Goal: Task Accomplishment & Management: Use online tool/utility

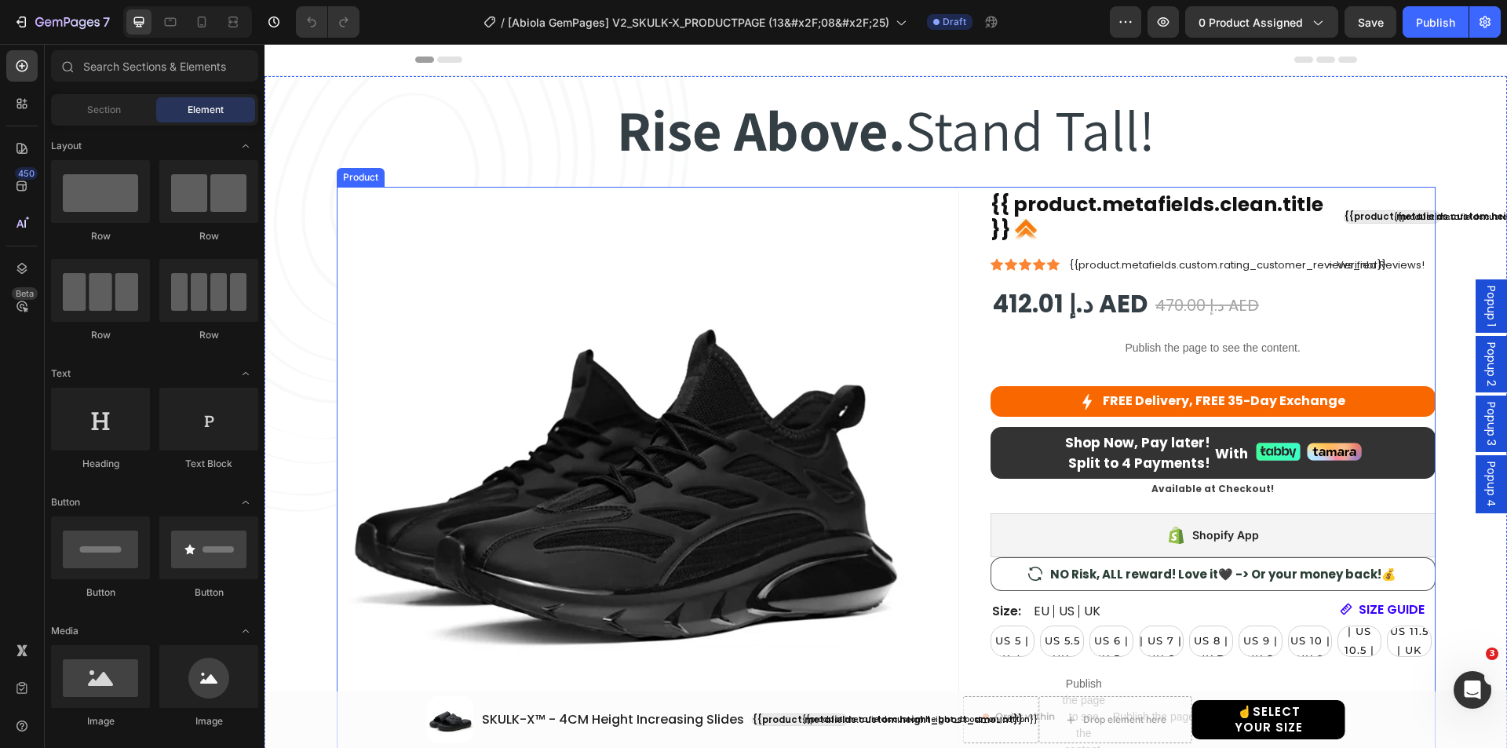
click at [965, 228] on div "Product Images {{ product.metafields.clean.title }} Custom Code {{product.metaf…" at bounding box center [886, 634] width 1099 height 895
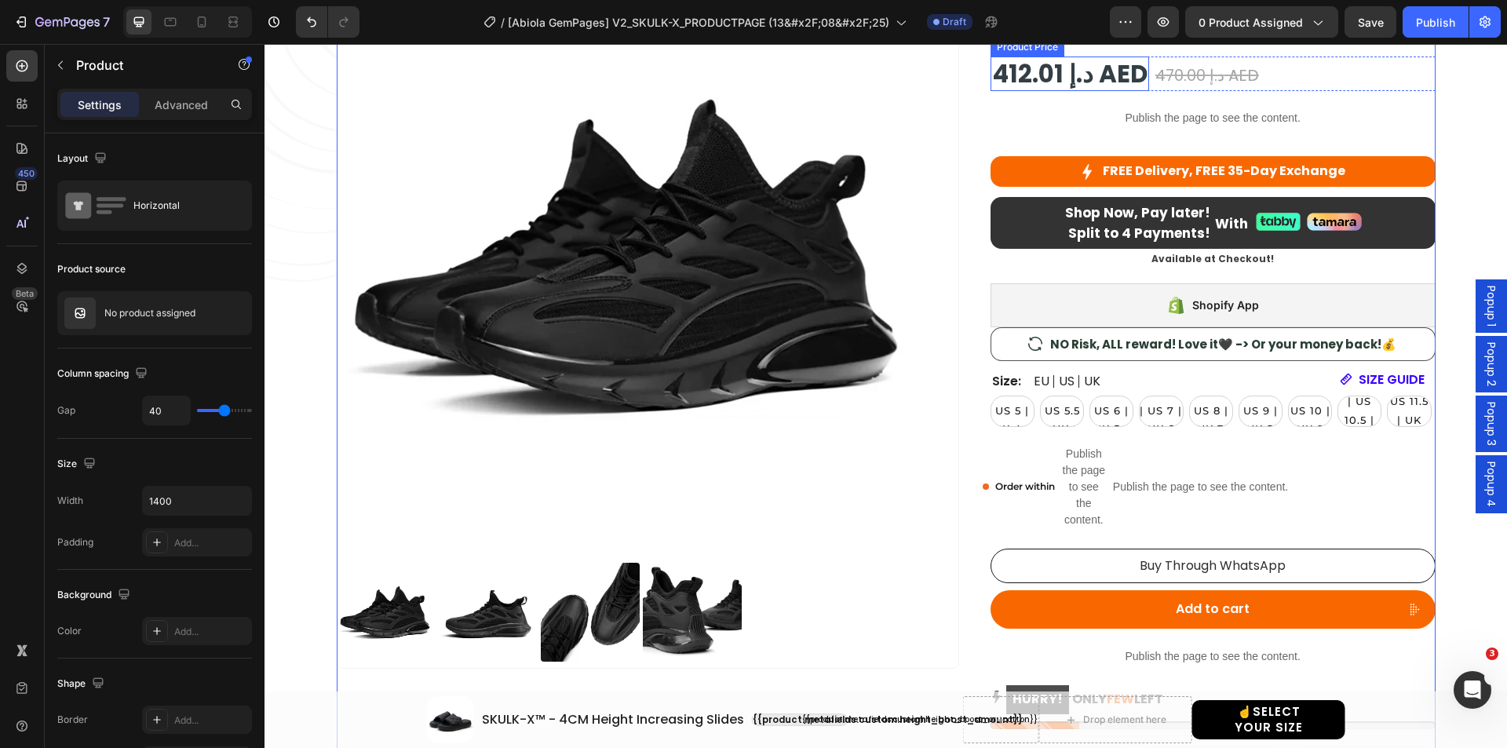
scroll to position [235, 0]
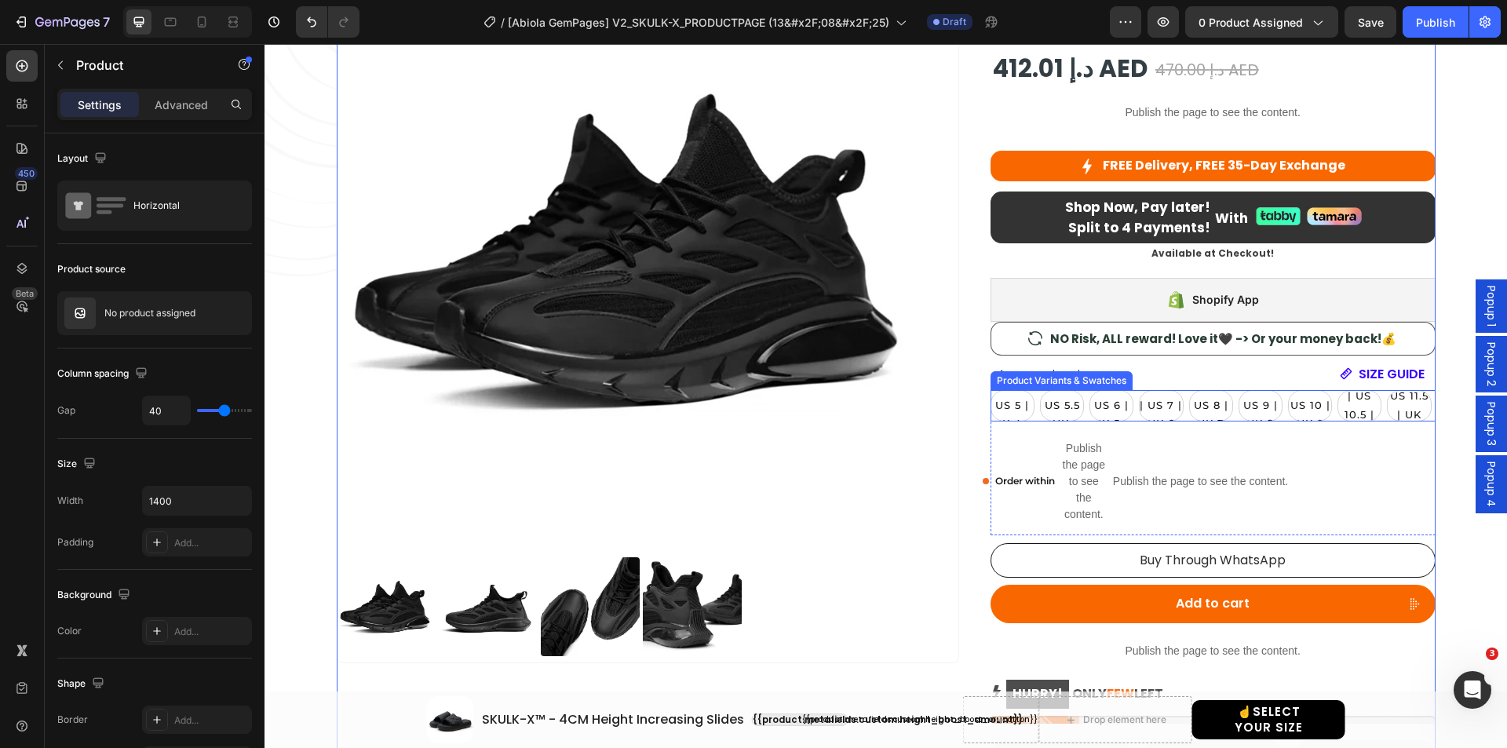
click at [1059, 386] on div "Product Variants & Swatches" at bounding box center [1061, 380] width 142 height 19
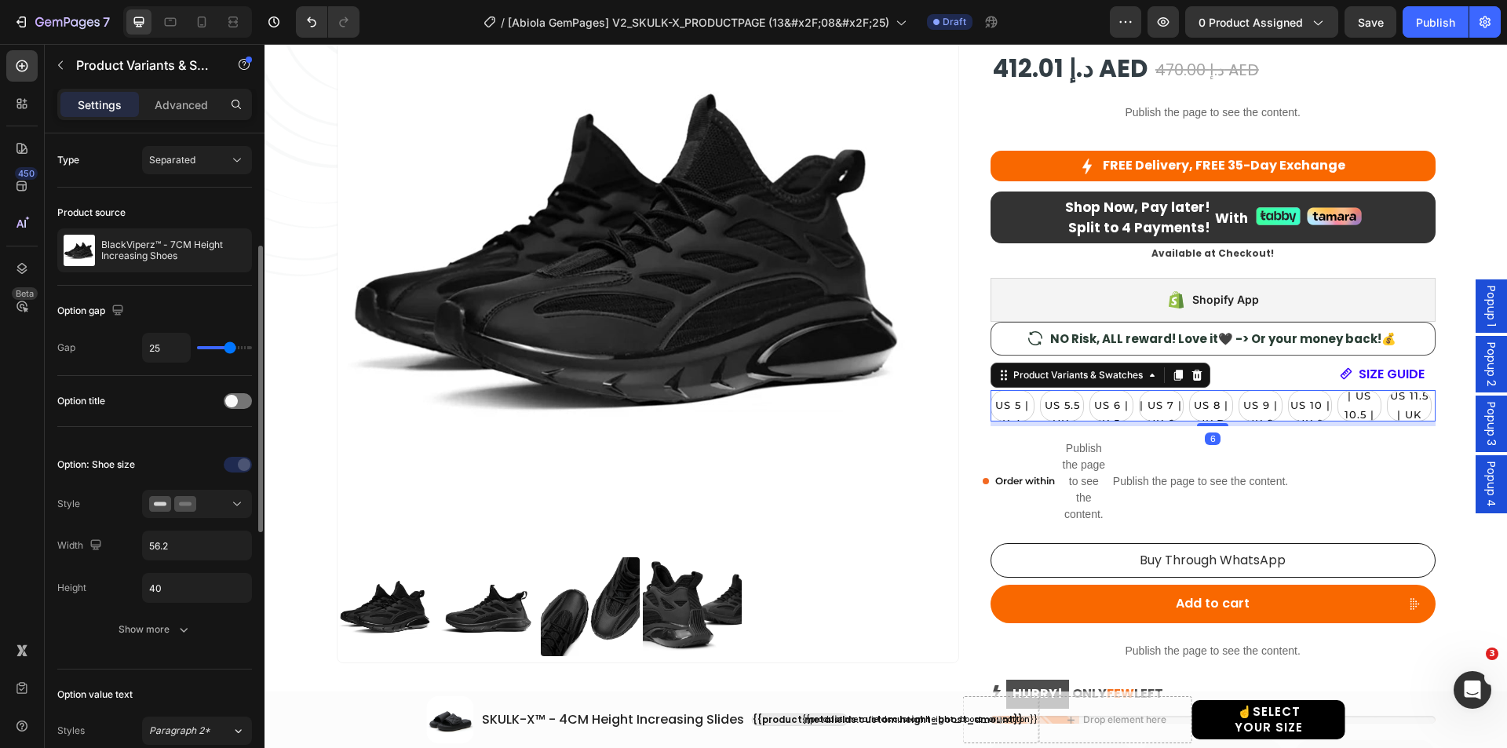
scroll to position [157, 0]
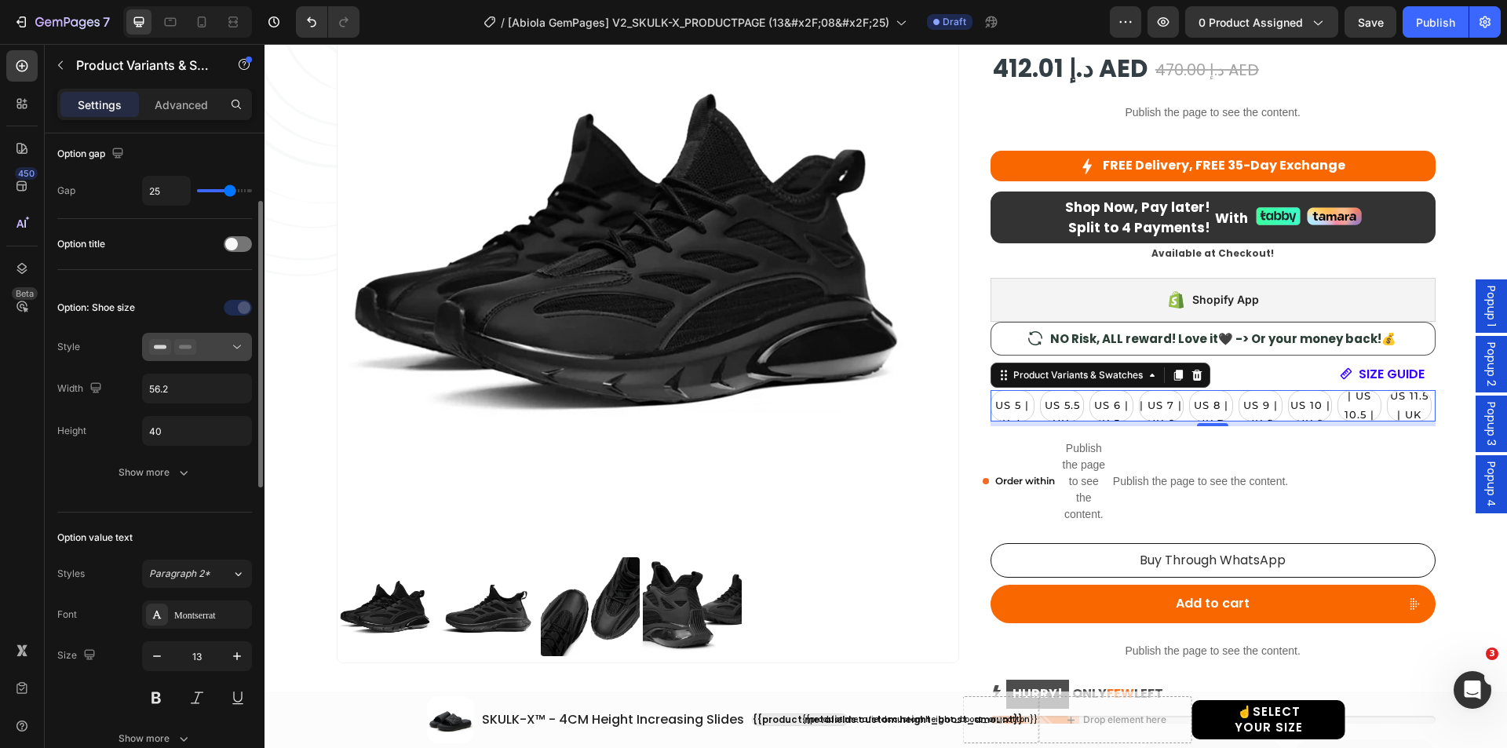
click at [184, 344] on icon at bounding box center [185, 347] width 22 height 16
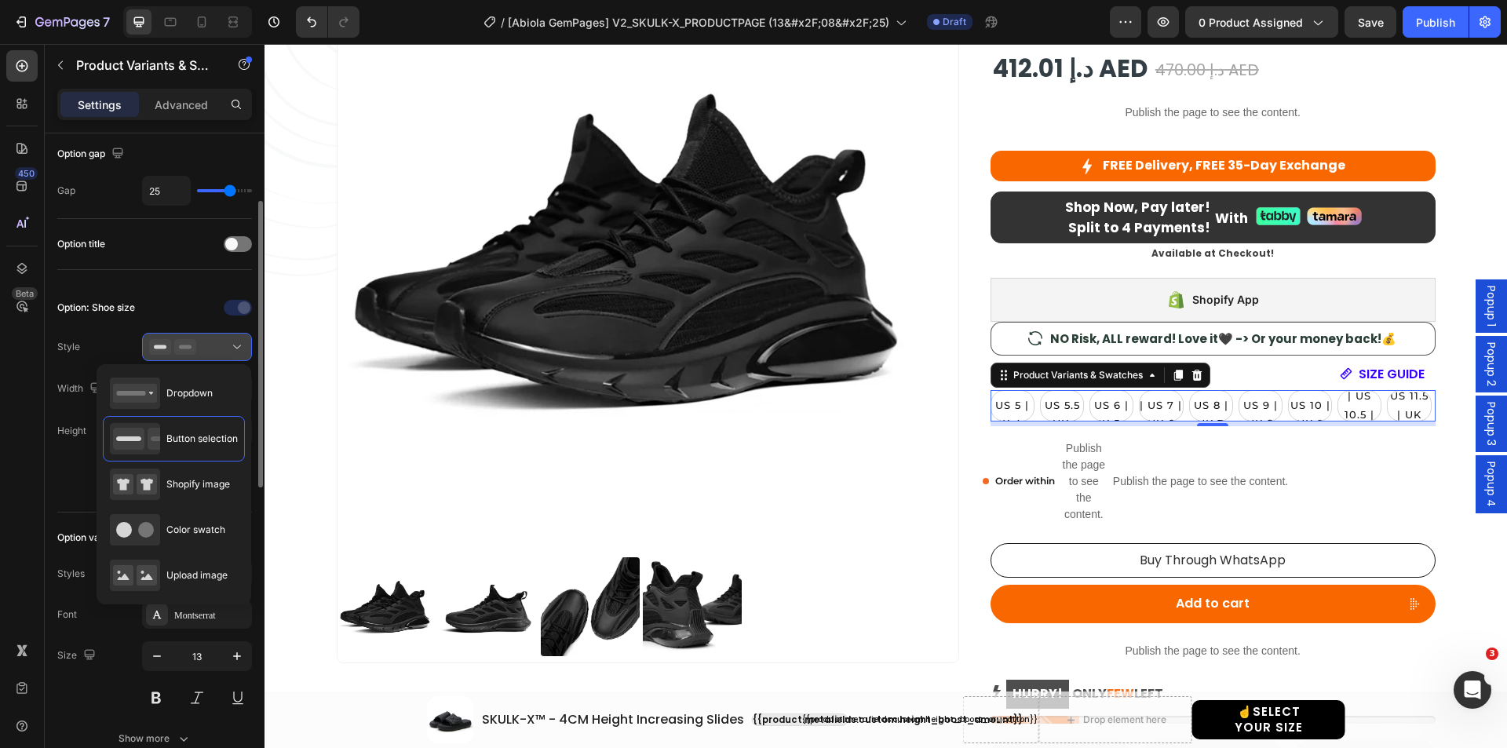
click at [184, 344] on icon at bounding box center [185, 347] width 22 height 16
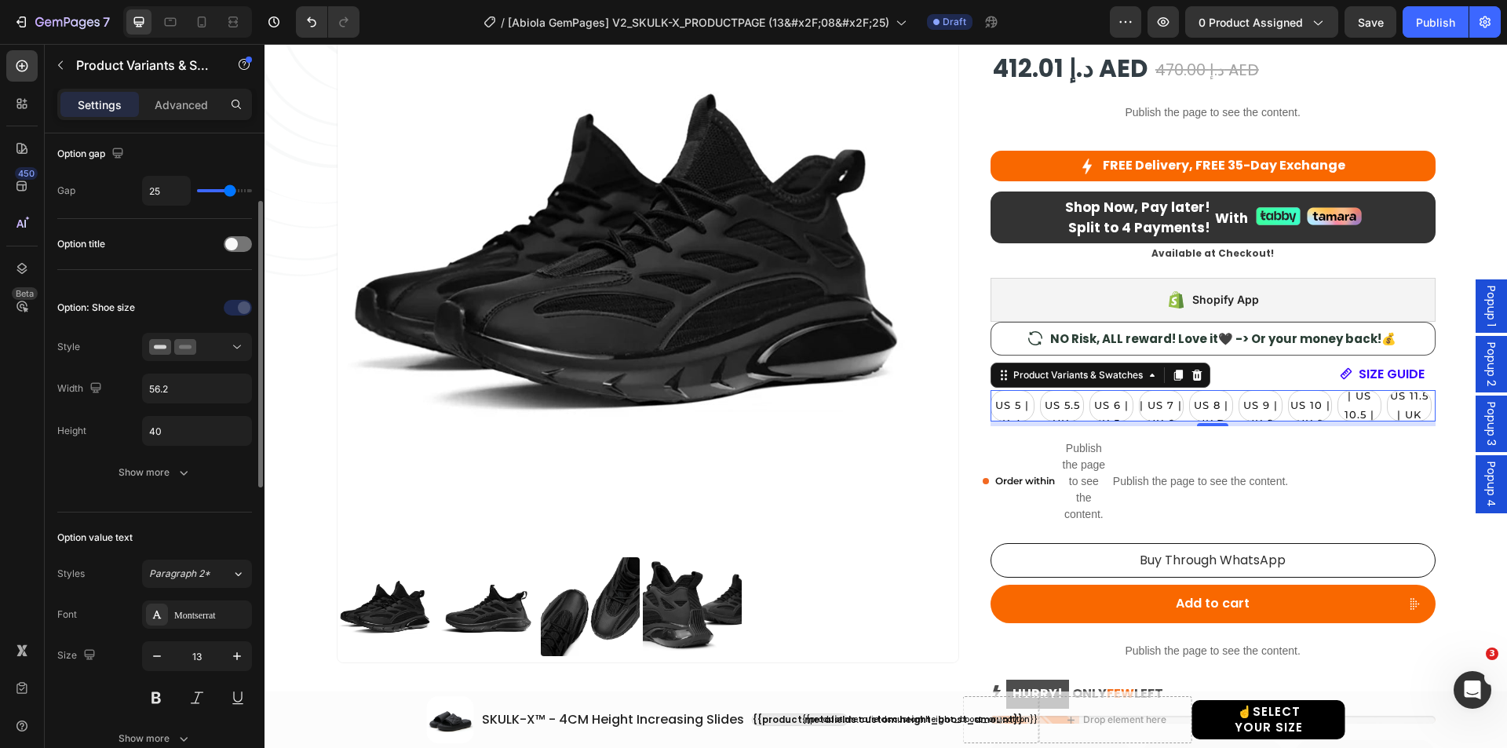
click at [167, 493] on div "Option: Shoe size Style Width 56.2 Height 40 Show more" at bounding box center [154, 391] width 195 height 217
click at [165, 487] on div "Option: Shoe size Style Width 56.2 Height 40 Show more" at bounding box center [154, 391] width 195 height 217
click at [147, 476] on div "Show more" at bounding box center [155, 473] width 73 height 16
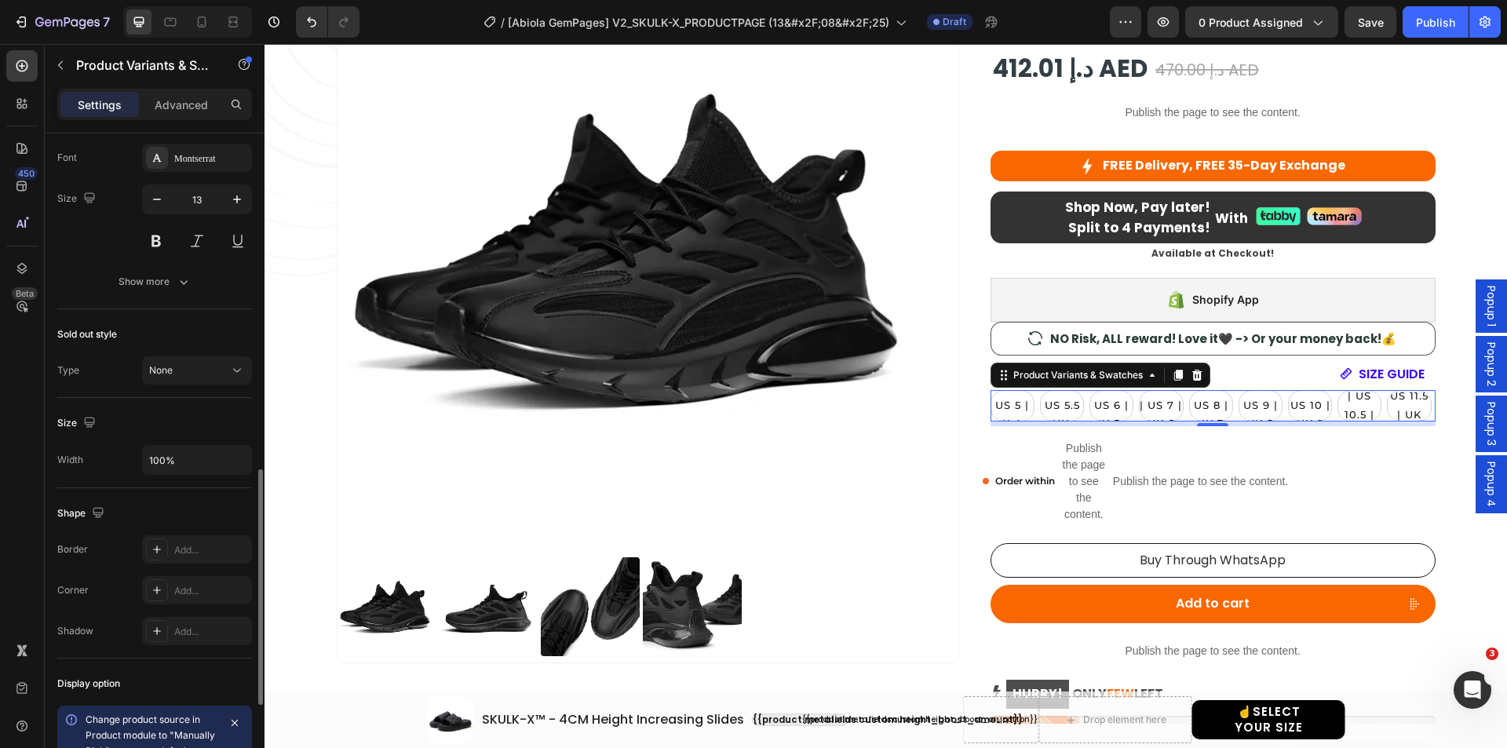
scroll to position [1186, 0]
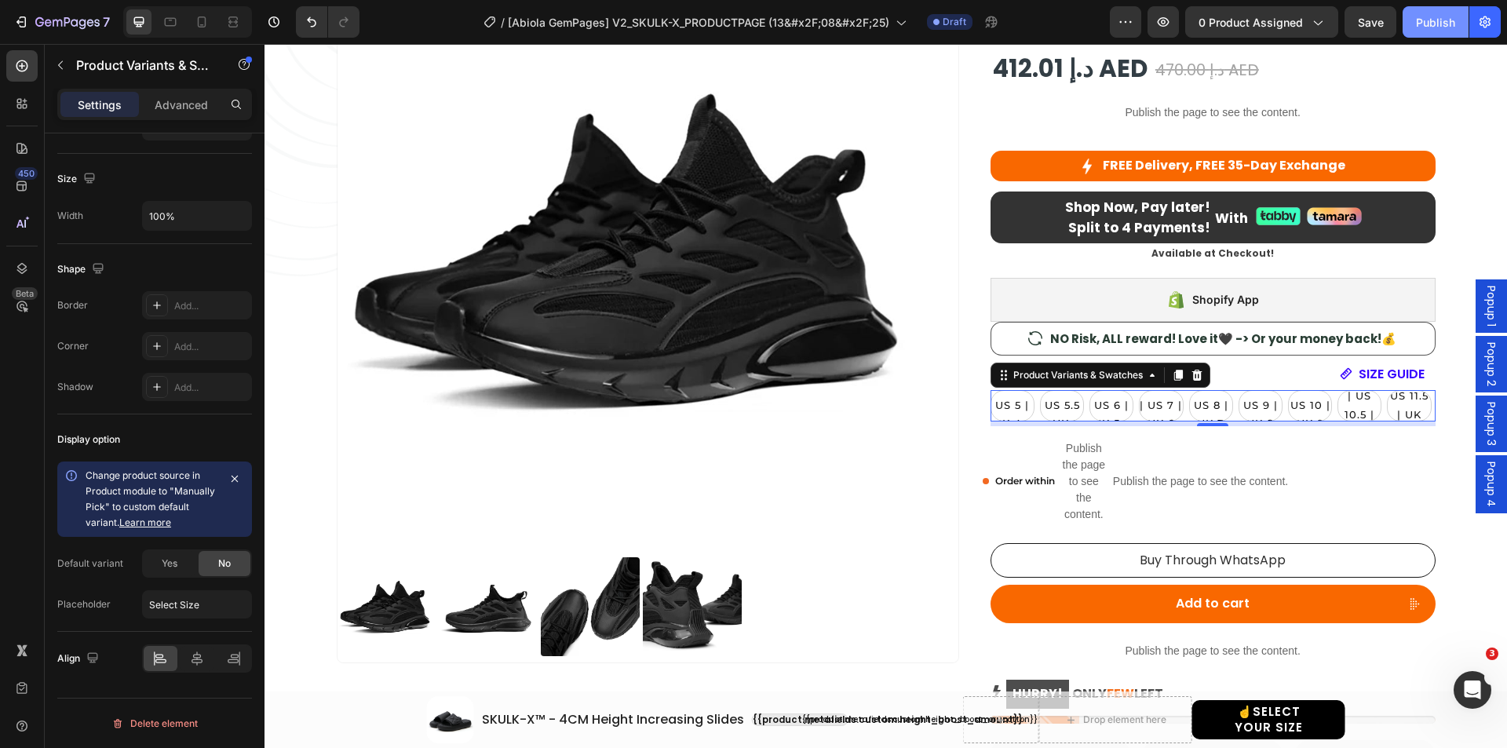
click at [1420, 17] on div "Publish" at bounding box center [1435, 22] width 39 height 16
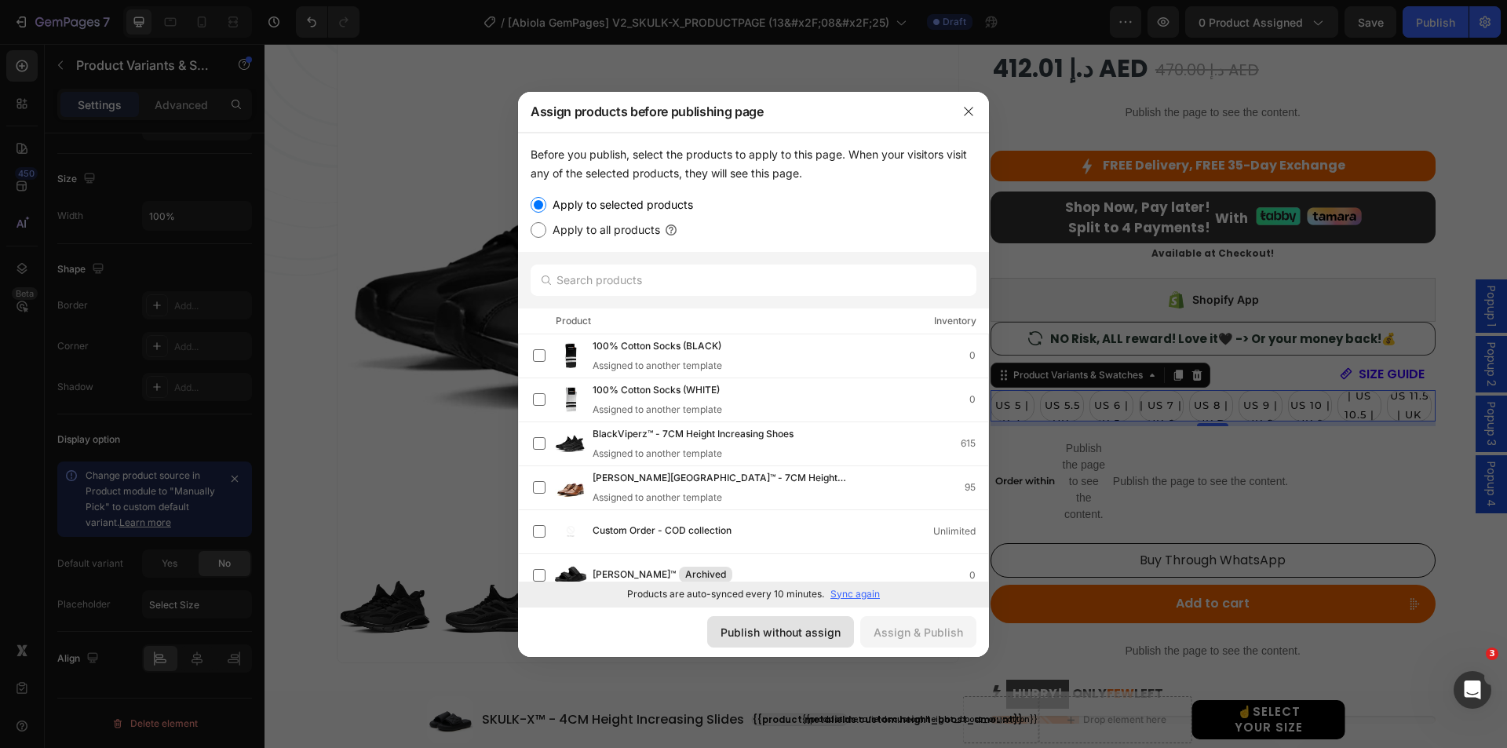
click at [796, 642] on button "Publish without assign" at bounding box center [780, 631] width 147 height 31
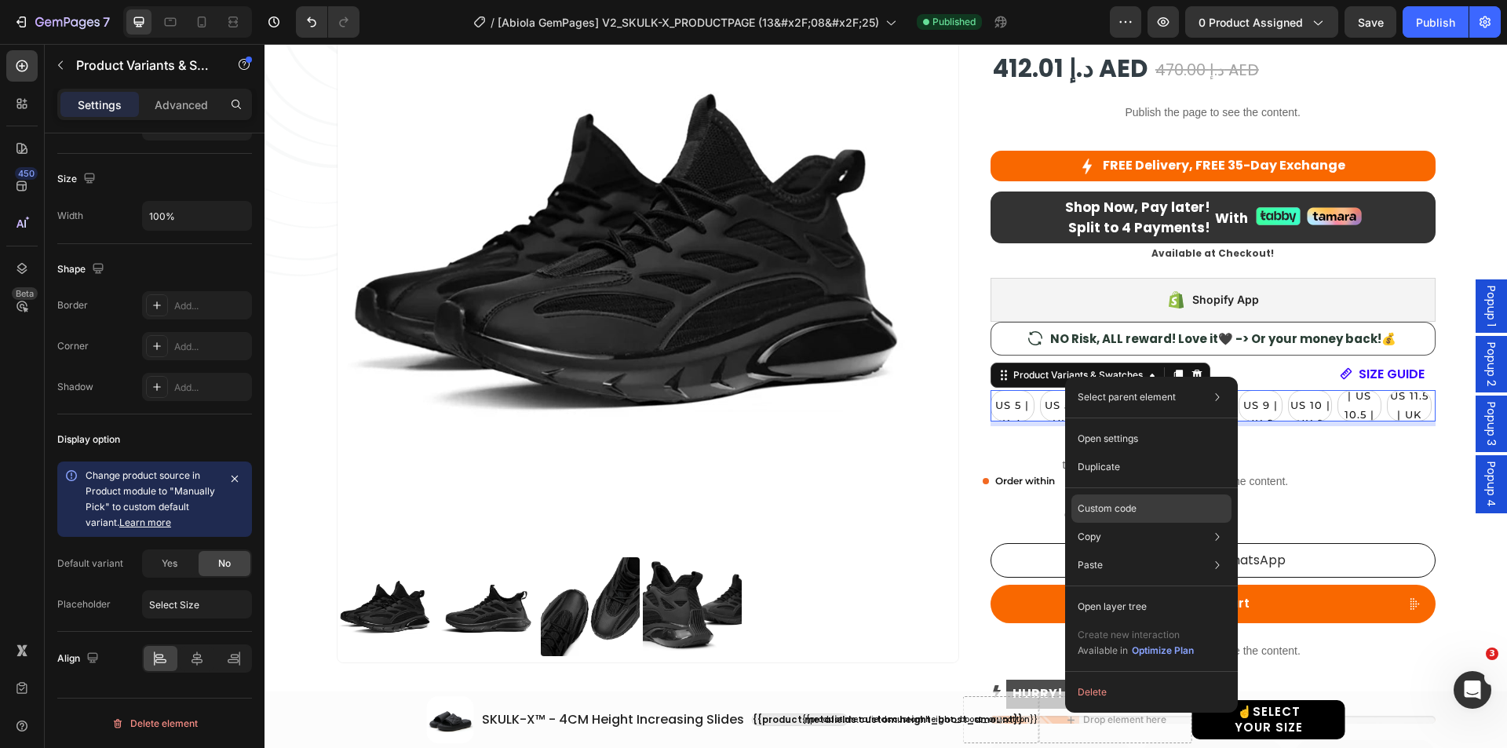
click at [1099, 501] on p "Custom code" at bounding box center [1107, 508] width 59 height 14
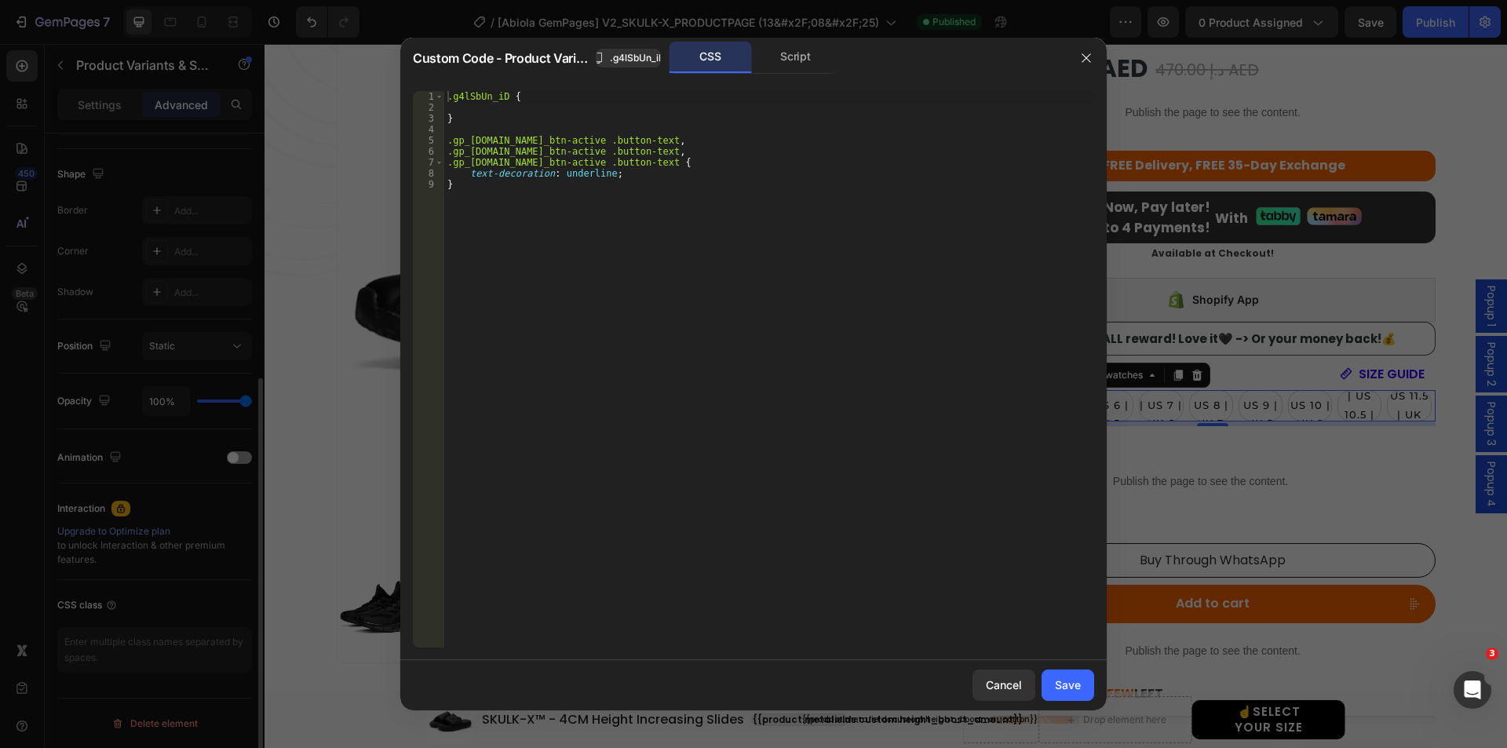
scroll to position [388, 0]
click at [780, 57] on div "Script" at bounding box center [795, 57] width 82 height 31
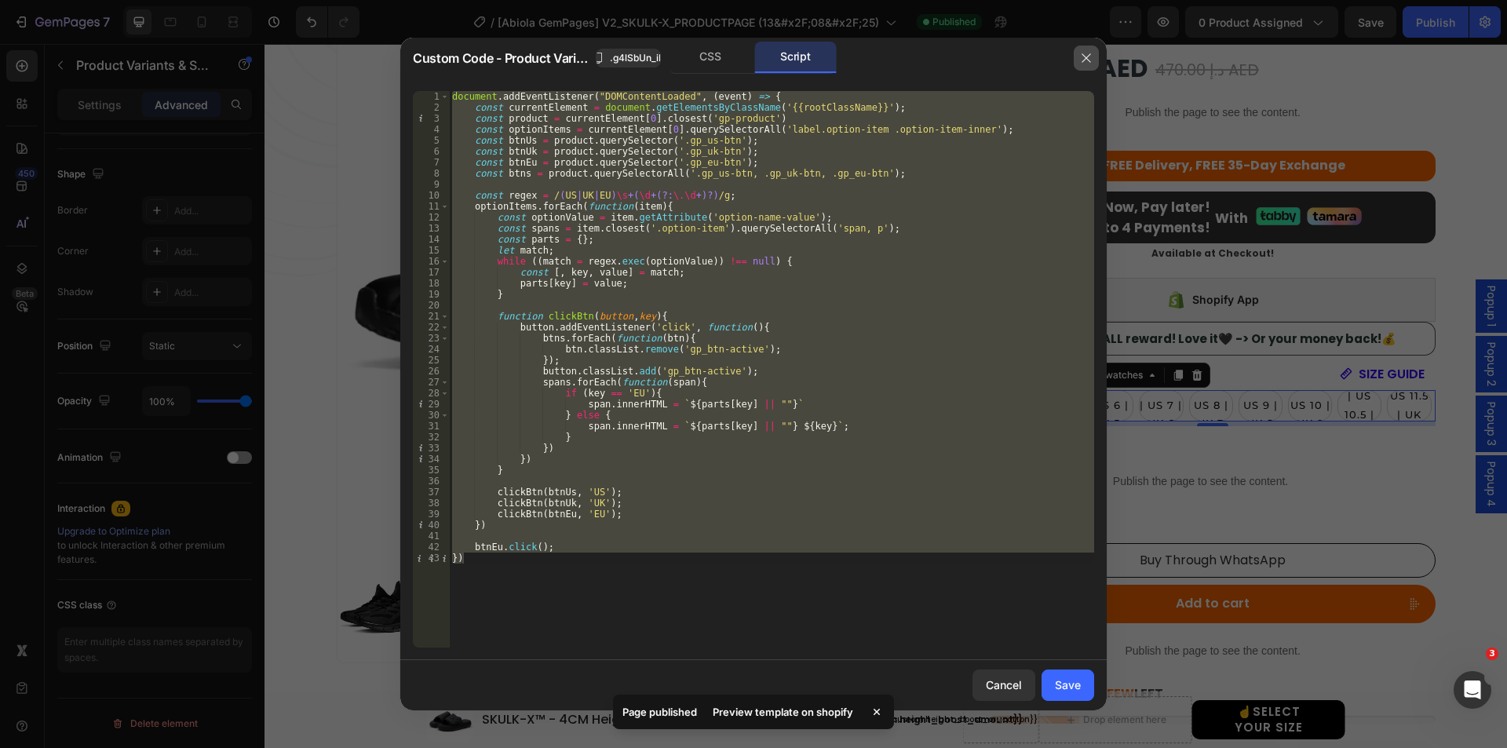
click at [1086, 52] on icon "button" at bounding box center [1086, 58] width 13 height 13
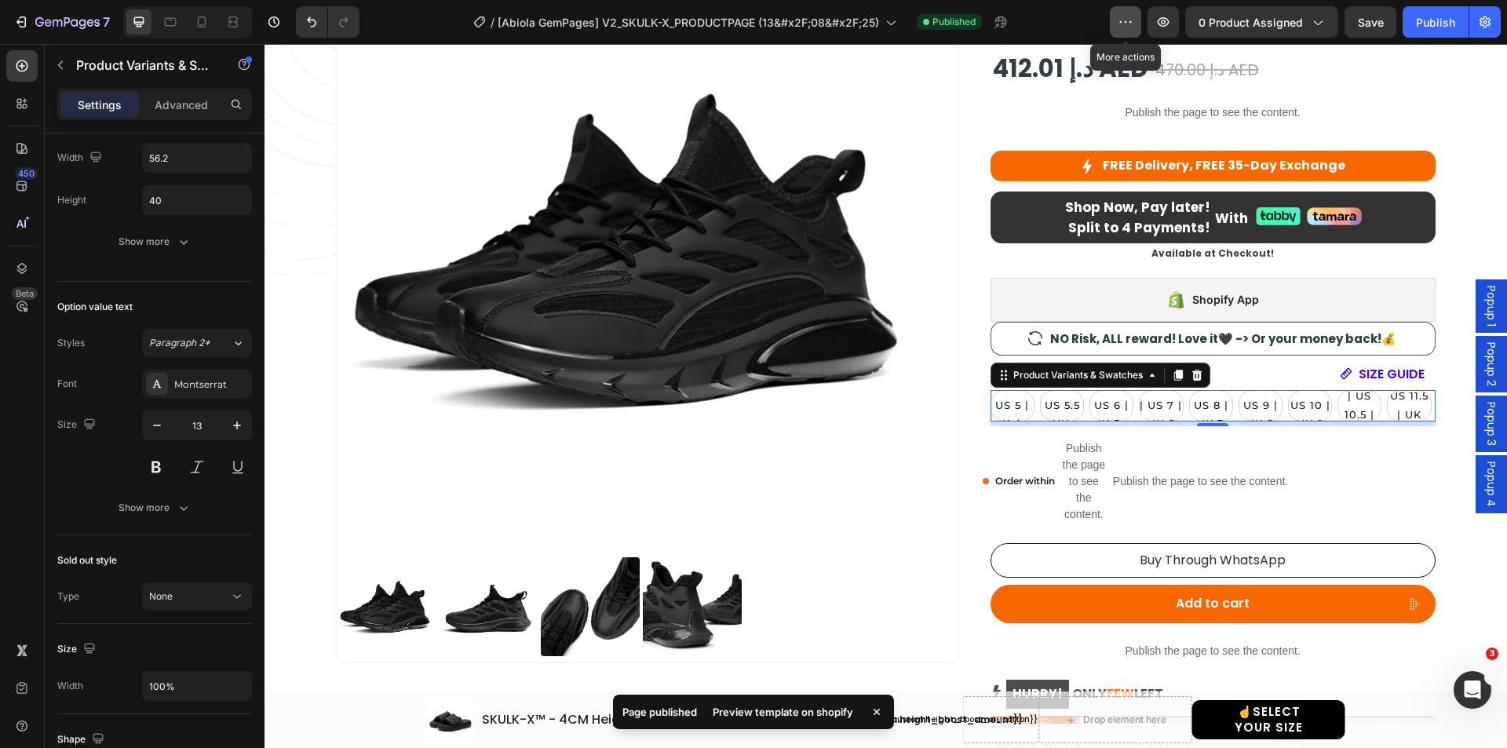
click at [1121, 20] on icon "button" at bounding box center [1126, 22] width 16 height 16
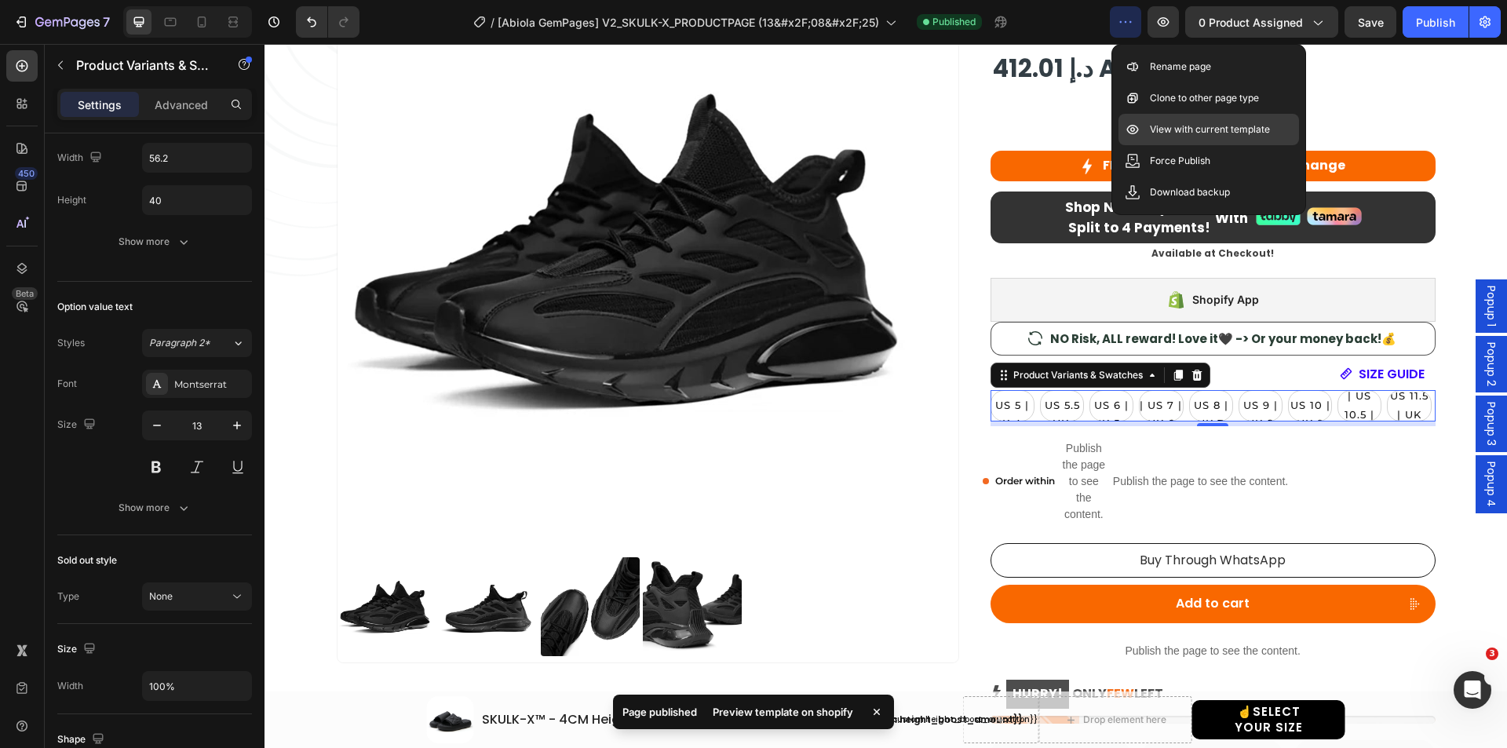
click at [1180, 130] on p "View with current template" at bounding box center [1210, 130] width 120 height 16
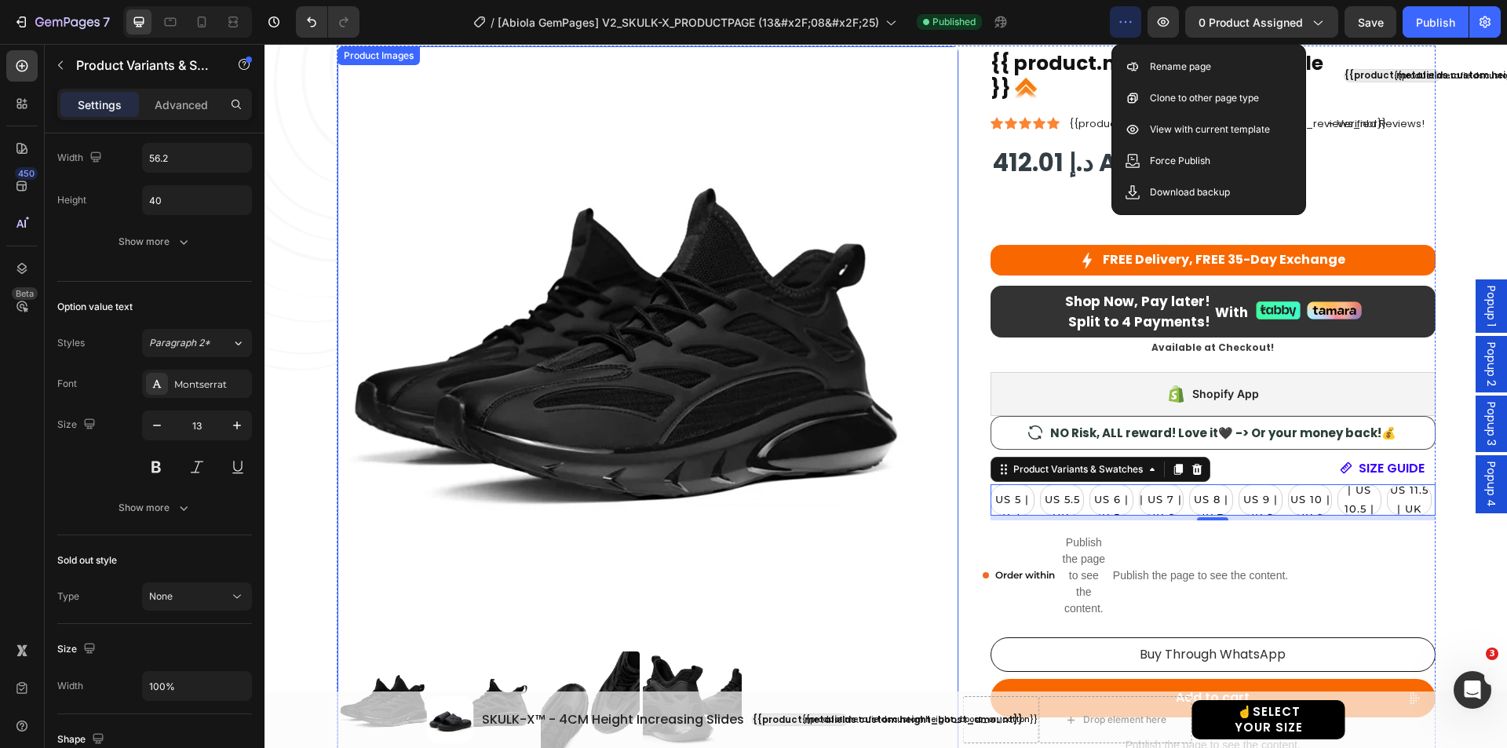
scroll to position [0, 0]
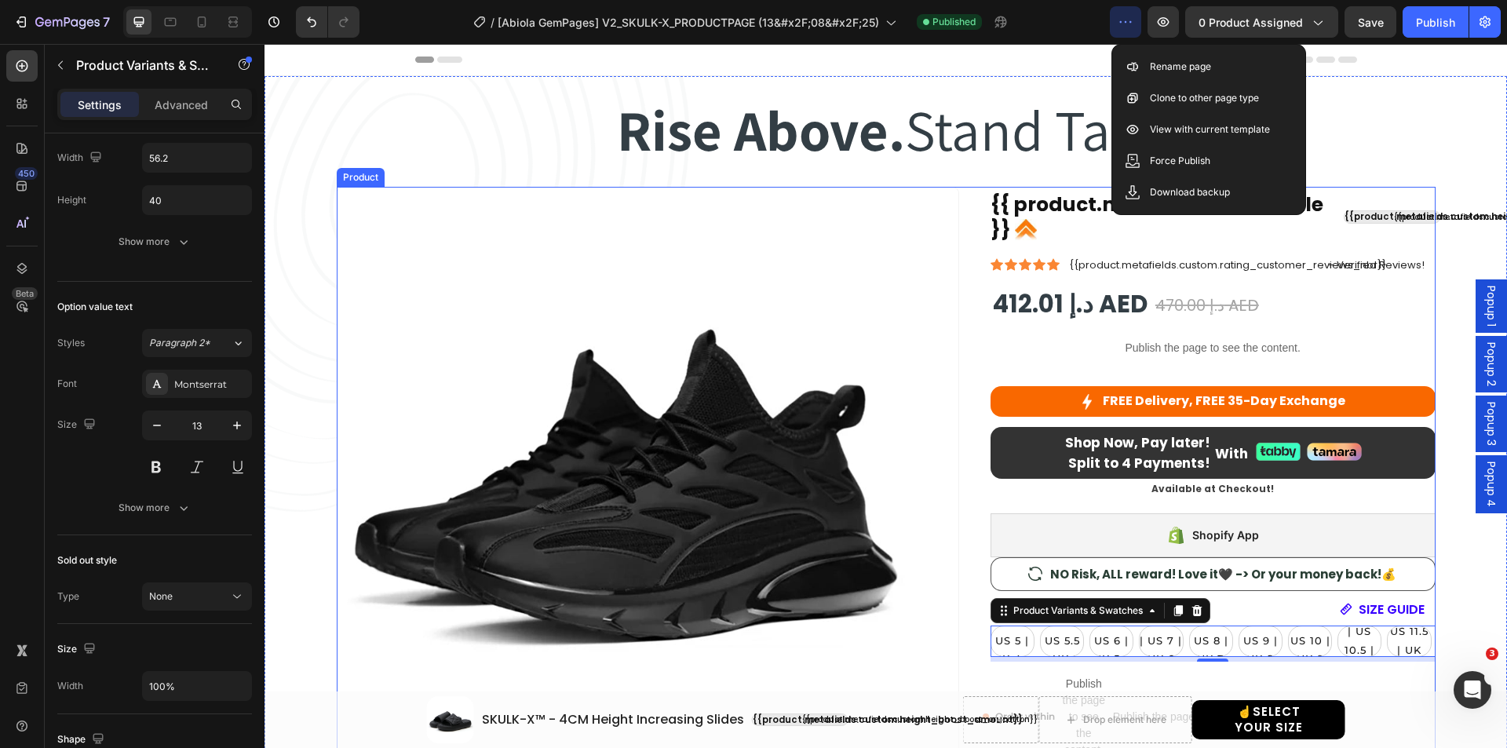
click at [965, 224] on div "Product Images {{ product.metafields.clean.title }} Custom Code {{product.metaf…" at bounding box center [886, 634] width 1099 height 895
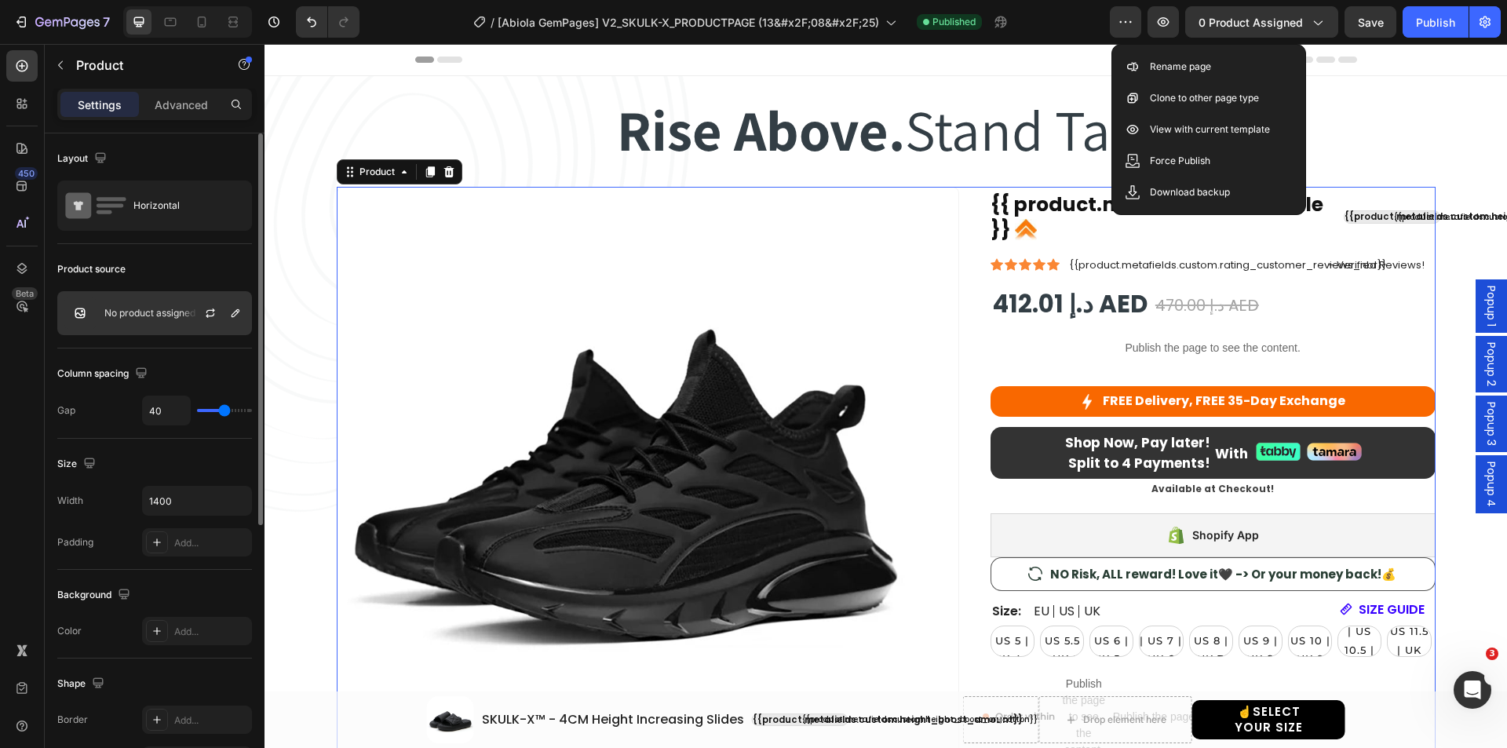
click at [138, 319] on div "No product assigned" at bounding box center [154, 313] width 195 height 44
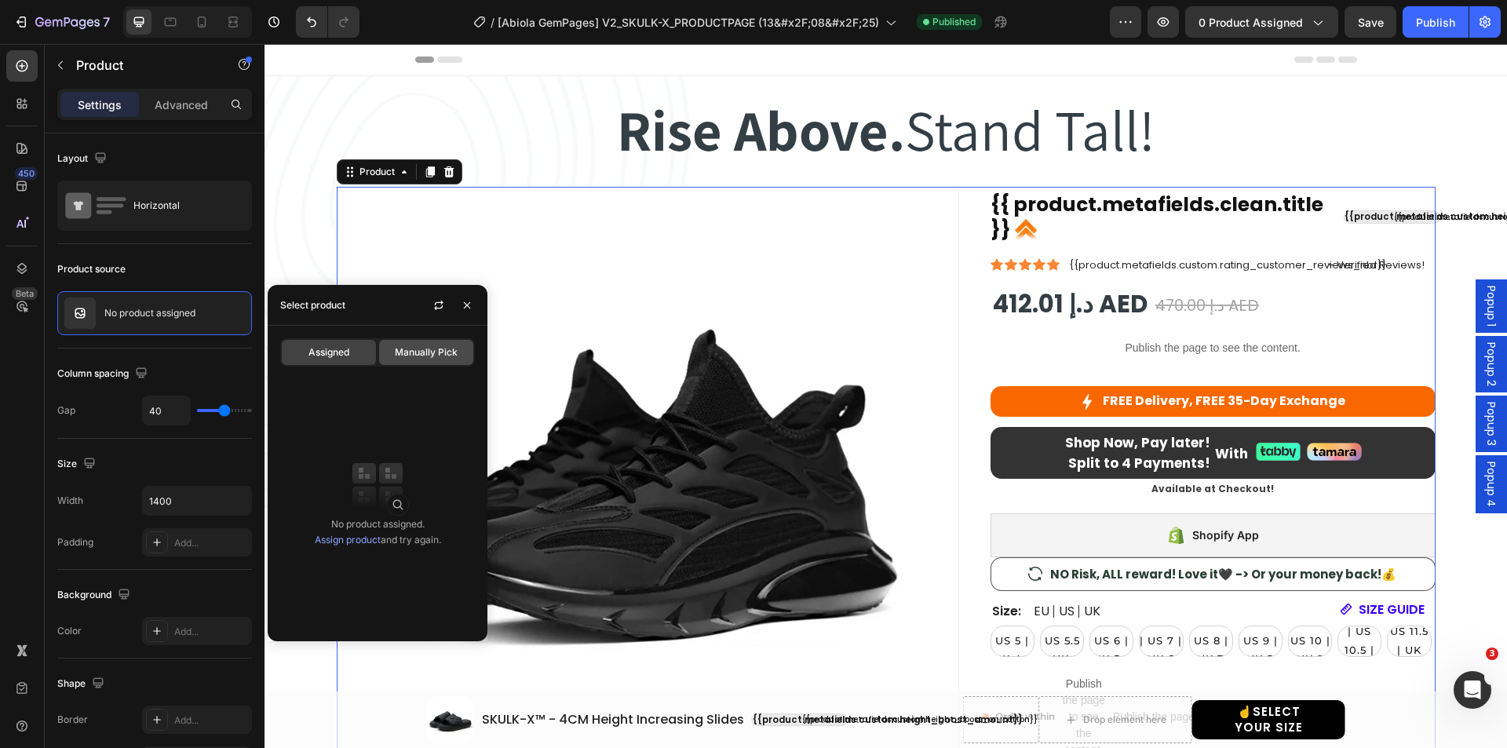
click at [423, 351] on span "Manually Pick" at bounding box center [426, 352] width 63 height 14
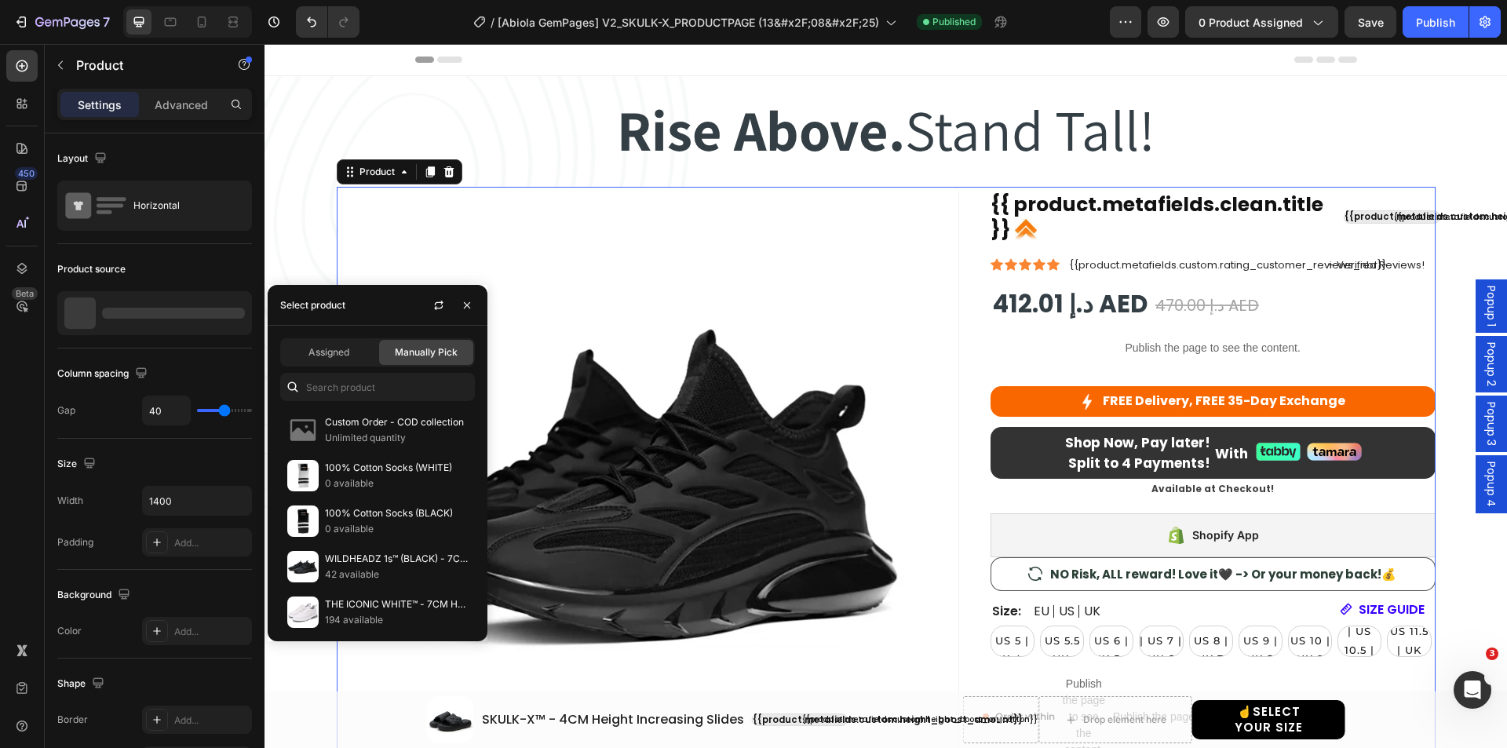
select select "EU 38-39 | US 5.5-6 | UK 5-5.5"
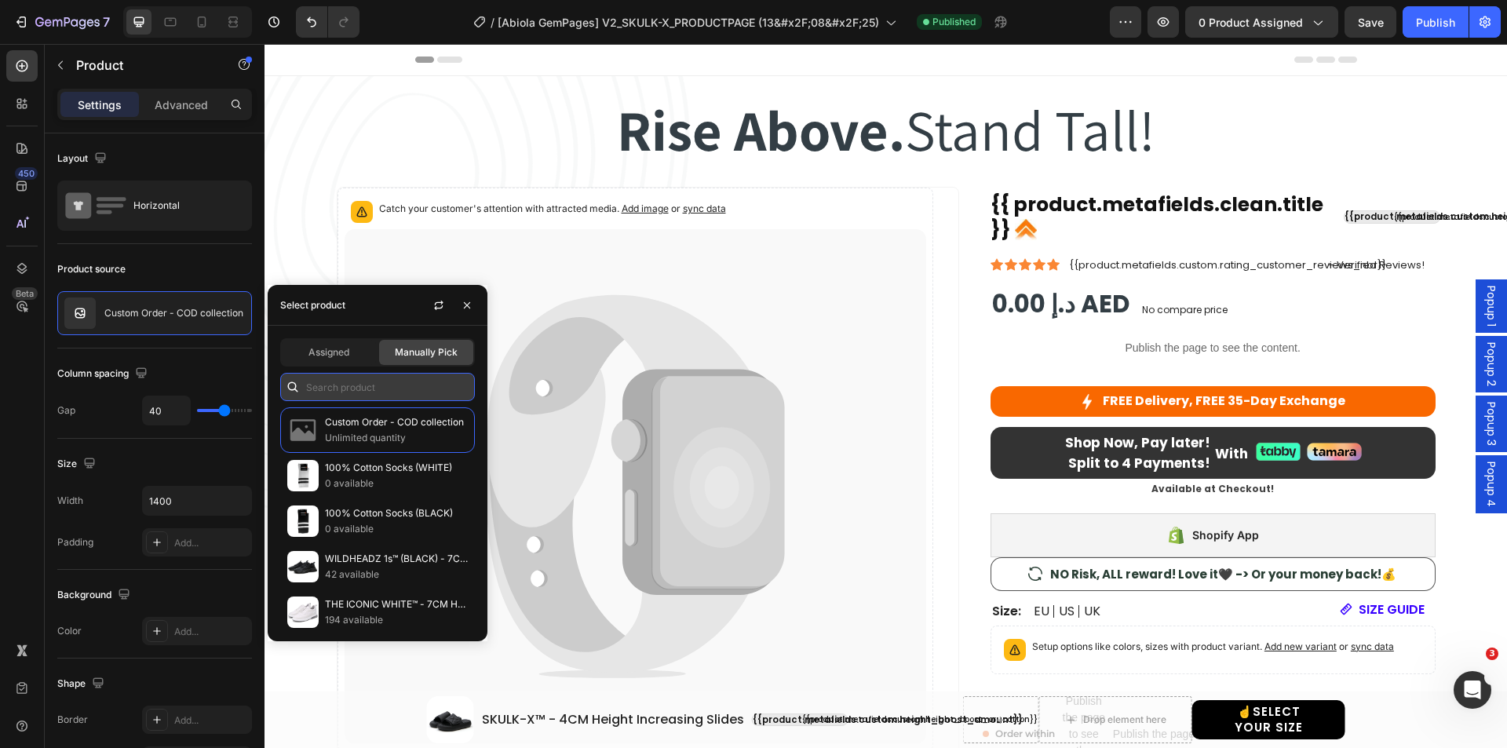
click at [366, 385] on input "text" at bounding box center [377, 387] width 195 height 28
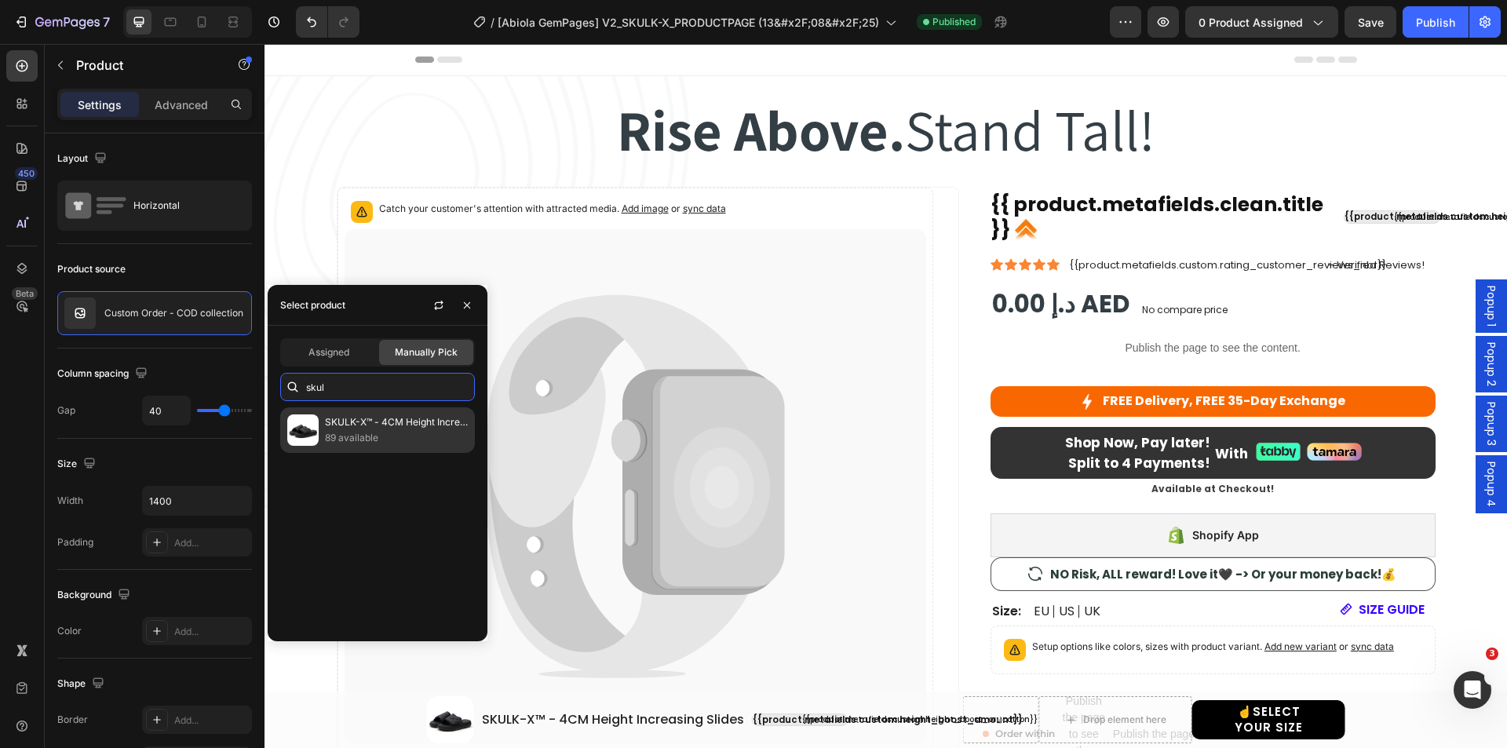
type input "skul"
click at [348, 441] on p "89 available" at bounding box center [396, 438] width 143 height 16
click at [348, 430] on p "89 available" at bounding box center [396, 438] width 143 height 16
click at [343, 428] on p "SKULK-X™ - 4CM Height Increasing Slides" at bounding box center [396, 422] width 143 height 16
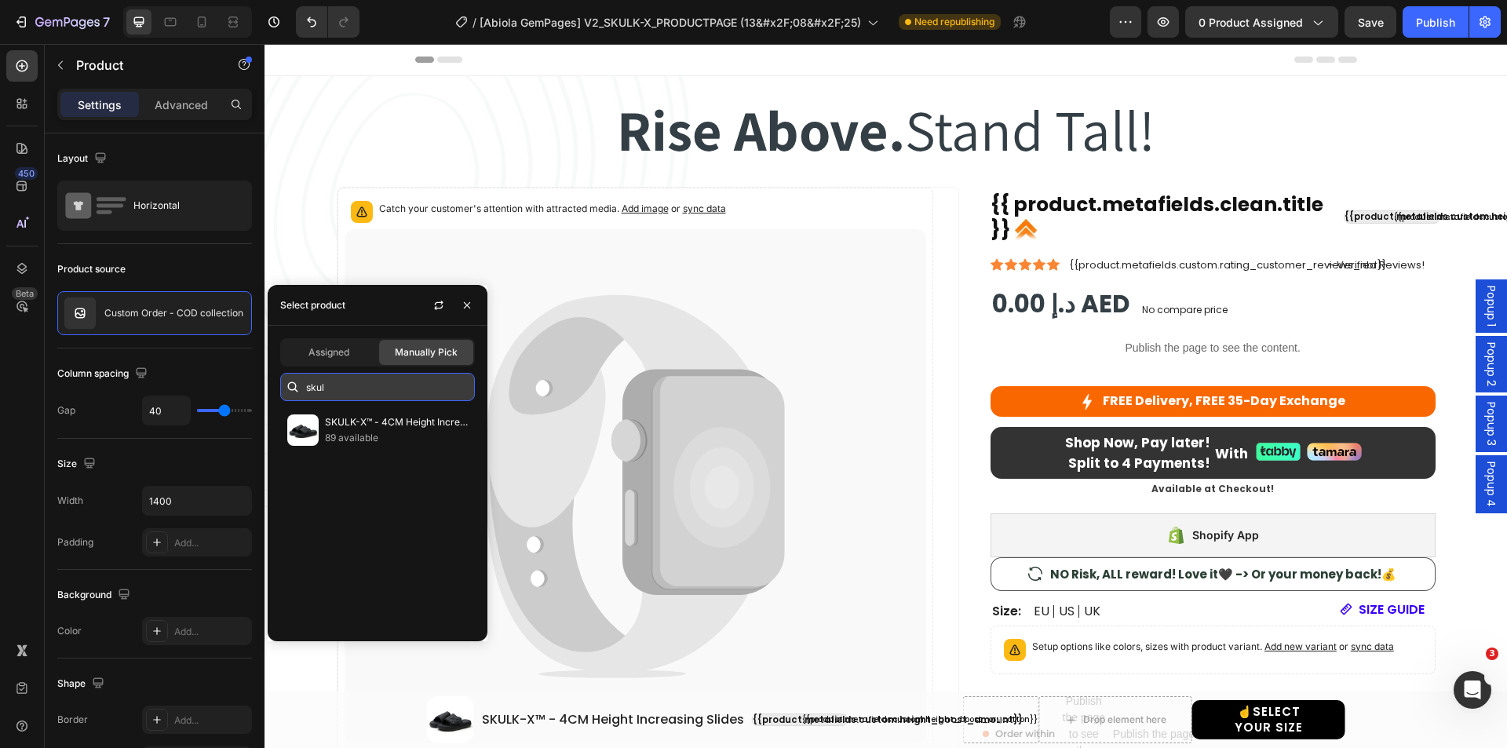
click at [344, 388] on input "skul" at bounding box center [377, 387] width 195 height 28
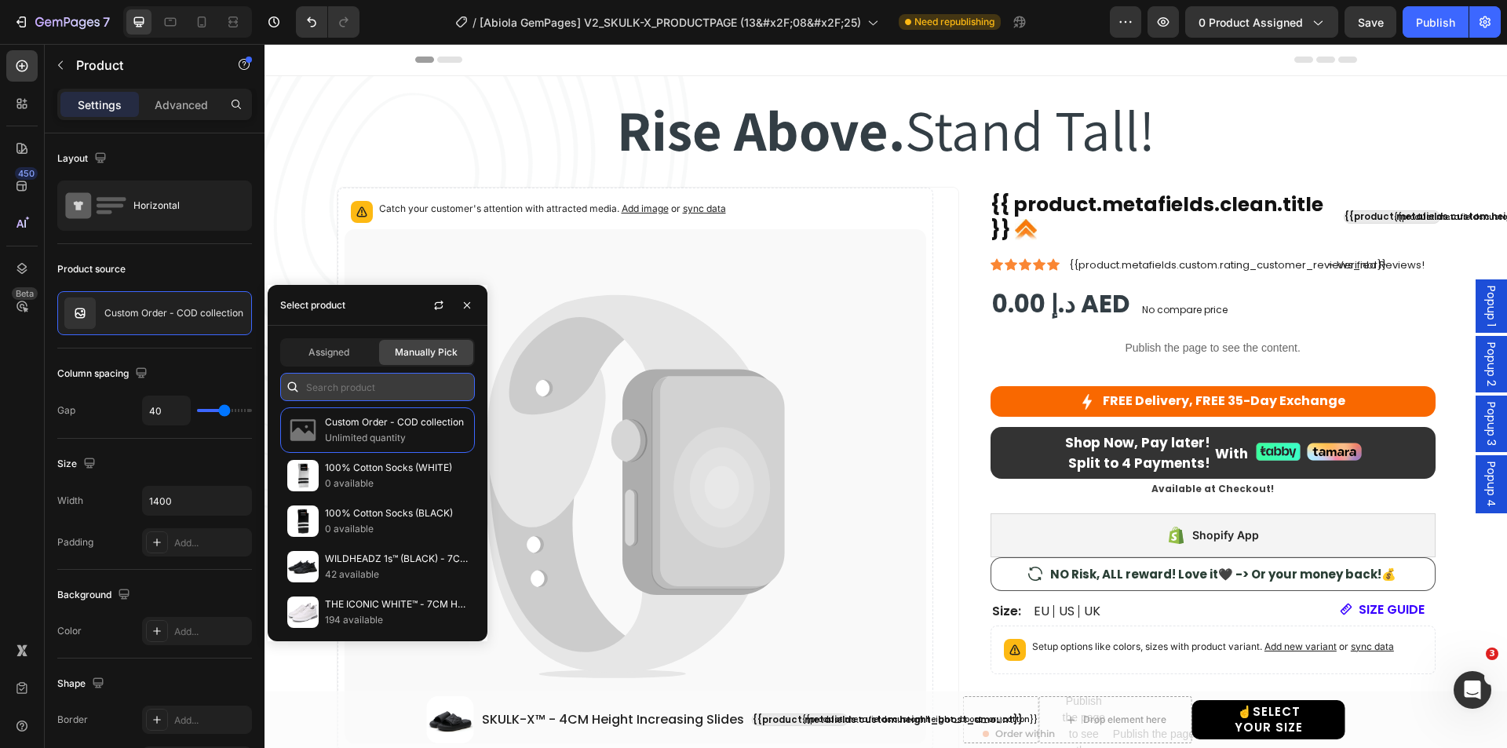
click at [351, 389] on input "text" at bounding box center [377, 387] width 195 height 28
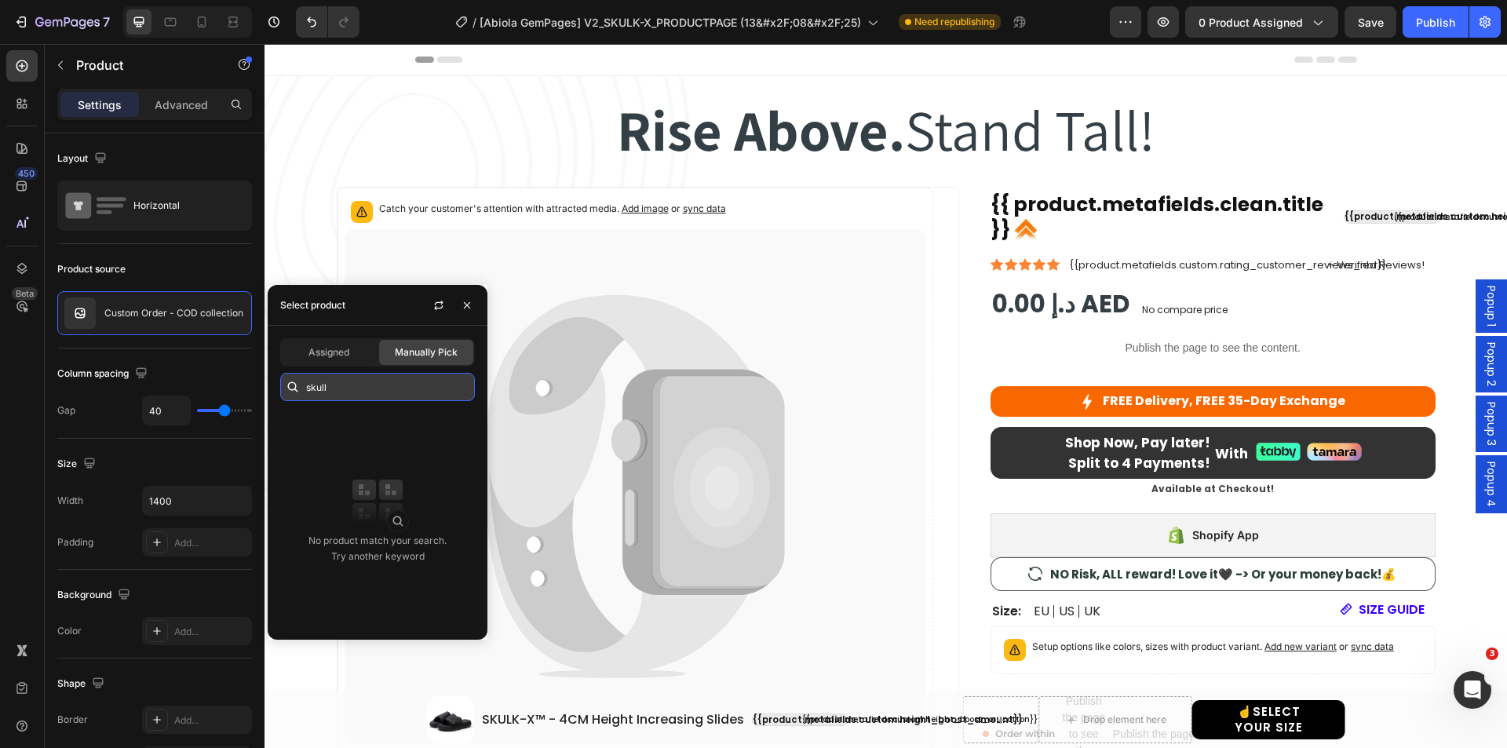
type input "skul"
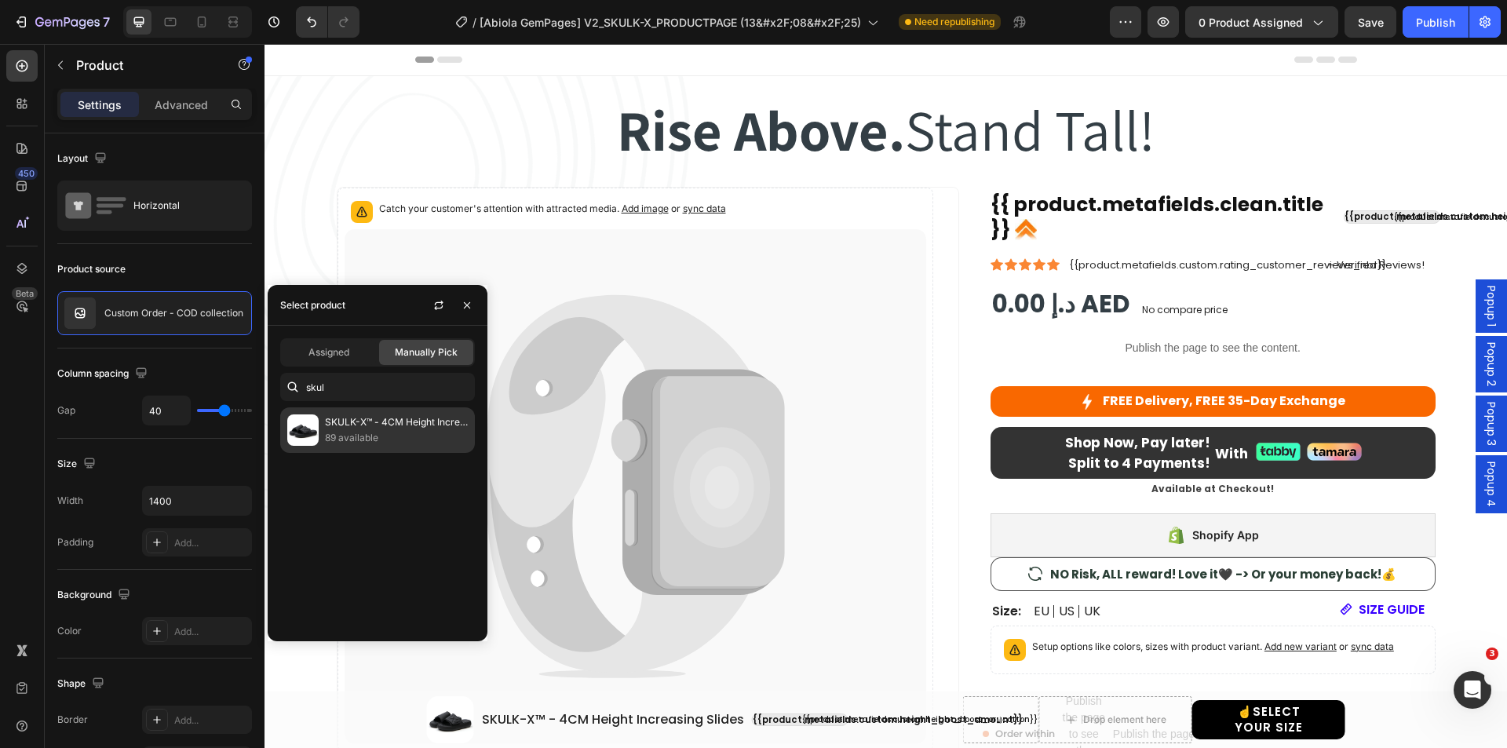
click at [351, 413] on div "SKULK-X™ - 4CM Height Increasing Slides 89 available" at bounding box center [377, 430] width 195 height 46
click at [465, 304] on icon "button" at bounding box center [467, 305] width 13 height 13
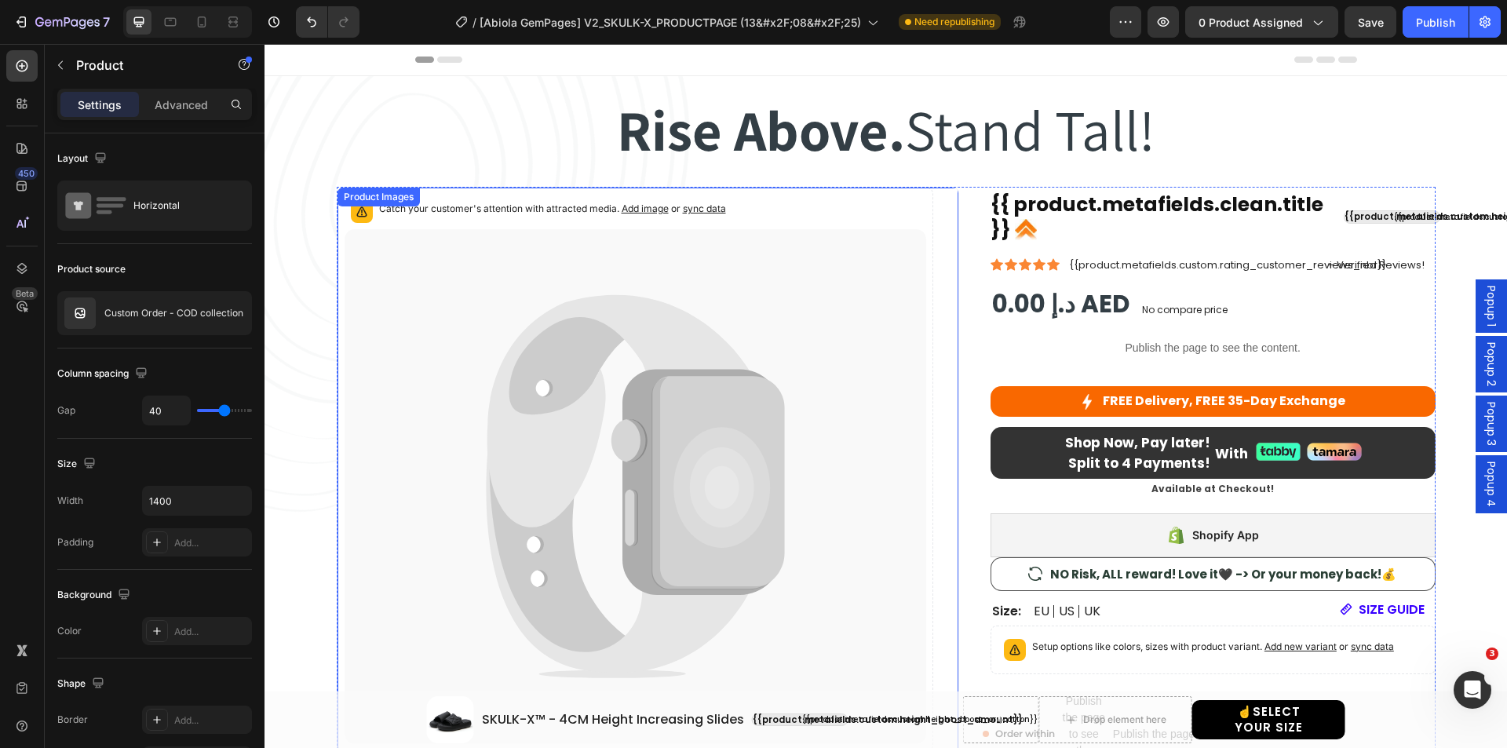
click at [345, 308] on icon at bounding box center [636, 486] width 582 height 515
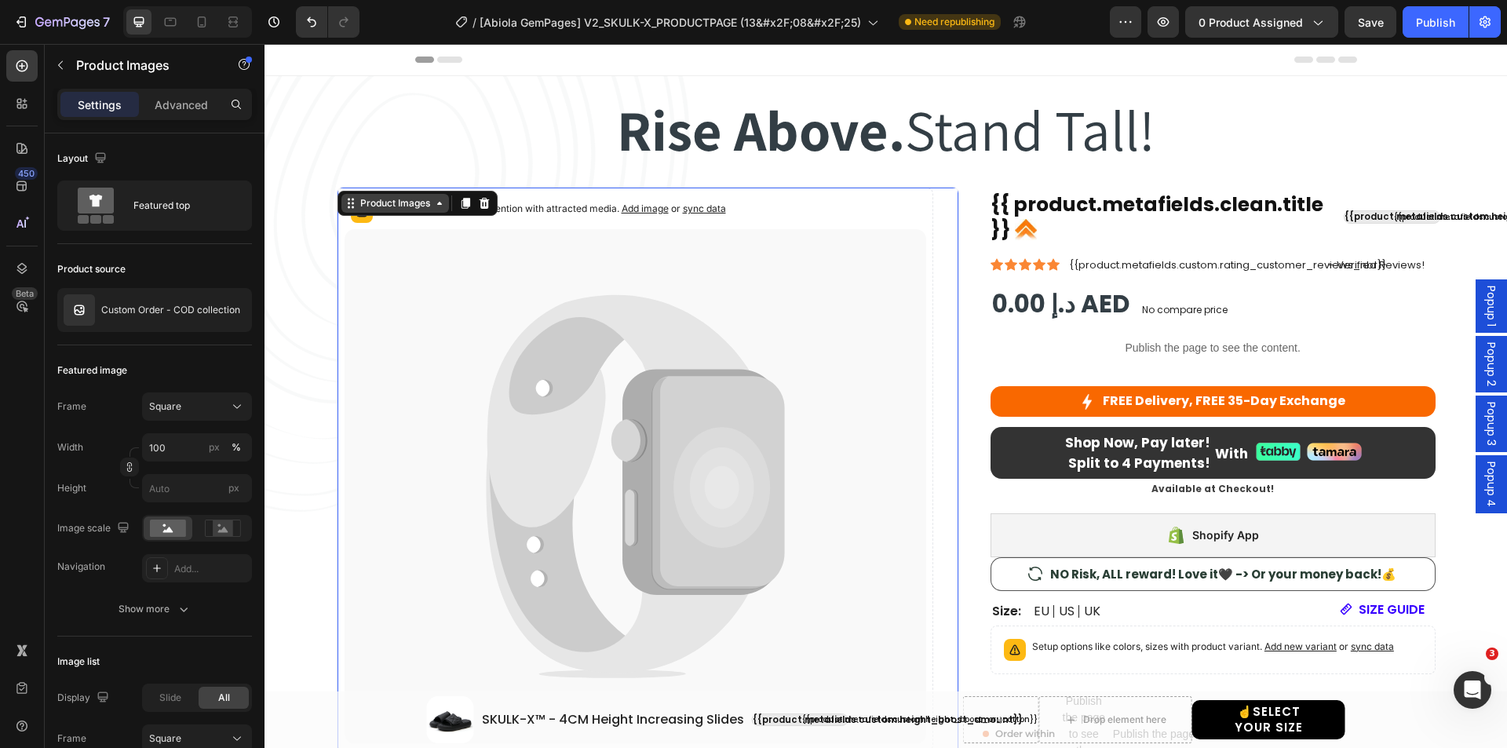
click at [368, 211] on div "Product Images" at bounding box center [395, 203] width 108 height 19
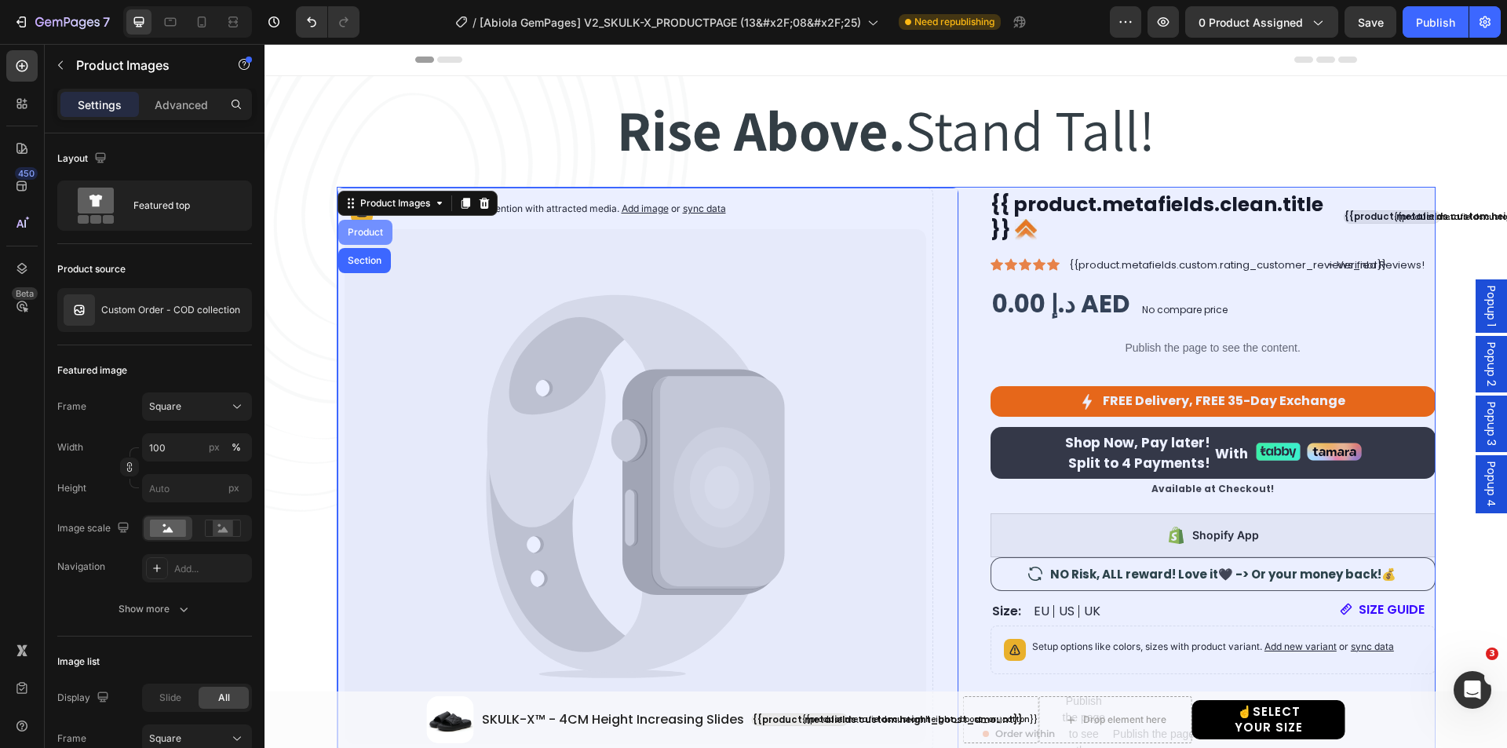
click at [370, 230] on div "Product" at bounding box center [366, 232] width 42 height 9
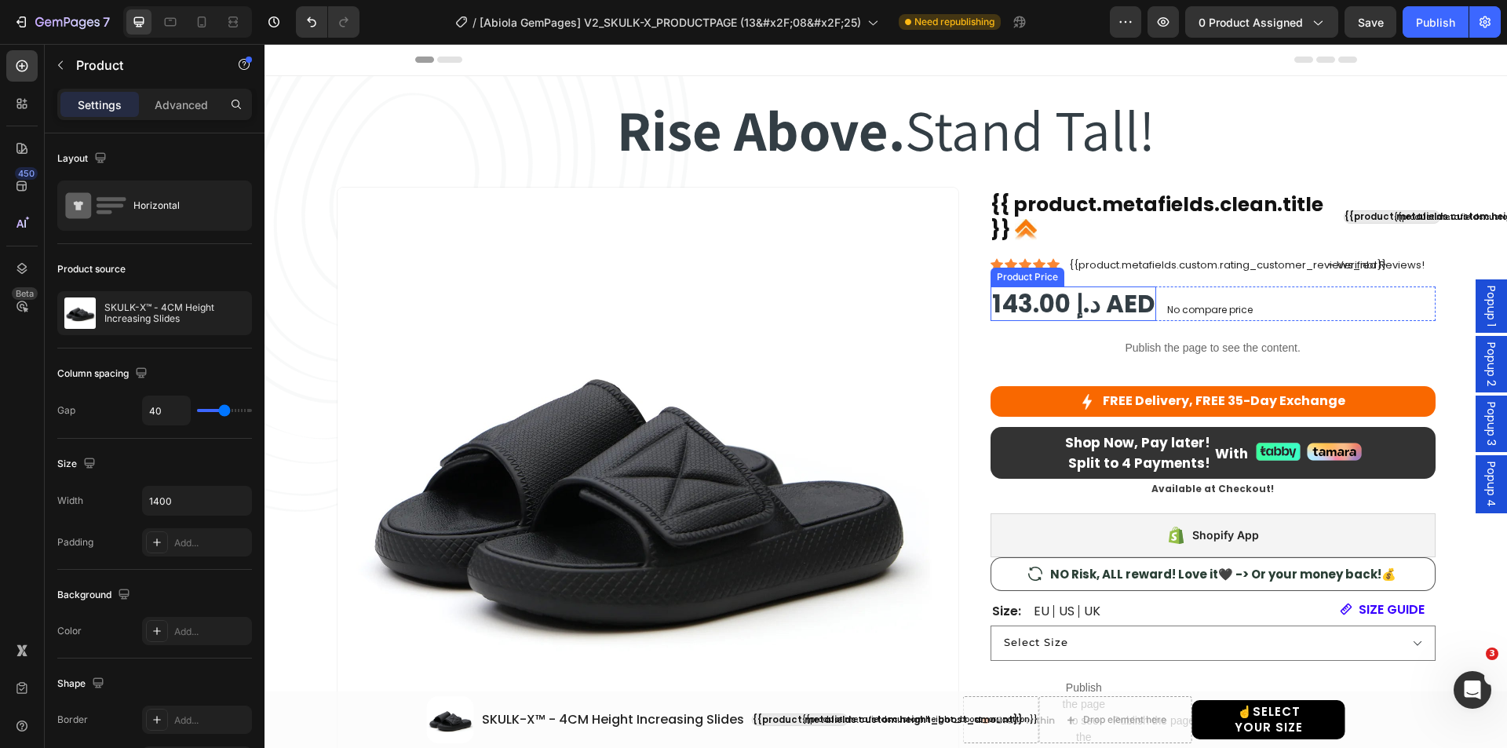
scroll to position [157, 0]
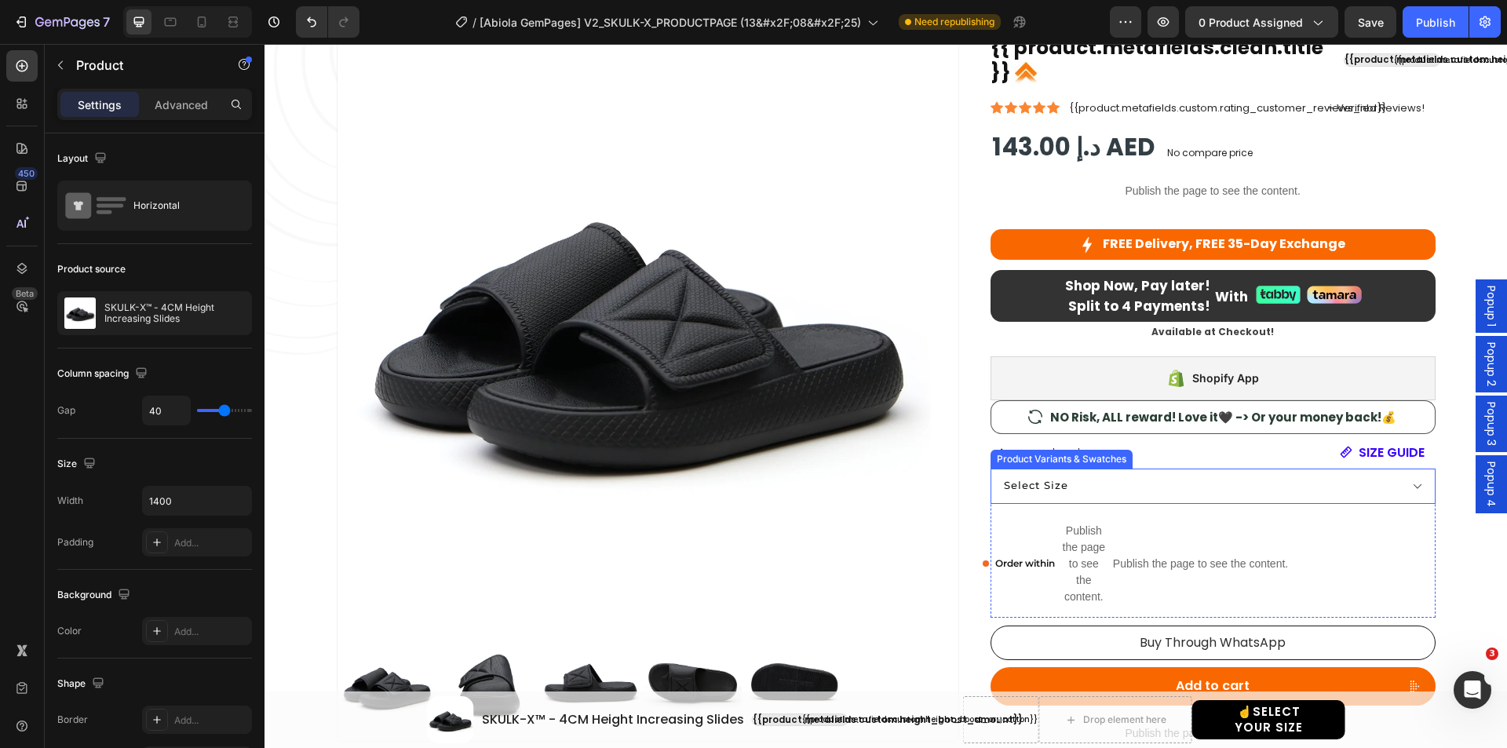
click at [1095, 480] on select "Select Size EU 36-37 | US 4.5-5 | UK 4-4.5 EU 38-39 | US 5.5-6 | UK 5-5.5 EU 40…" at bounding box center [1212, 486] width 445 height 35
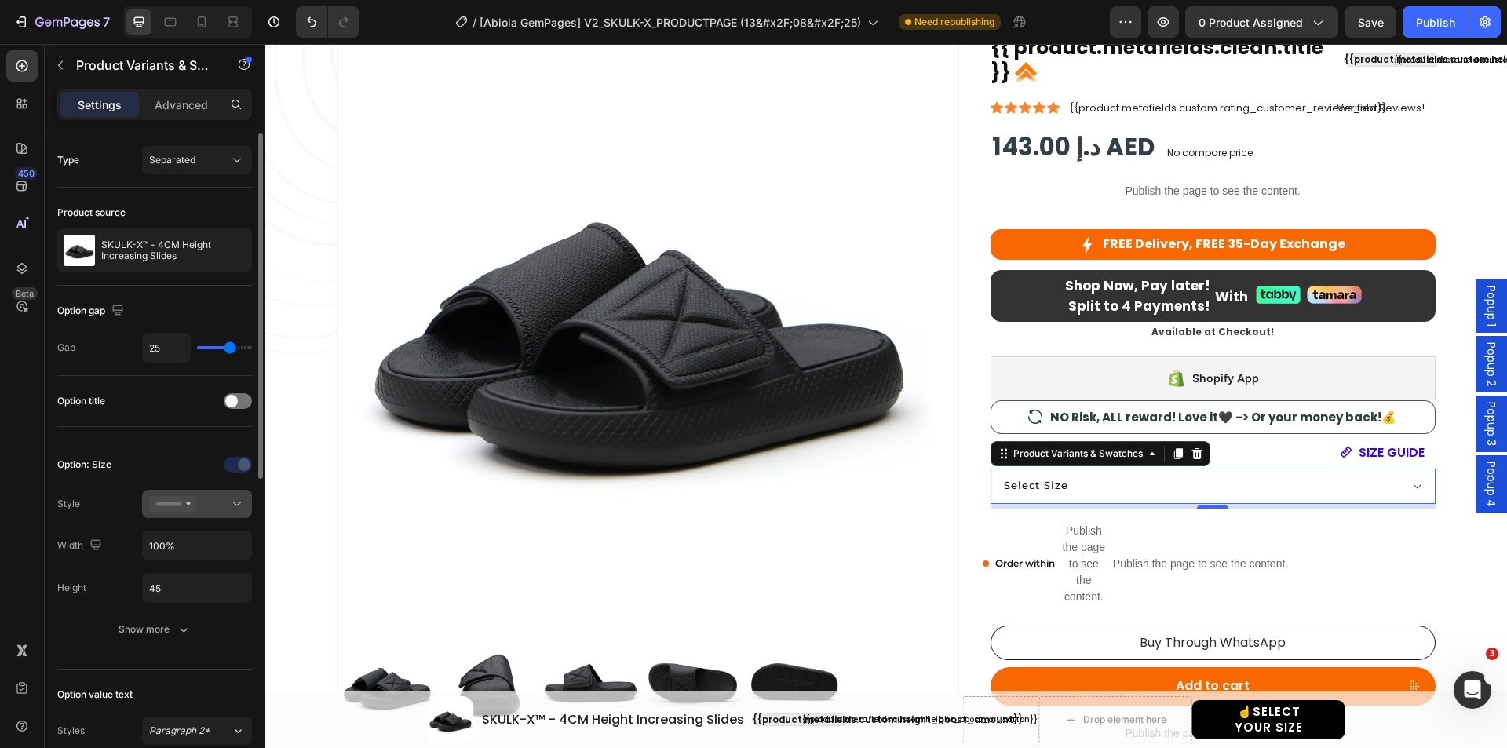
click at [189, 501] on icon at bounding box center [172, 504] width 47 height 16
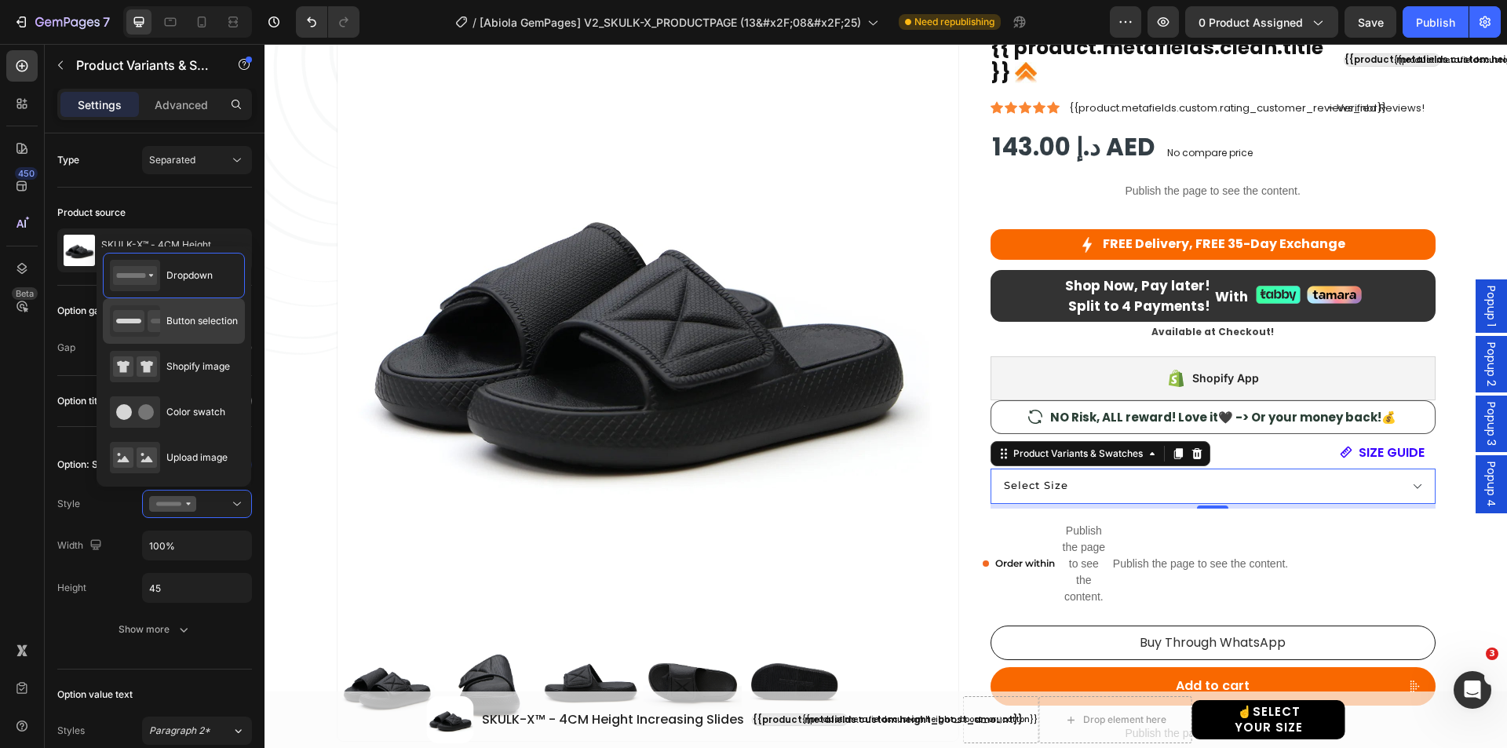
click at [165, 312] on div "Button selection" at bounding box center [174, 320] width 128 height 31
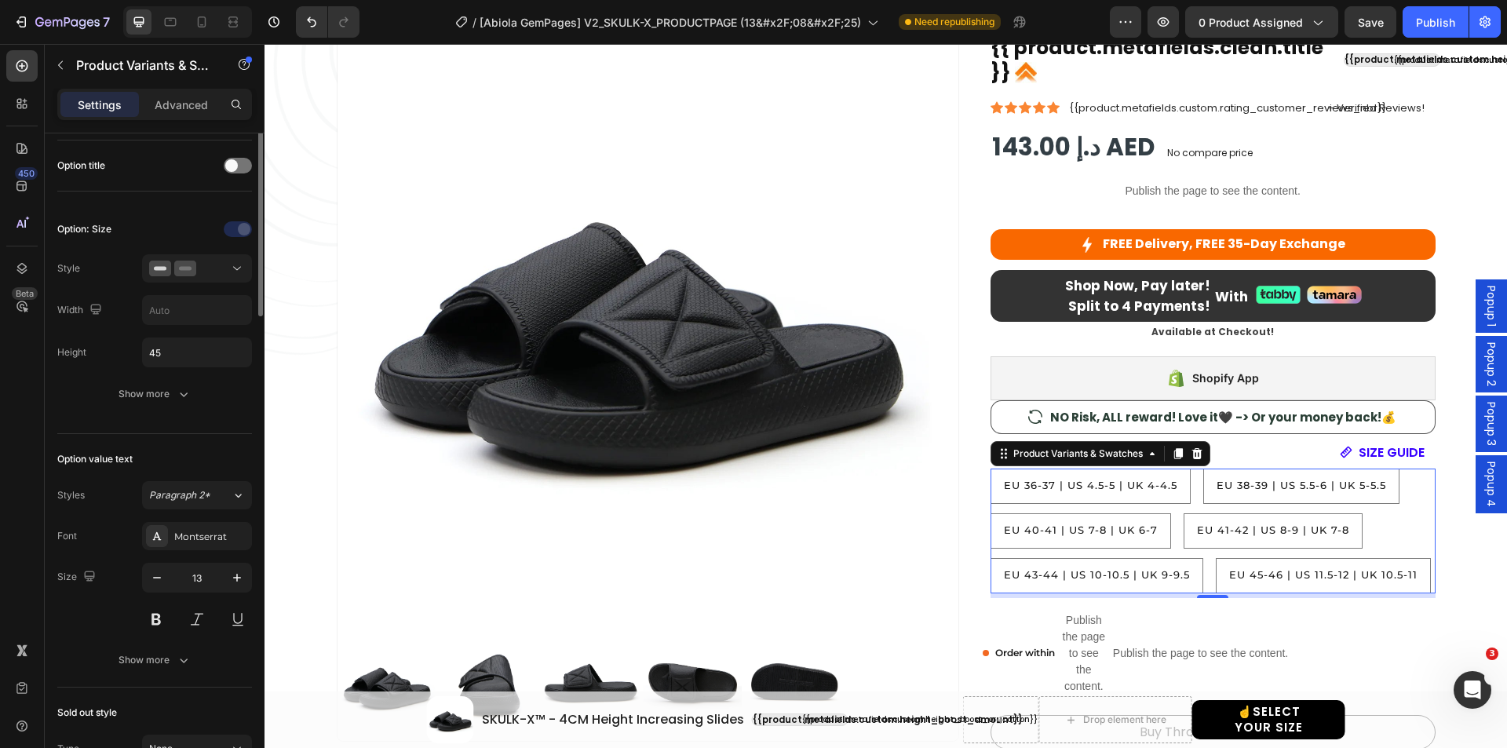
scroll to position [0, 0]
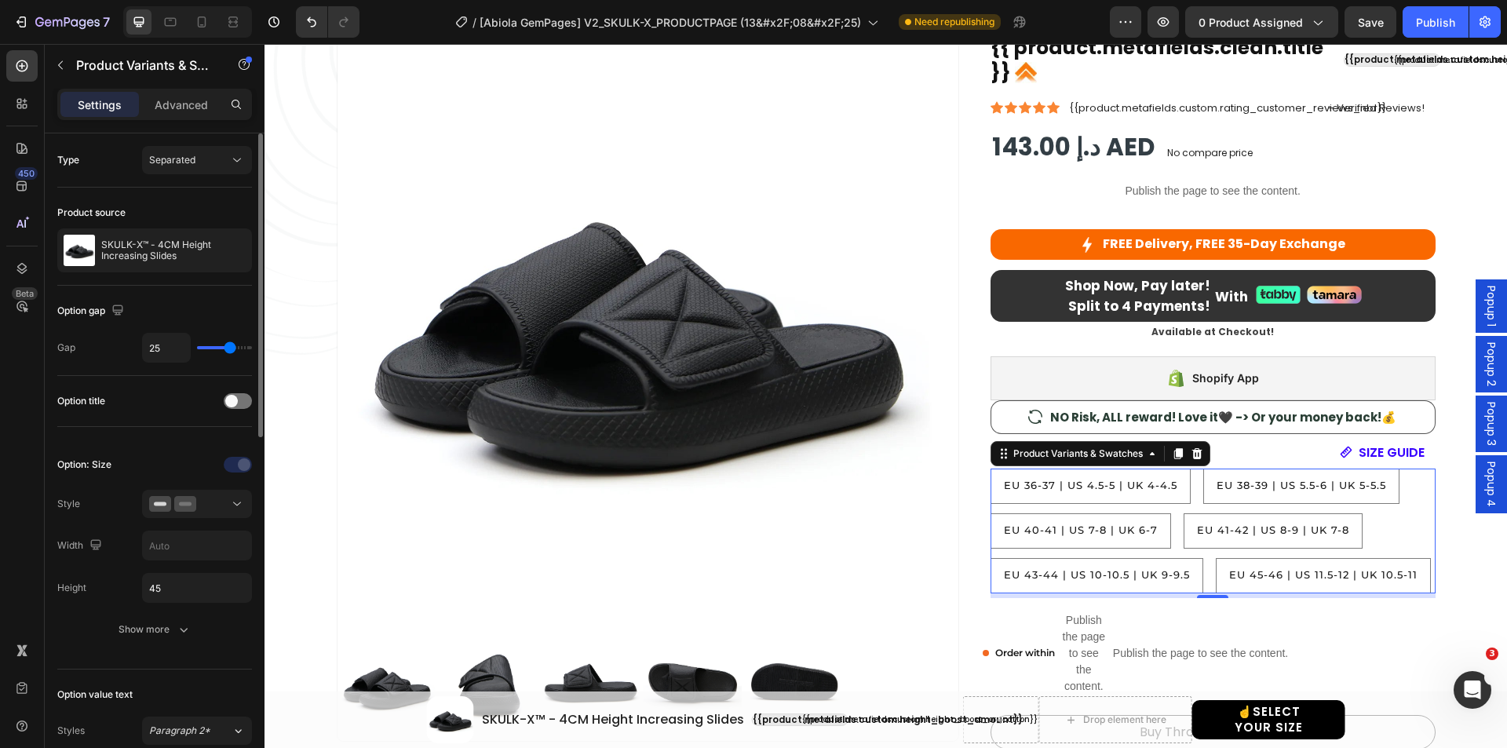
click at [154, 432] on div "Option: Size Style Width Height 45 Show more" at bounding box center [154, 548] width 195 height 243
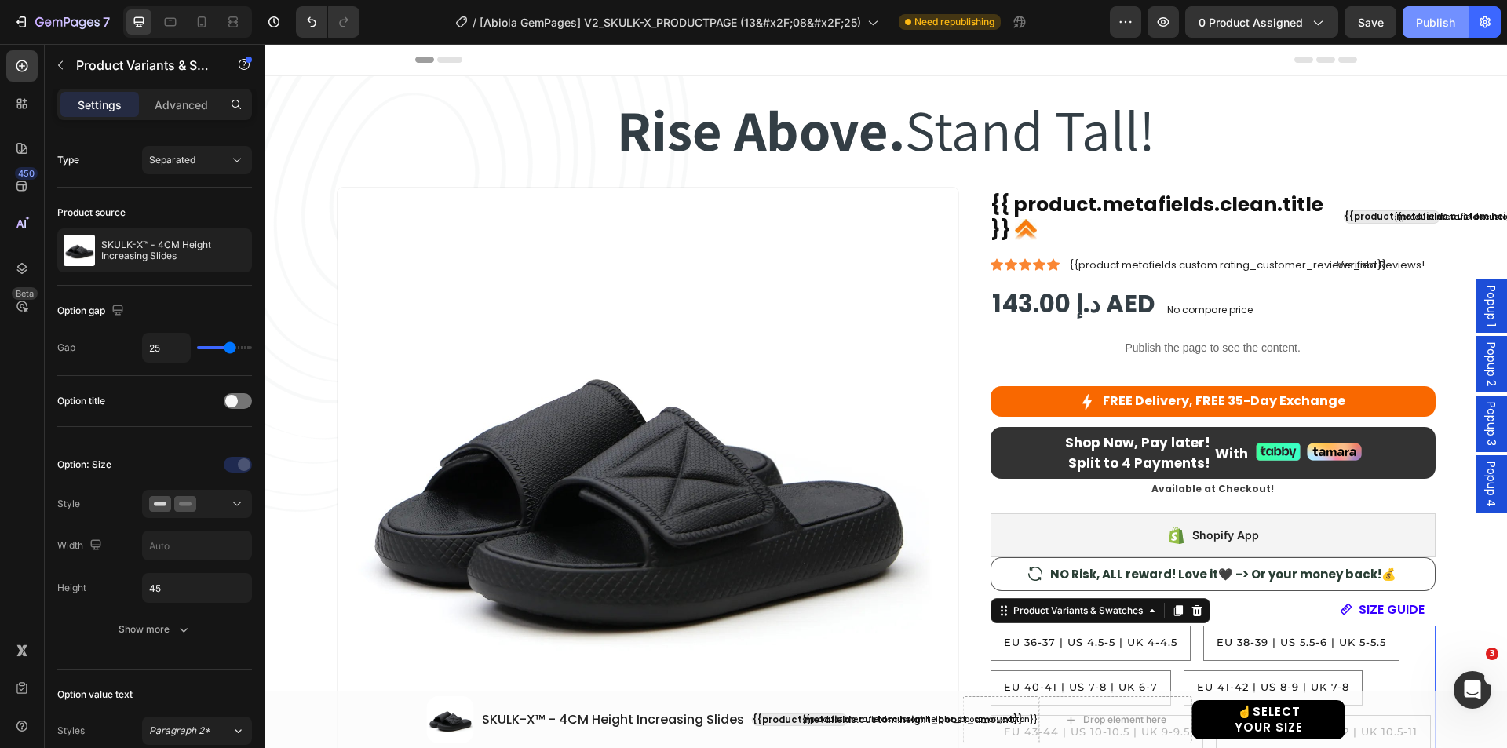
click at [1410, 21] on button "Publish" at bounding box center [1435, 21] width 66 height 31
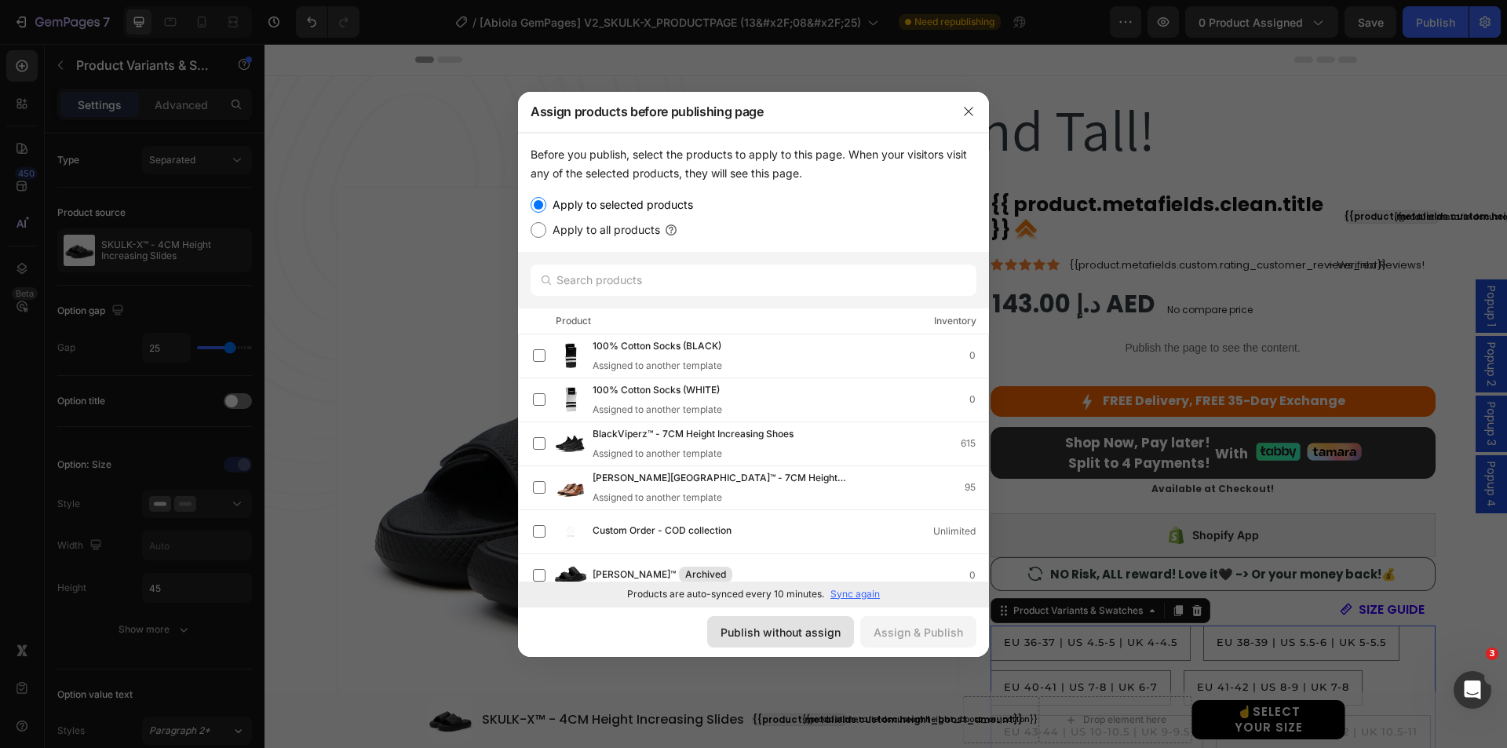
drag, startPoint x: 791, startPoint y: 637, endPoint x: 521, endPoint y: 589, distance: 274.3
click at [791, 637] on div "Publish without assign" at bounding box center [780, 632] width 120 height 16
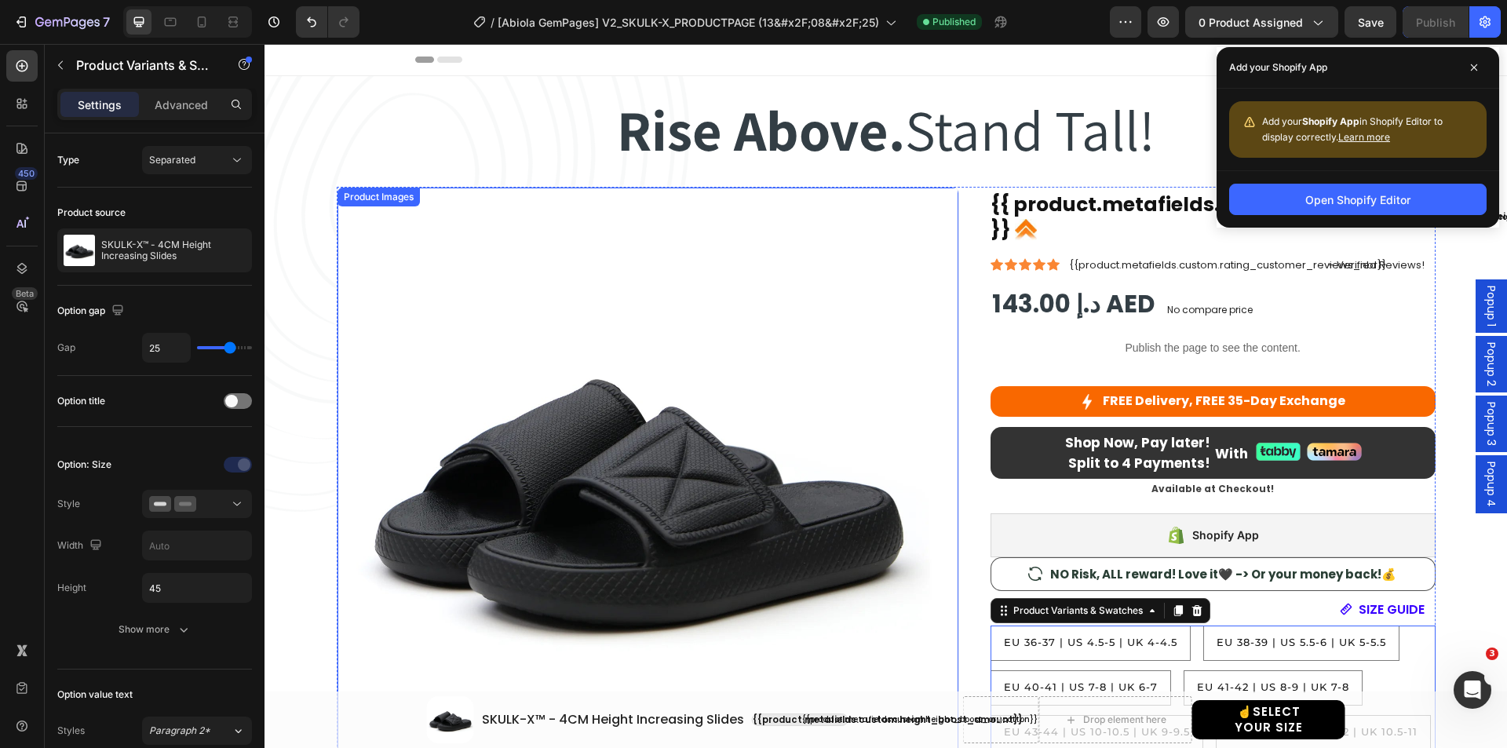
click at [490, 213] on img at bounding box center [635, 486] width 596 height 596
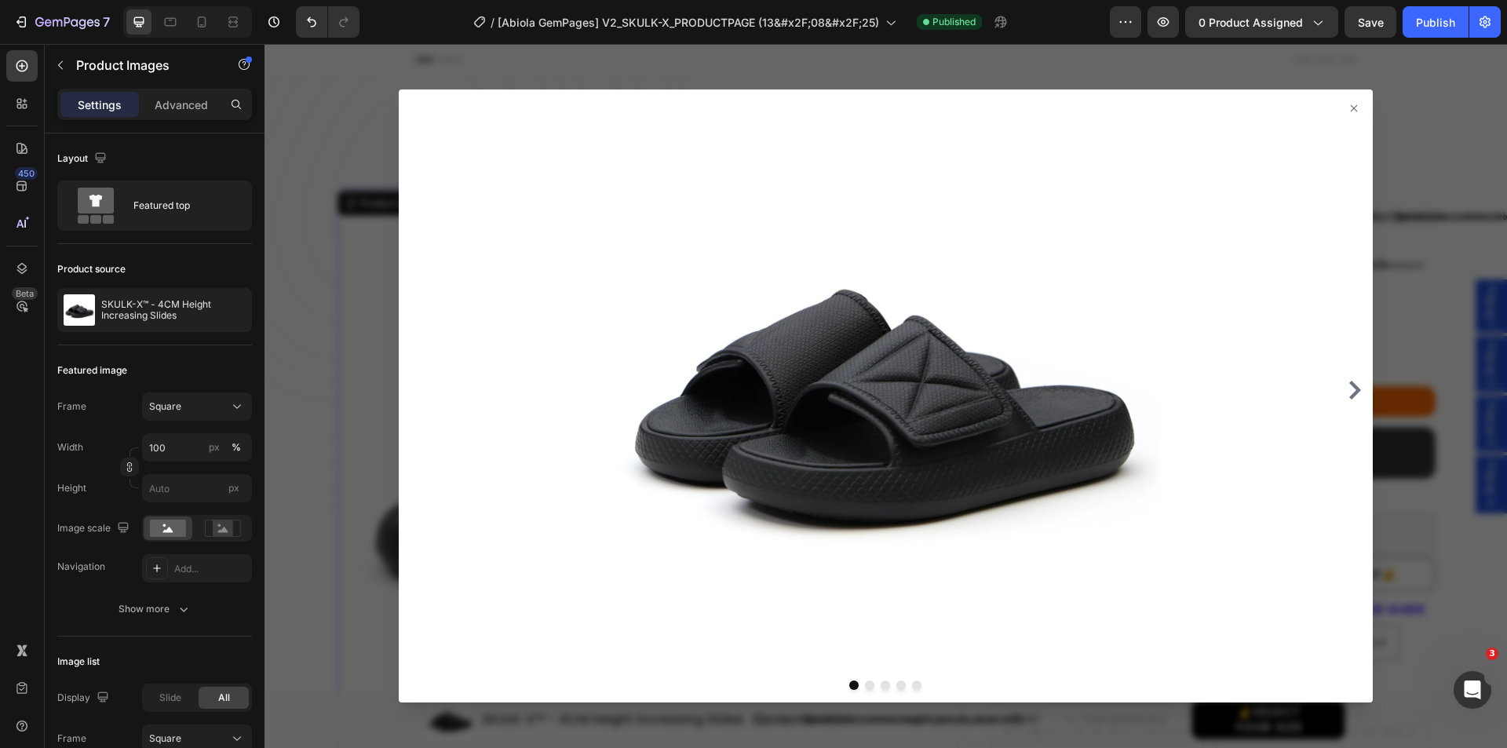
click at [338, 208] on div at bounding box center [885, 396] width 1242 height 704
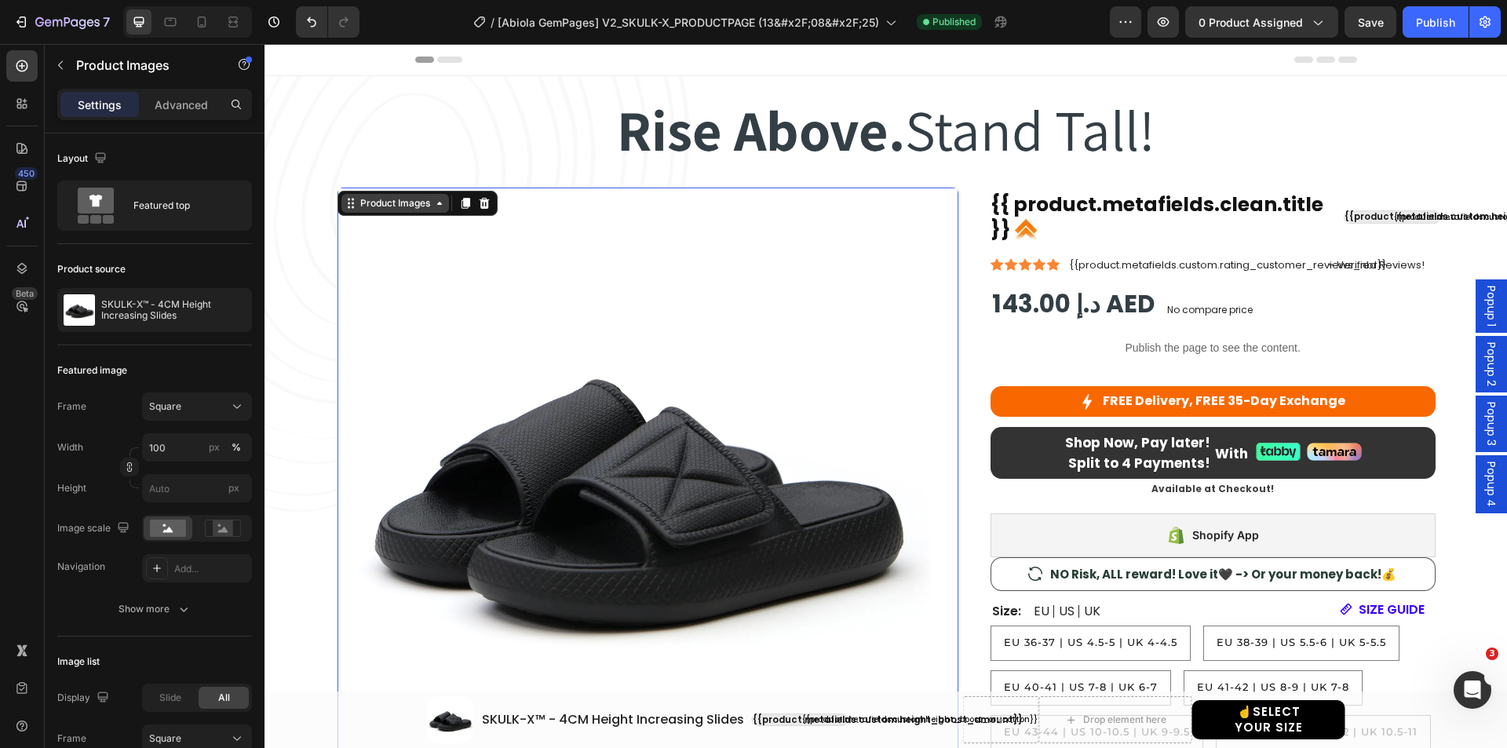
click at [374, 206] on div "Product Images" at bounding box center [395, 203] width 76 height 14
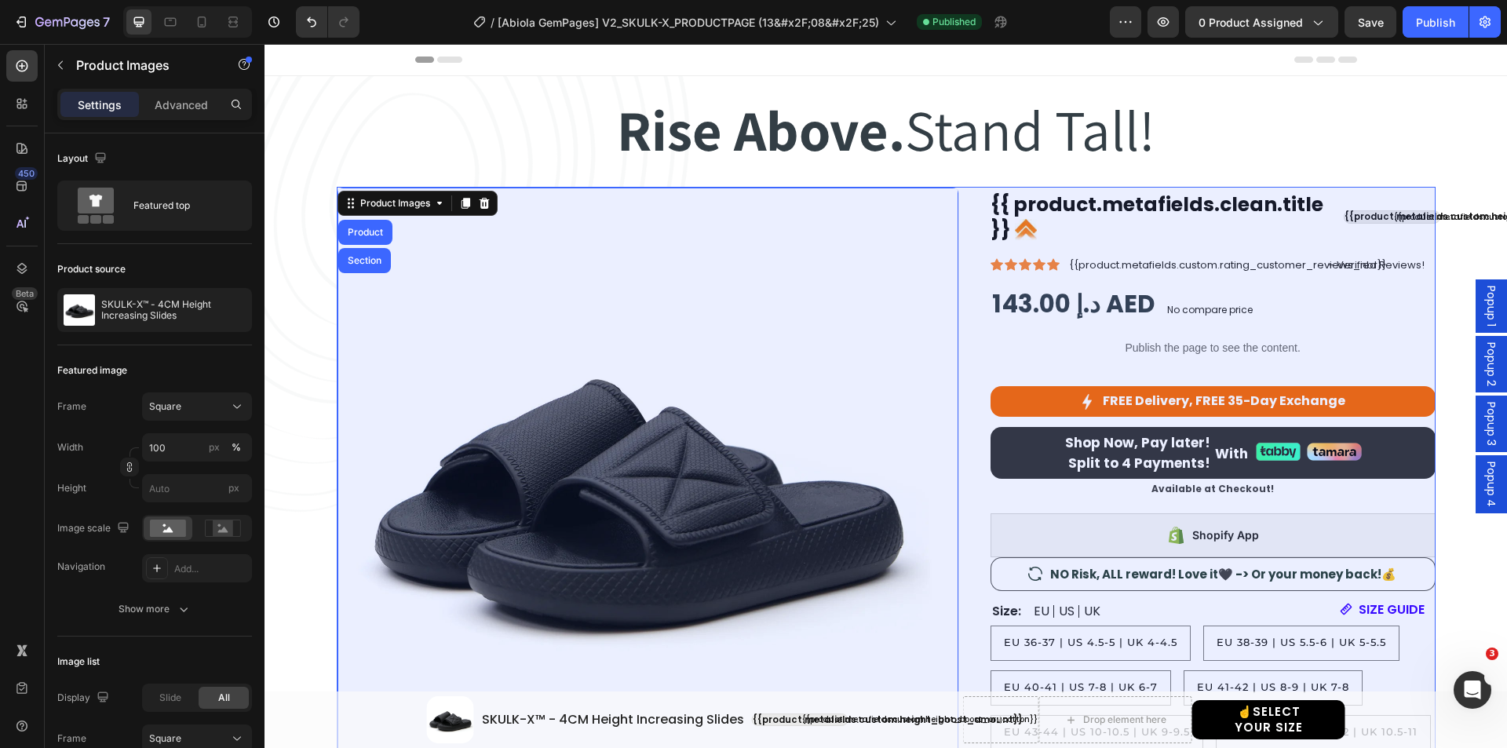
click at [358, 228] on div "Product" at bounding box center [366, 232] width 42 height 9
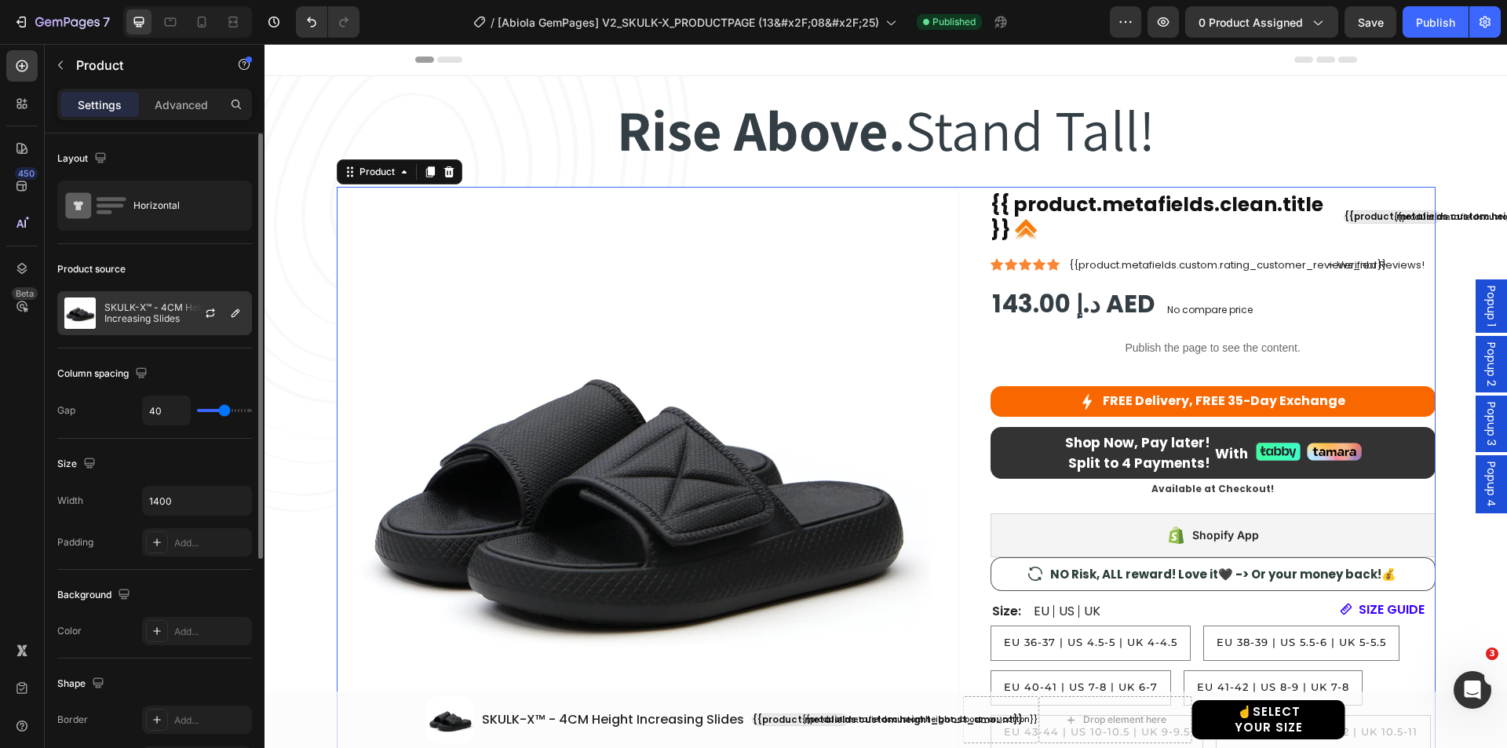
click at [119, 302] on p "SKULK-X™ - 4CM Height Increasing Slides" at bounding box center [174, 313] width 140 height 22
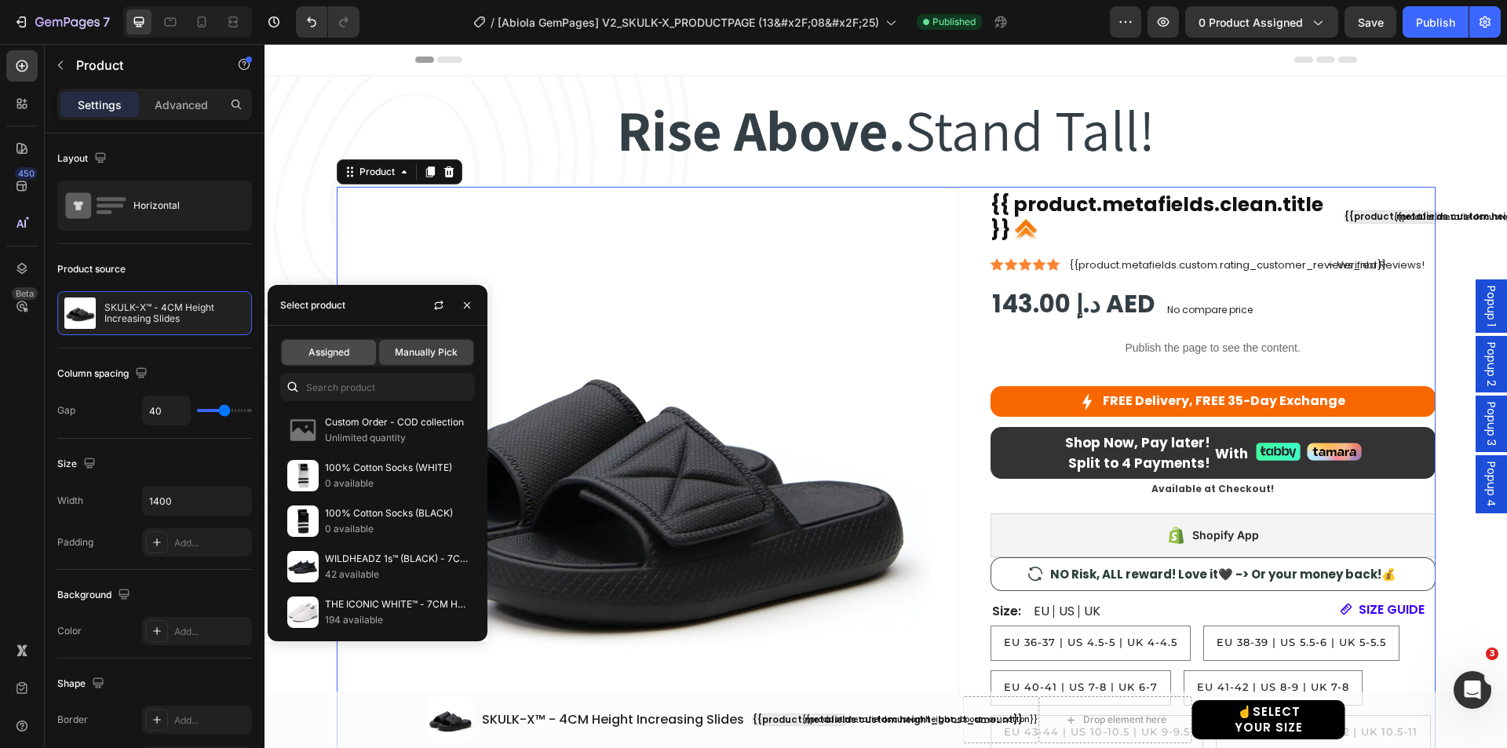
drag, startPoint x: 352, startPoint y: 343, endPoint x: 25, endPoint y: 231, distance: 345.2
click at [352, 343] on div "Assigned" at bounding box center [329, 352] width 94 height 25
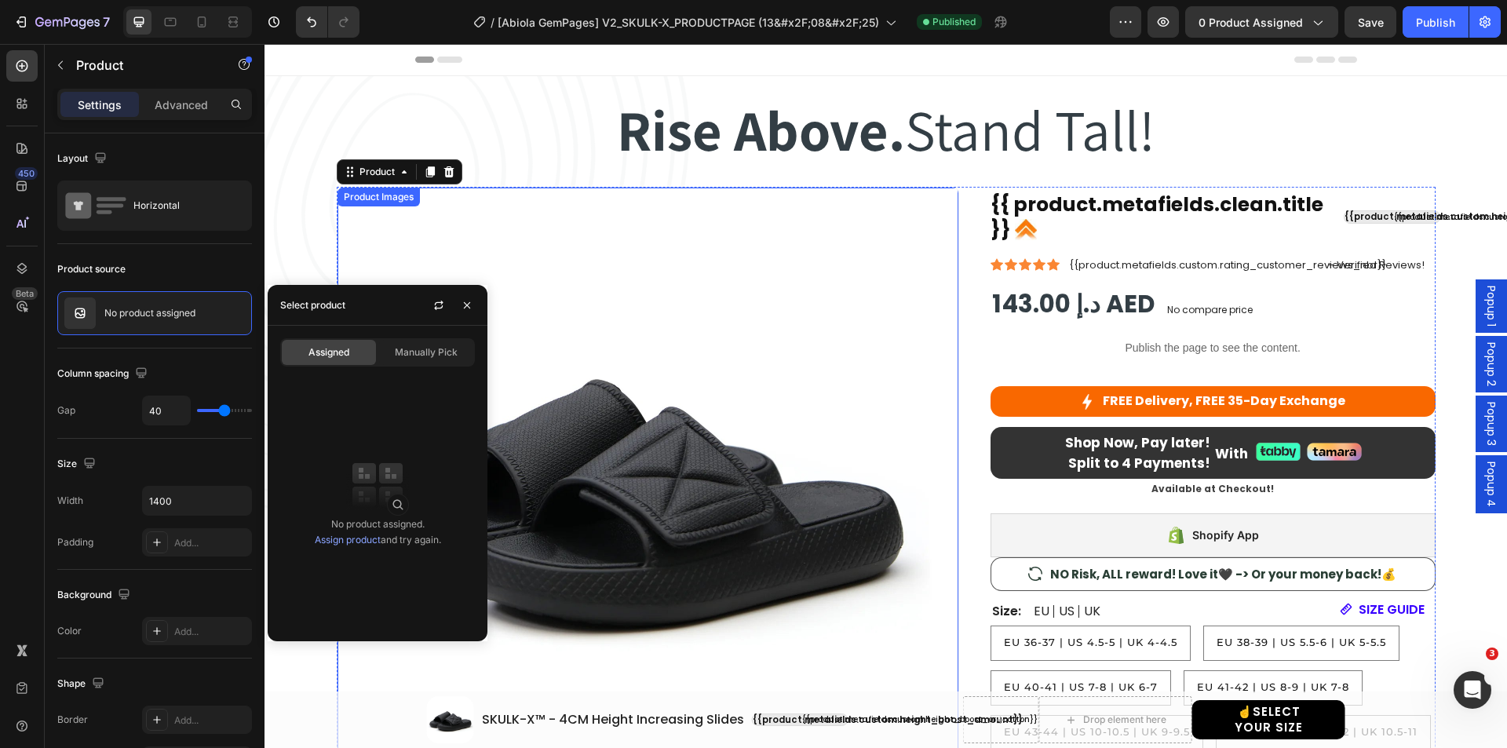
click at [352, 229] on img at bounding box center [635, 486] width 596 height 596
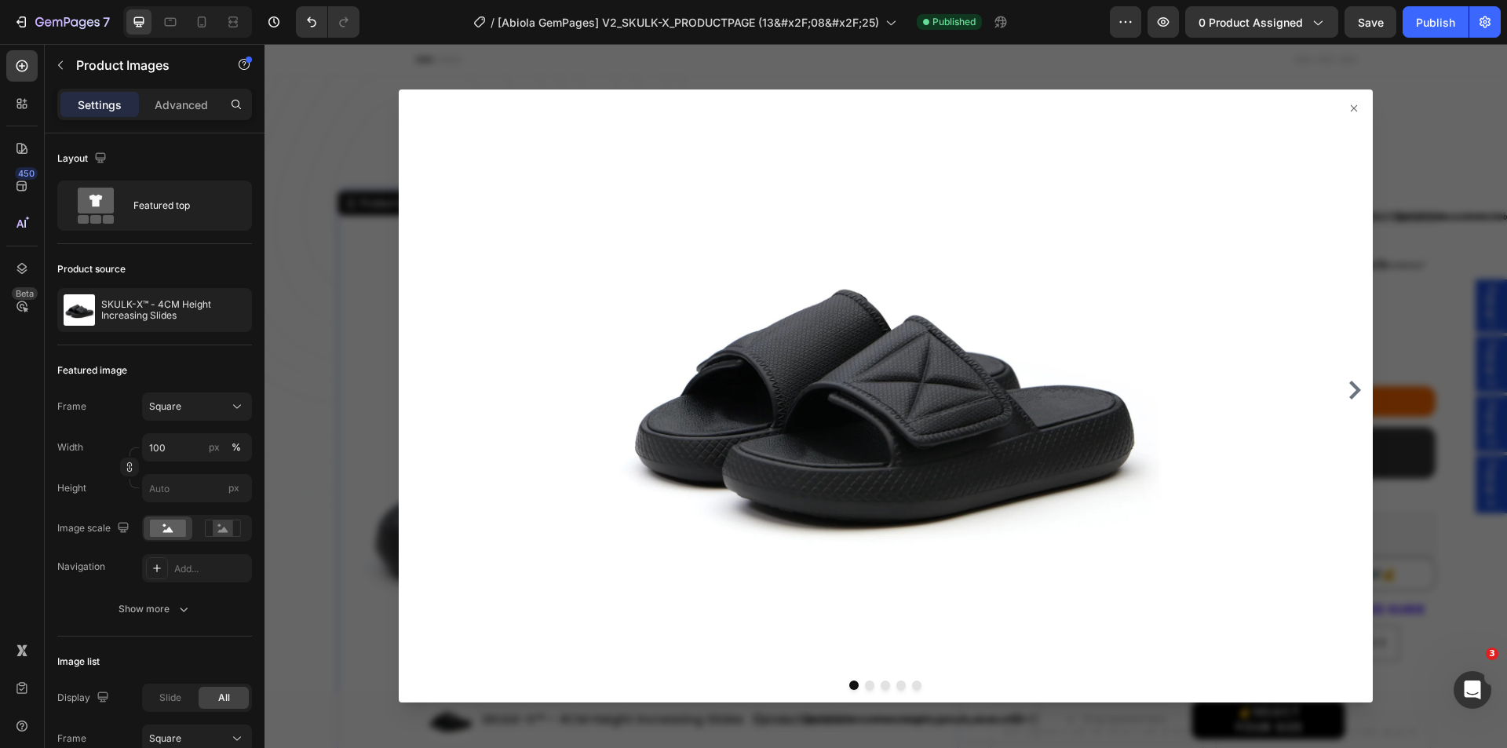
click at [366, 185] on div at bounding box center [885, 396] width 1242 height 704
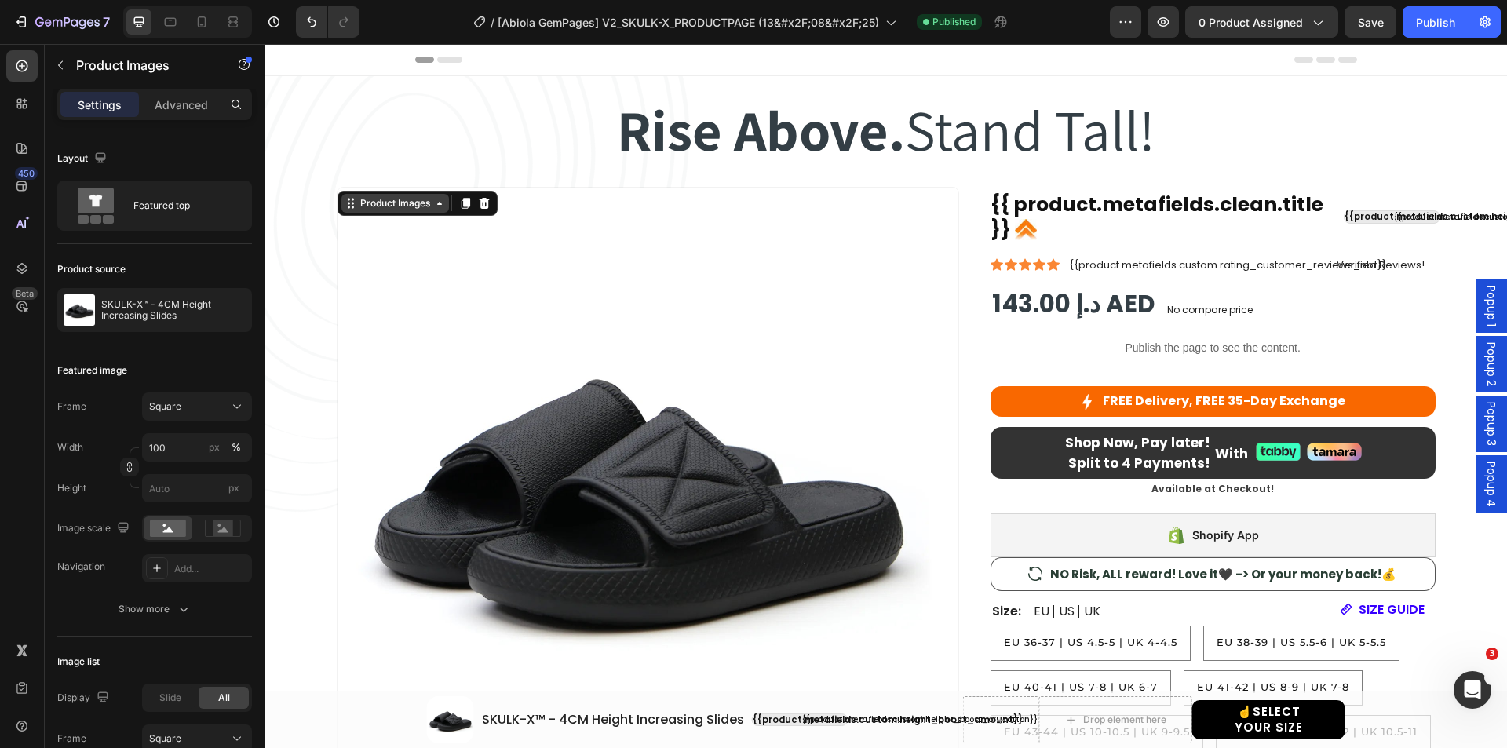
click at [370, 202] on div "Product Images" at bounding box center [395, 203] width 76 height 14
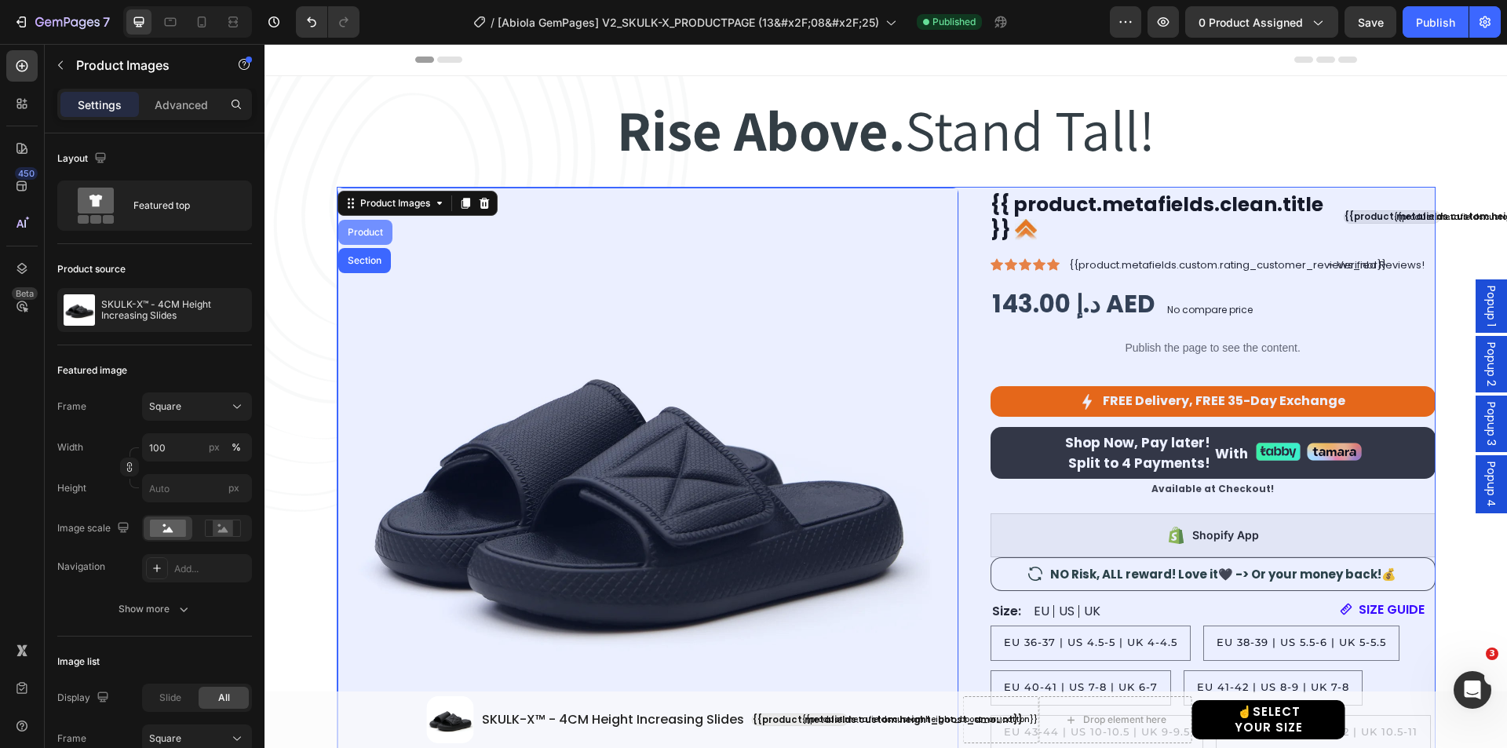
click at [365, 228] on div "Product" at bounding box center [366, 232] width 42 height 9
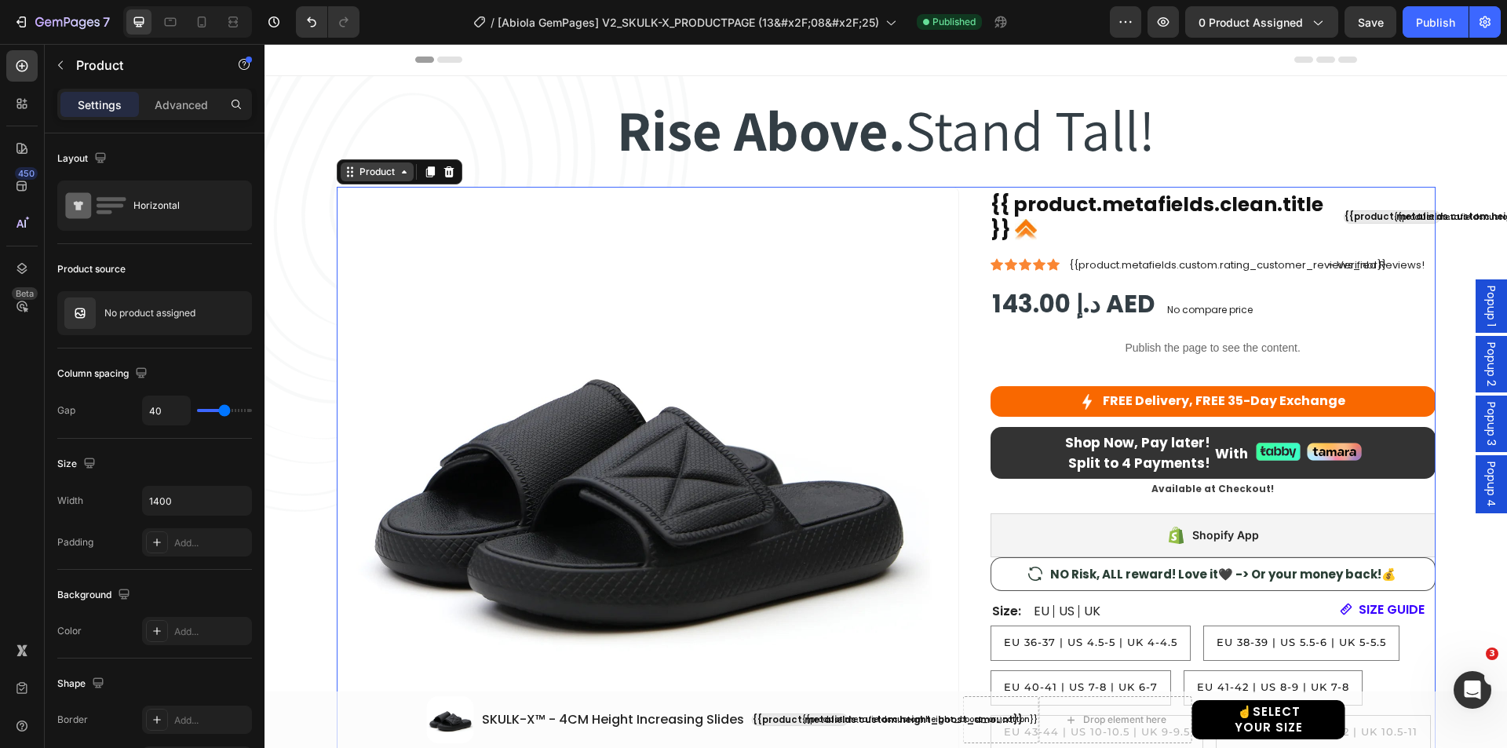
click at [363, 173] on div "Product" at bounding box center [377, 172] width 42 height 14
click at [1419, 33] on button "Publish" at bounding box center [1435, 21] width 66 height 31
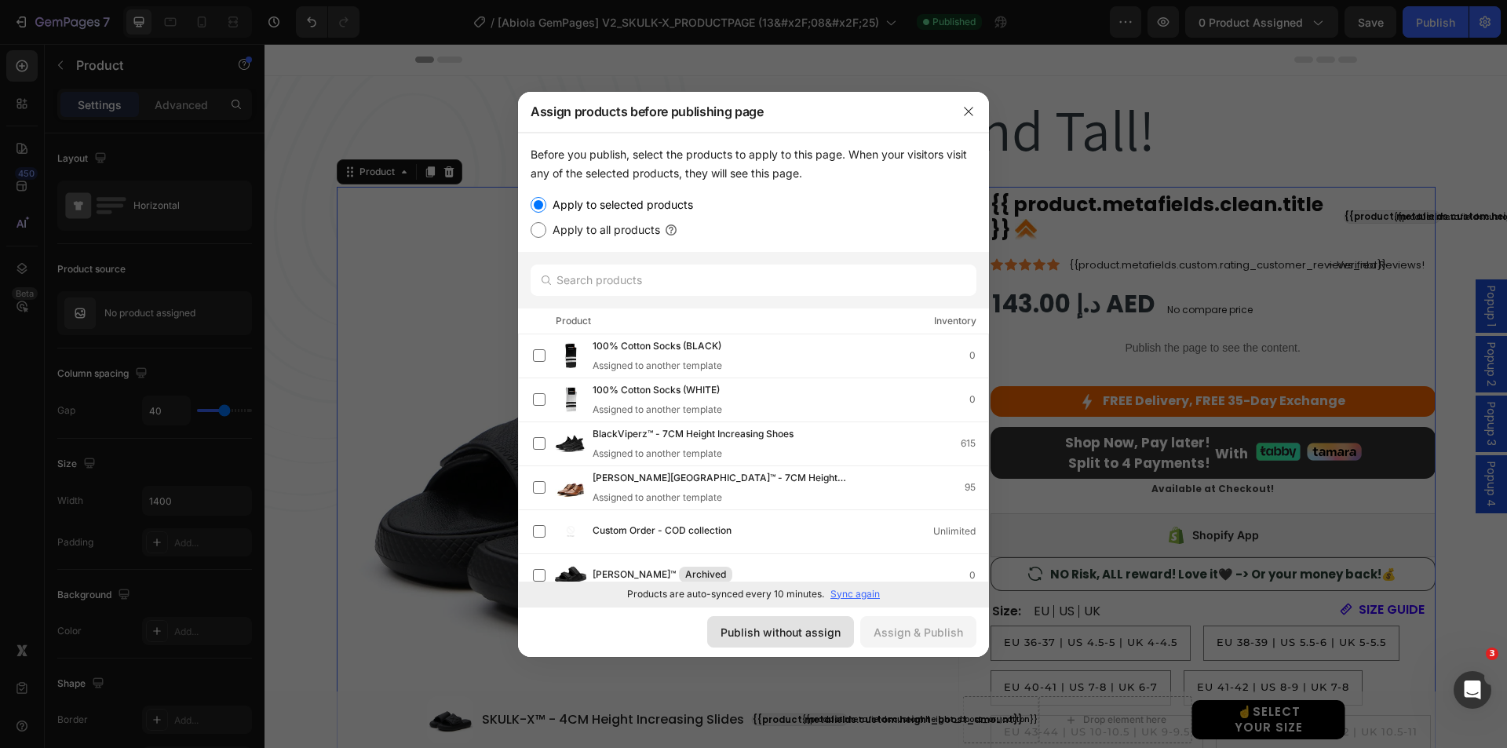
click at [799, 619] on button "Publish without assign" at bounding box center [780, 631] width 147 height 31
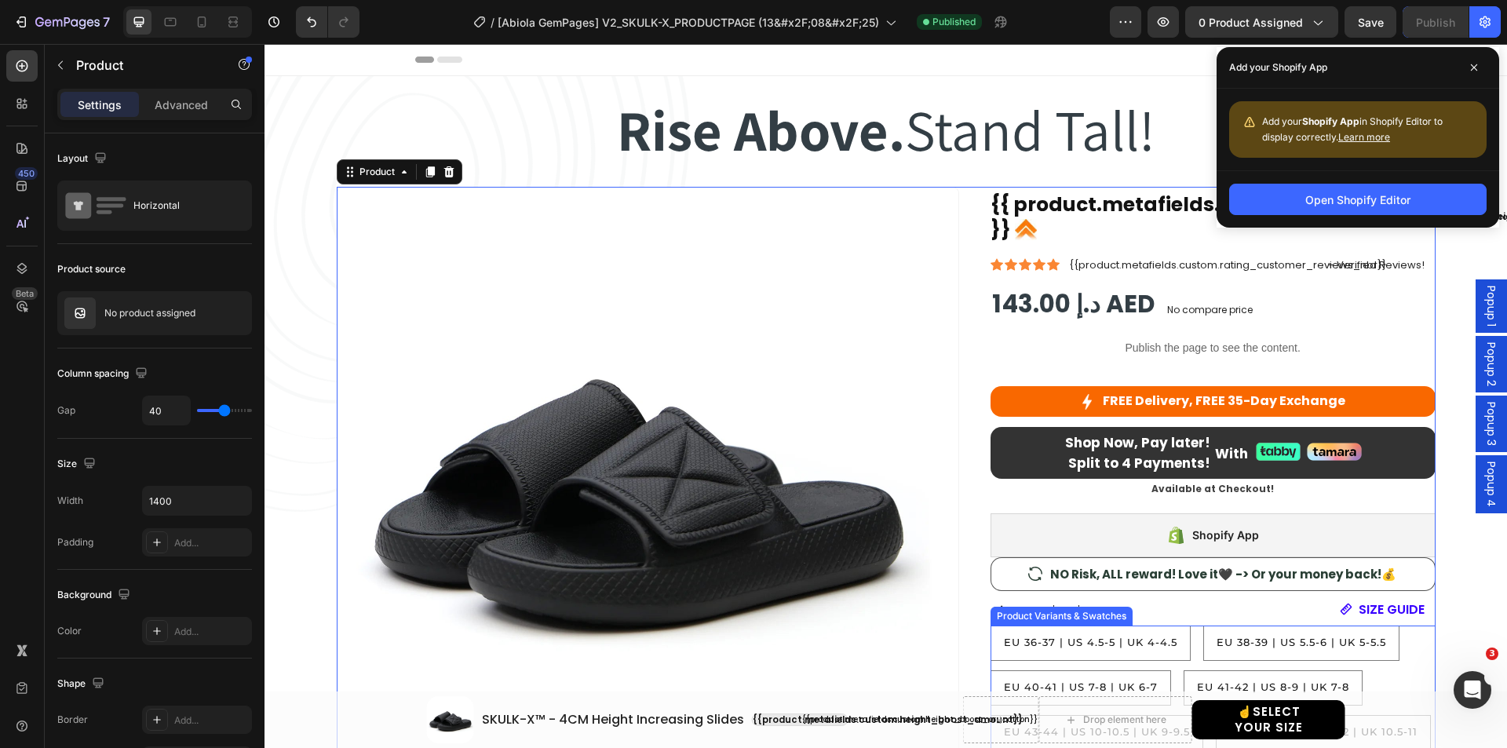
scroll to position [314, 0]
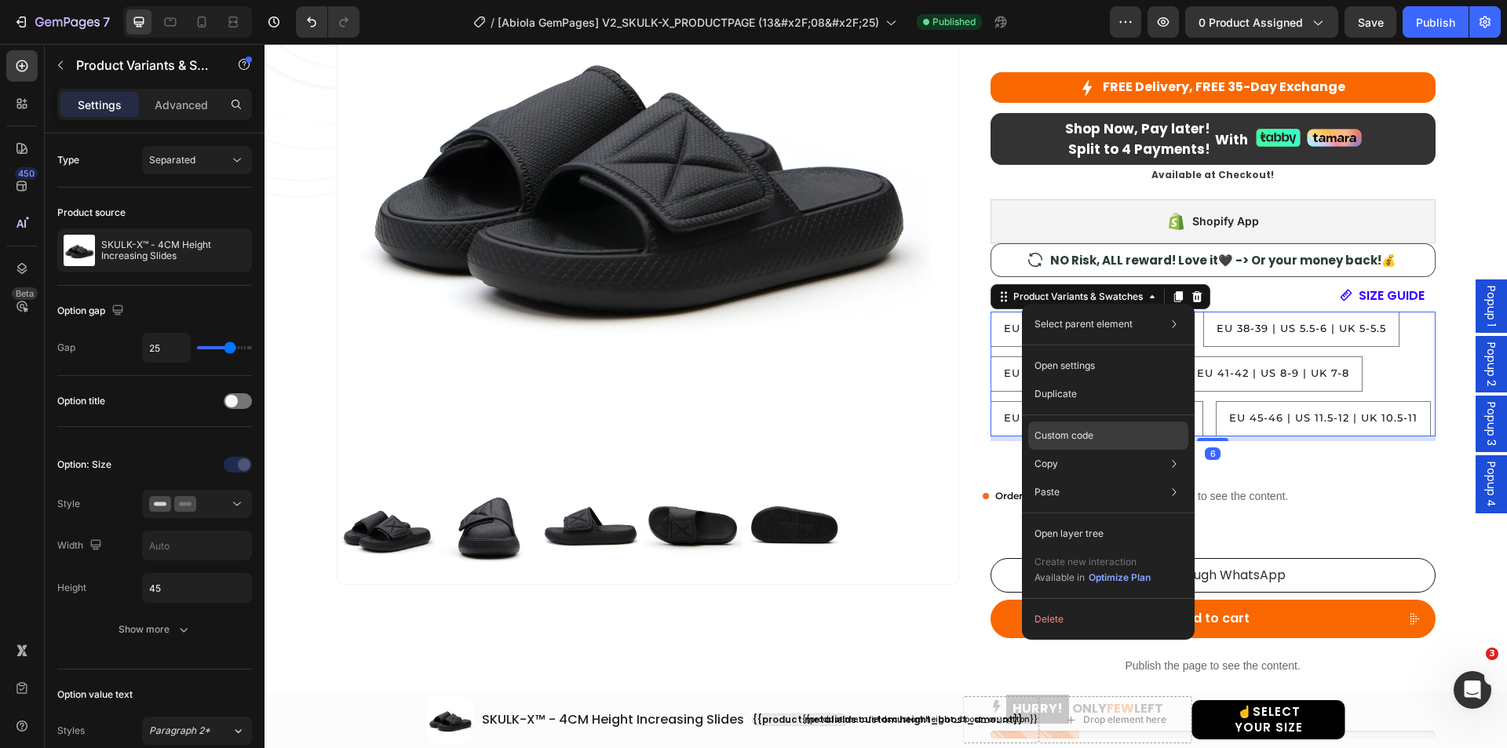
click at [1068, 431] on p "Custom code" at bounding box center [1063, 435] width 59 height 14
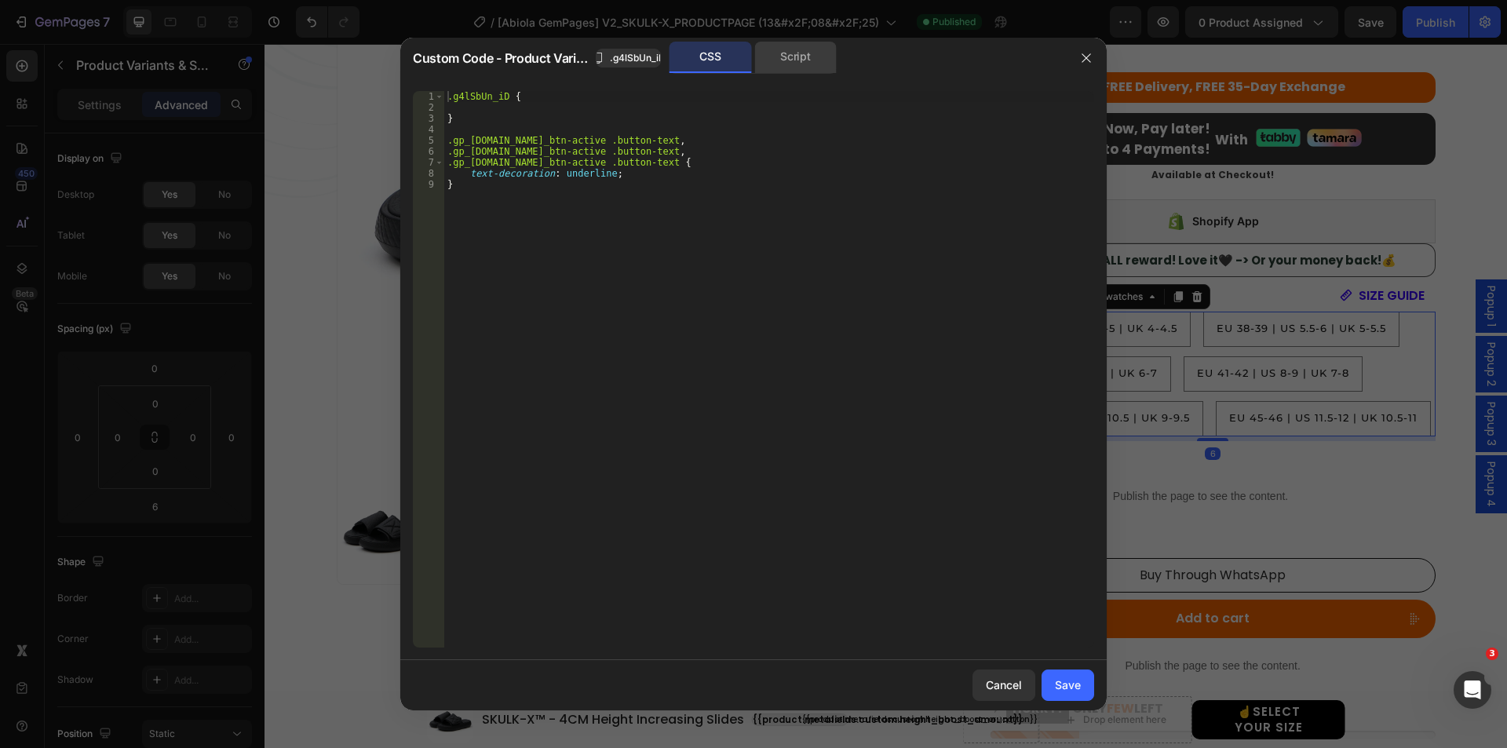
click at [780, 61] on div "Script" at bounding box center [795, 57] width 82 height 31
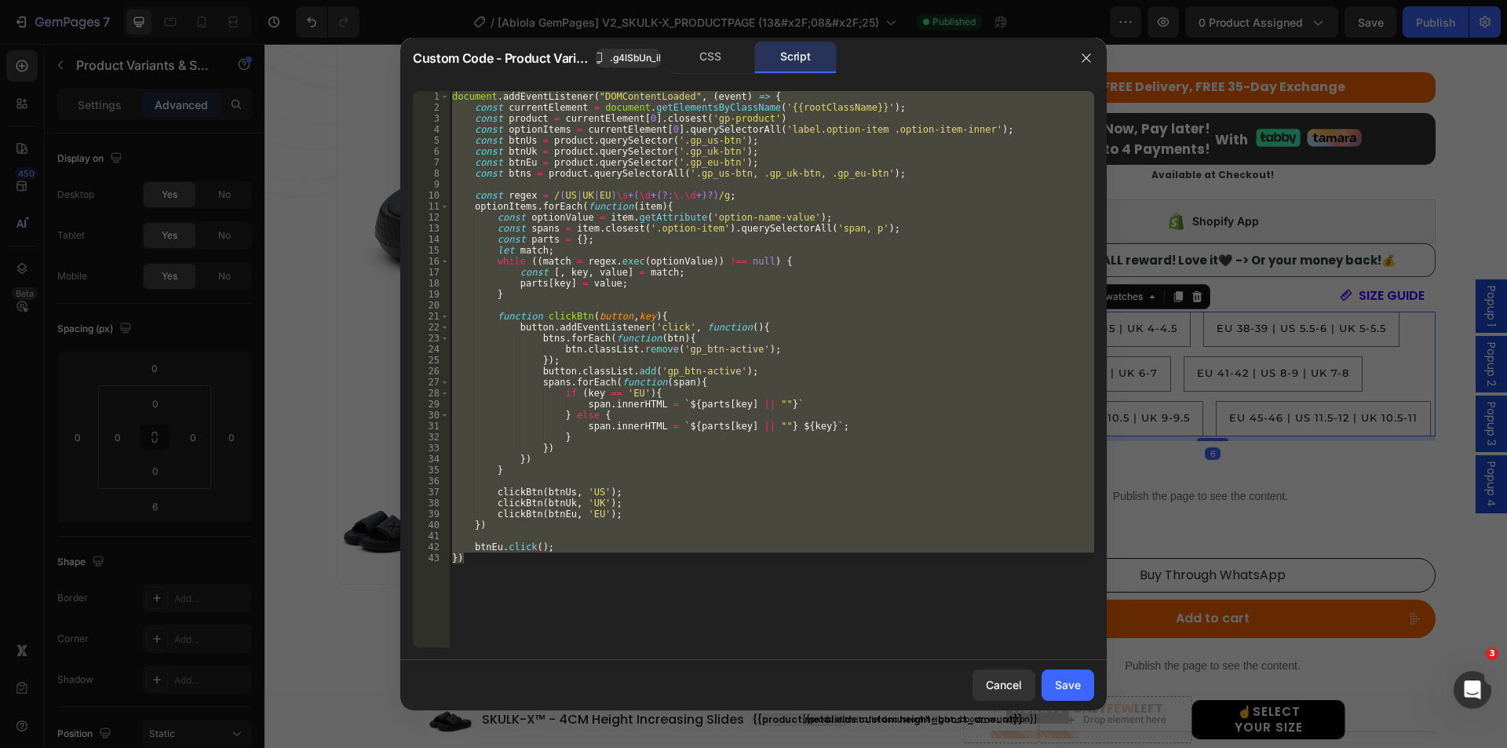
type textarea "[DOMAIN_NAME](); })"
click at [622, 188] on div "document . addEventListener ( "DOMContentLoaded" , ( event ) => { const current…" at bounding box center [771, 369] width 645 height 556
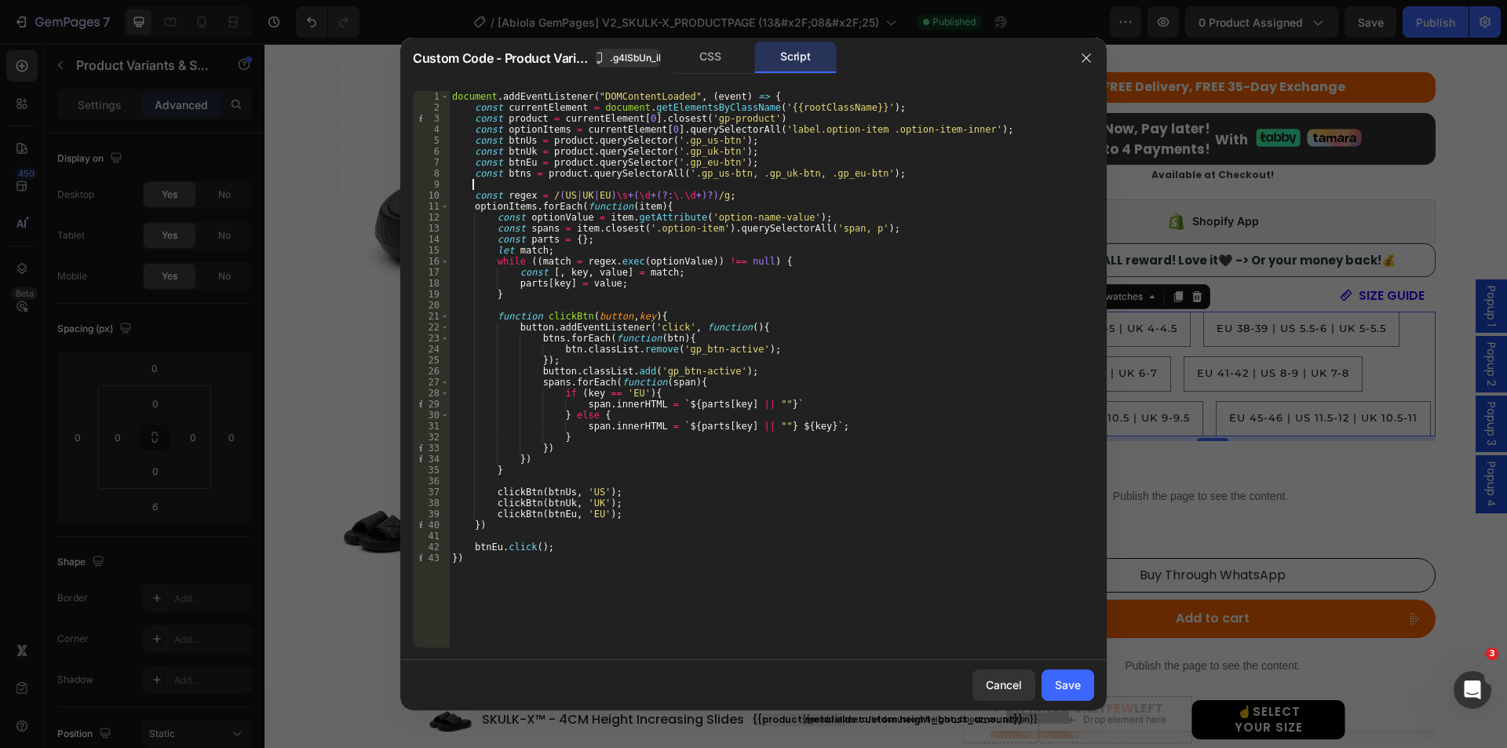
click at [473, 196] on div "document . addEventListener ( "DOMContentLoaded" , ( event ) => { const current…" at bounding box center [771, 380] width 645 height 578
click at [726, 193] on div "document . addEventListener ( "DOMContentLoaded" , ( event ) => { const current…" at bounding box center [771, 380] width 645 height 578
click at [562, 196] on div "document . addEventListener ( "DOMContentLoaded" , ( event ) => { const current…" at bounding box center [771, 369] width 645 height 556
drag, startPoint x: 545, startPoint y: 194, endPoint x: 738, endPoint y: 194, distance: 192.3
click at [738, 194] on div "document . addEventListener ( "DOMContentLoaded" , ( event ) => { const current…" at bounding box center [771, 380] width 645 height 578
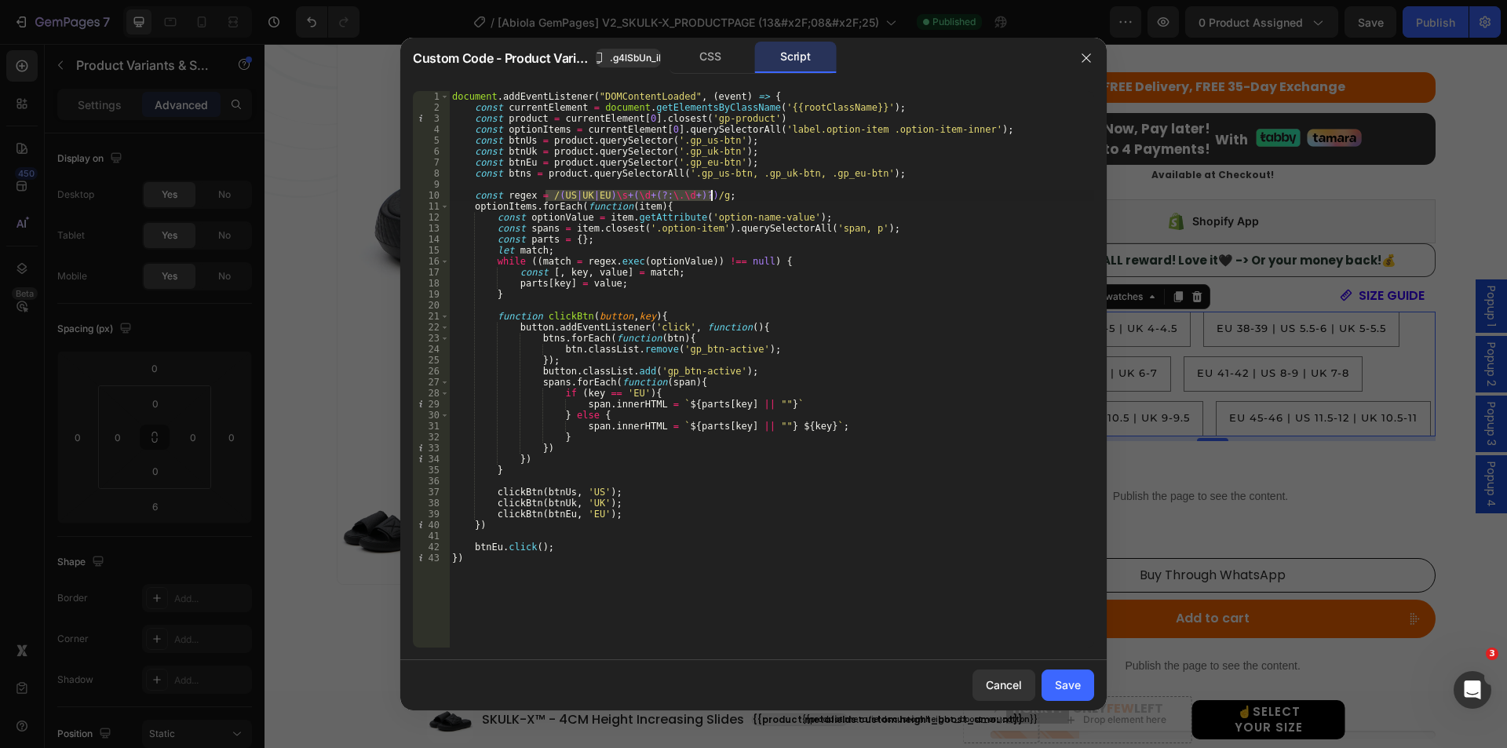
paste textarea "\b([GEOGRAPHIC_DATA]|[GEOGRAPHIC_DATA]|EU)\s+(\d+(?:\.\d+)?)(?:\s*[-–]\s*(\d+(?…"
click at [880, 315] on div "document . addEventListener ( "DOMContentLoaded" , ( event ) => { const current…" at bounding box center [771, 380] width 645 height 578
type textarea "function clickBtn(button, key){"
drag, startPoint x: 1066, startPoint y: 690, endPoint x: 1193, endPoint y: 19, distance: 682.9
click at [1066, 690] on div "Save" at bounding box center [1068, 684] width 26 height 16
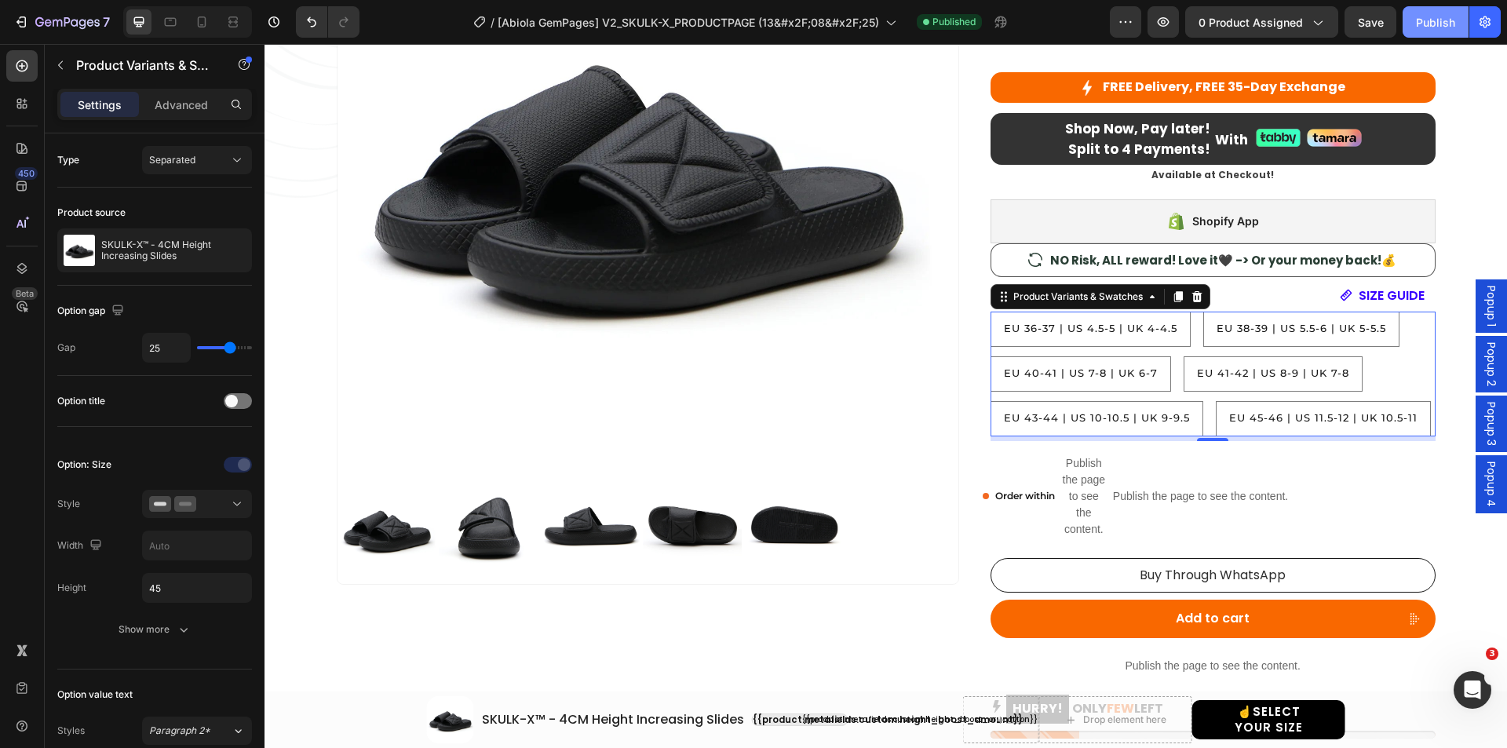
click at [1433, 24] on div "Publish" at bounding box center [1435, 22] width 39 height 16
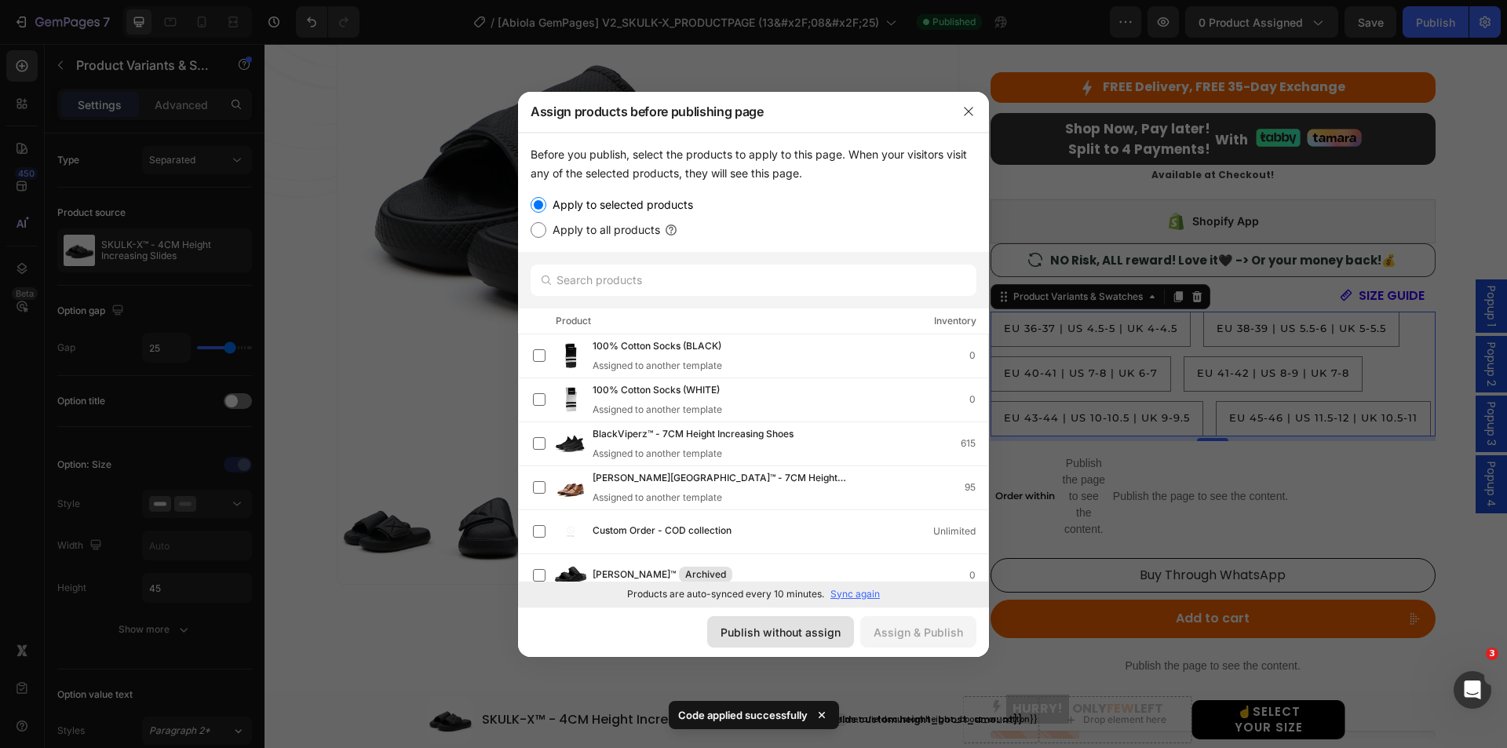
click at [763, 631] on div "Publish without assign" at bounding box center [780, 632] width 120 height 16
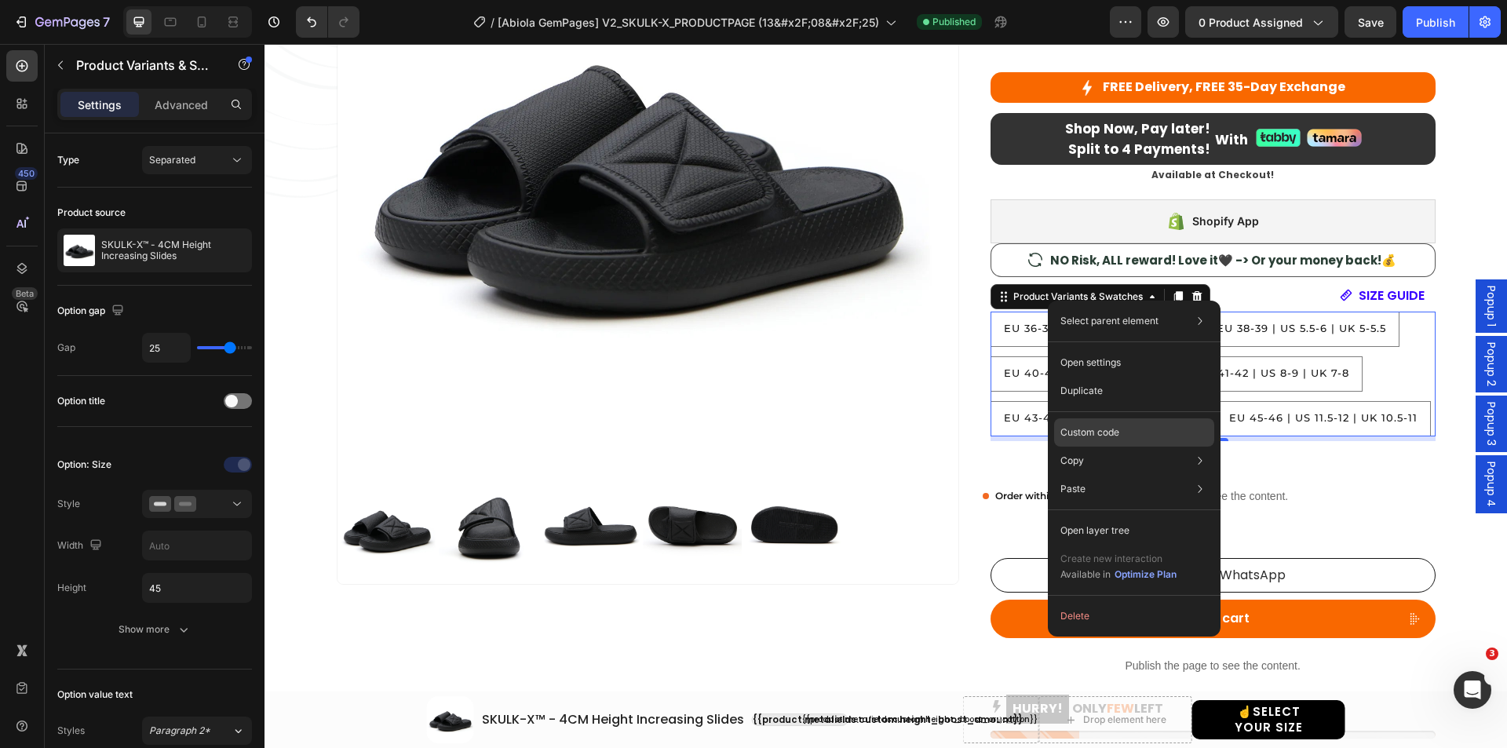
click at [1080, 430] on p "Custom code" at bounding box center [1089, 432] width 59 height 14
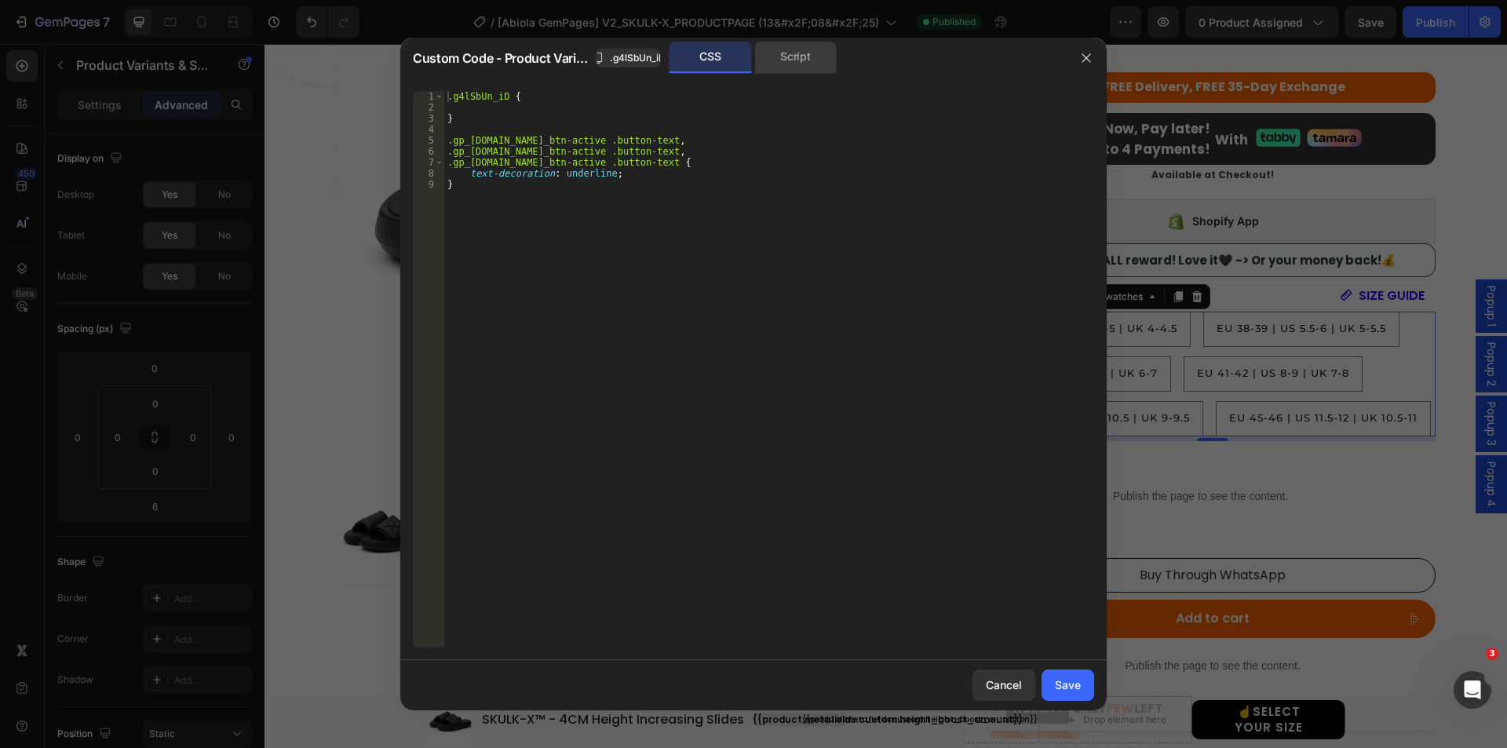
click at [813, 64] on div "Script" at bounding box center [795, 57] width 82 height 31
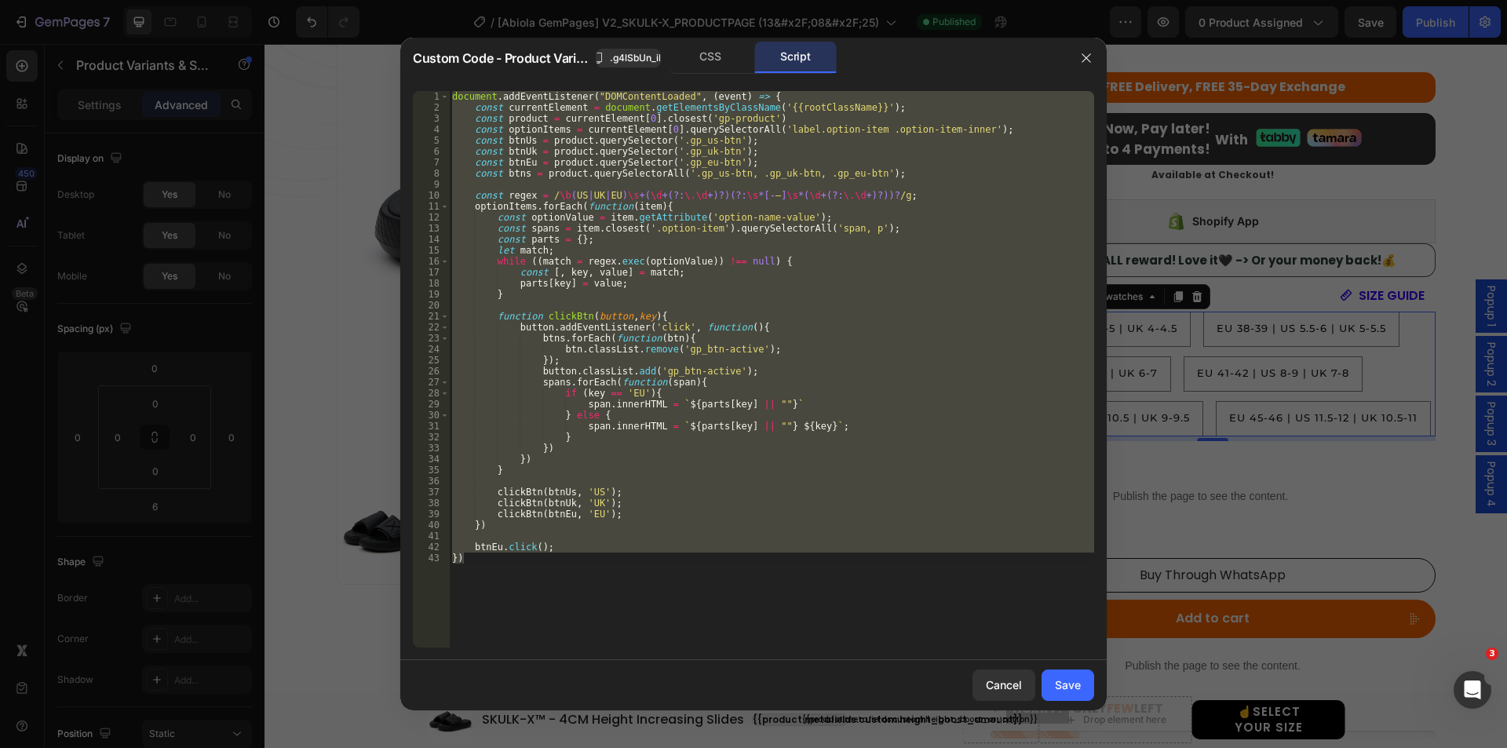
click at [653, 283] on div "document . addEventListener ( "DOMContentLoaded" , ( event ) => { const current…" at bounding box center [771, 369] width 645 height 556
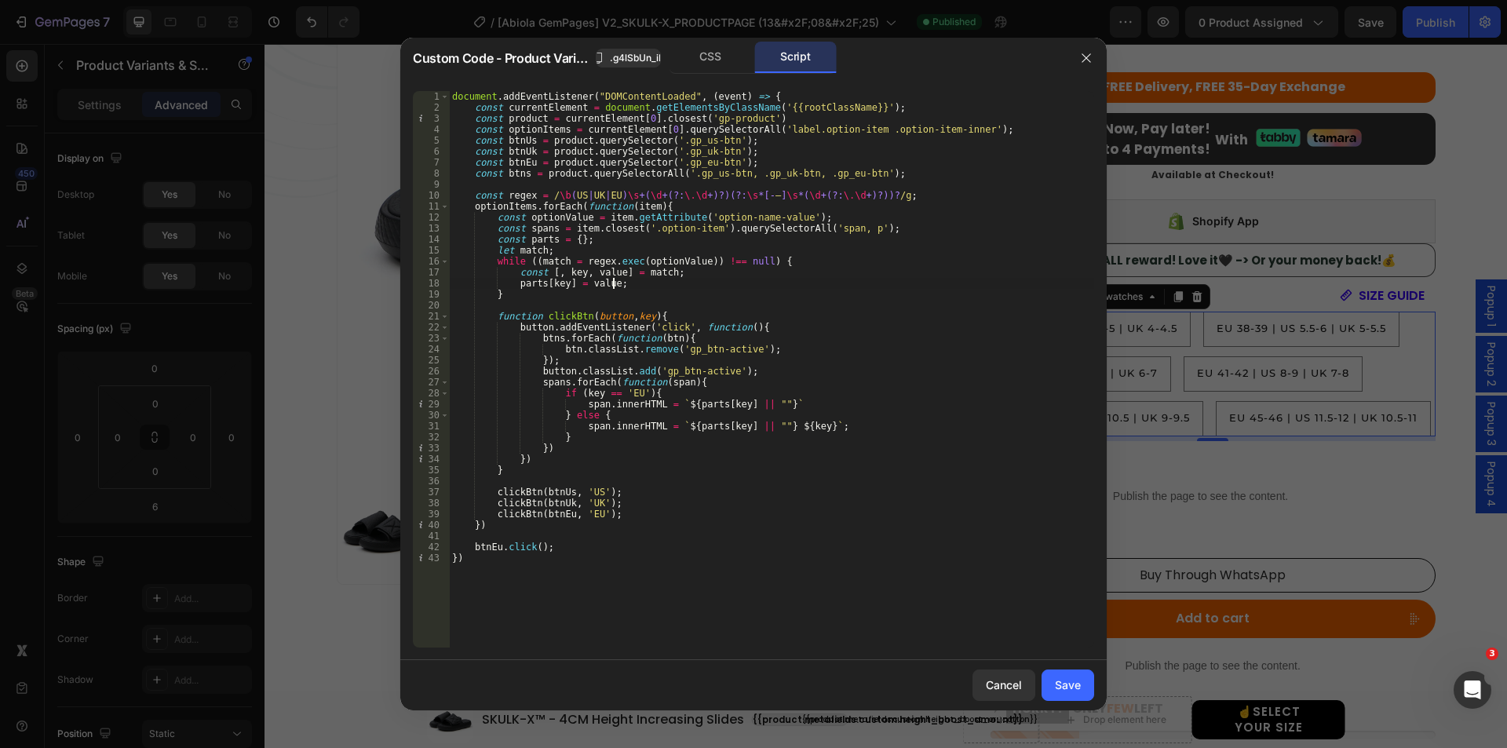
click at [471, 193] on div "document . addEventListener ( "DOMContentLoaded" , ( event ) => { const current…" at bounding box center [771, 380] width 645 height 578
click at [878, 195] on div "document . addEventListener ( "DOMContentLoaded" , ( event ) => { const current…" at bounding box center [771, 380] width 645 height 578
paste textarea "(?:[-–]\d+(?:\.\d+)?)?)"
click at [906, 370] on div "document . addEventListener ( "DOMContentLoaded" , ( event ) => { const current…" at bounding box center [771, 380] width 645 height 578
type textarea "button.classList.add('gp_btn-active');"
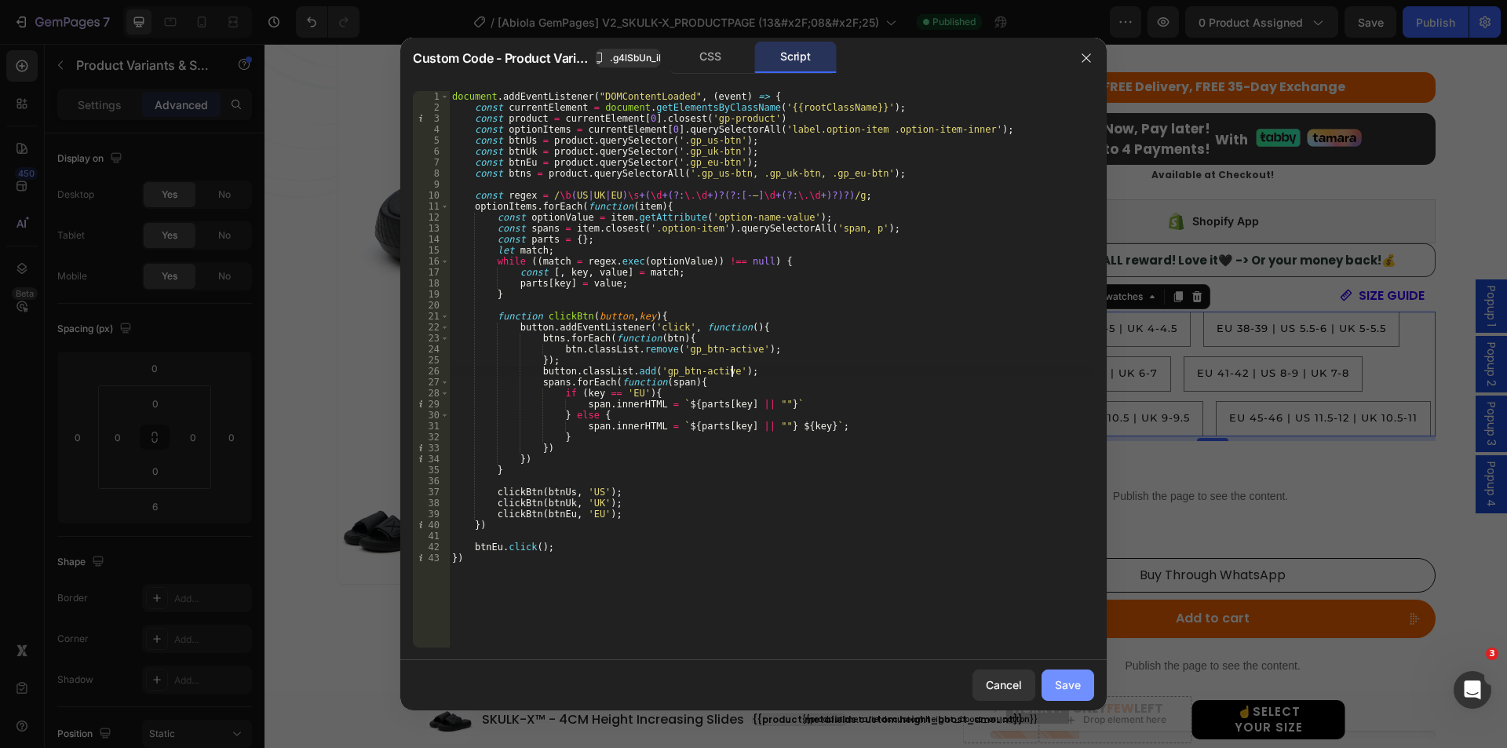
click at [1070, 686] on div "Save" at bounding box center [1068, 684] width 26 height 16
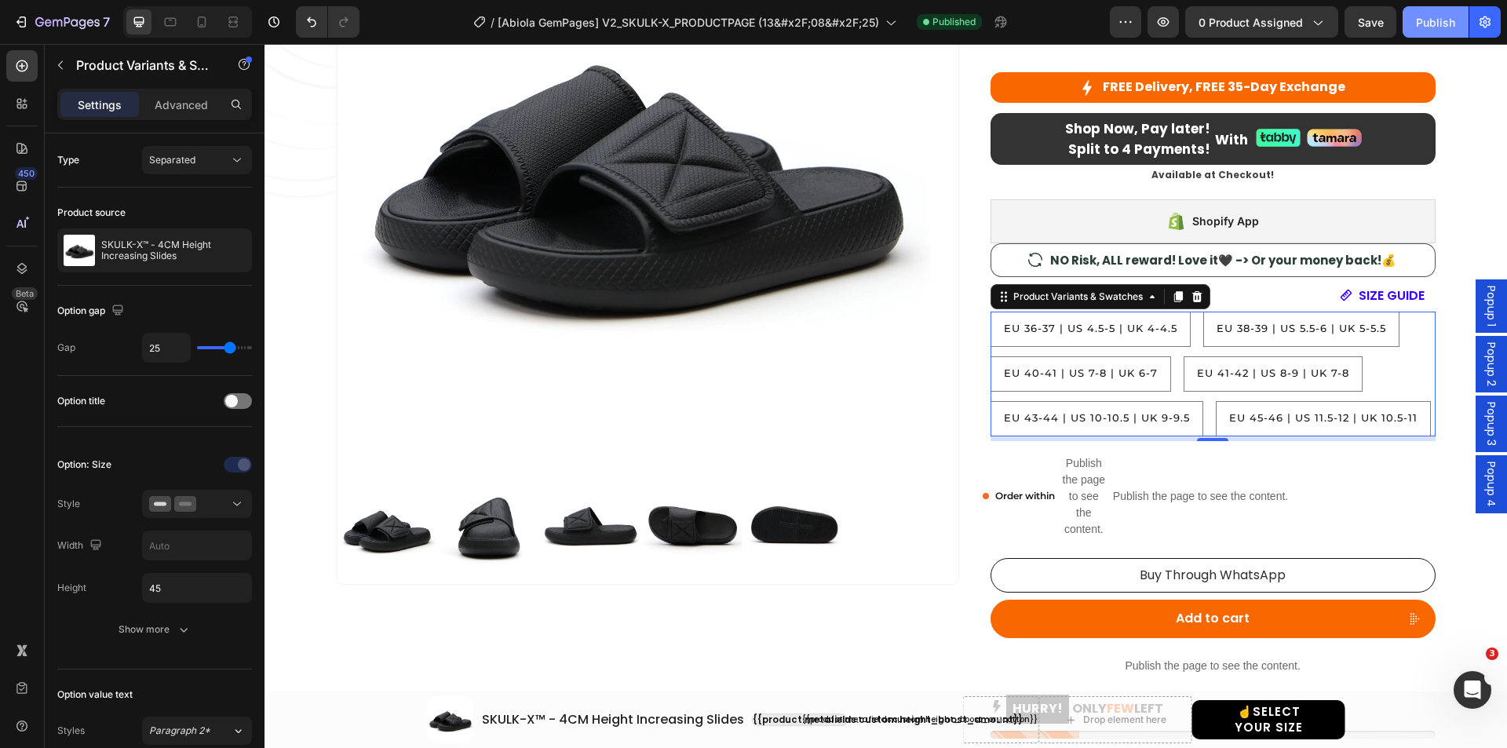
click at [1426, 19] on div "Publish" at bounding box center [1435, 22] width 39 height 16
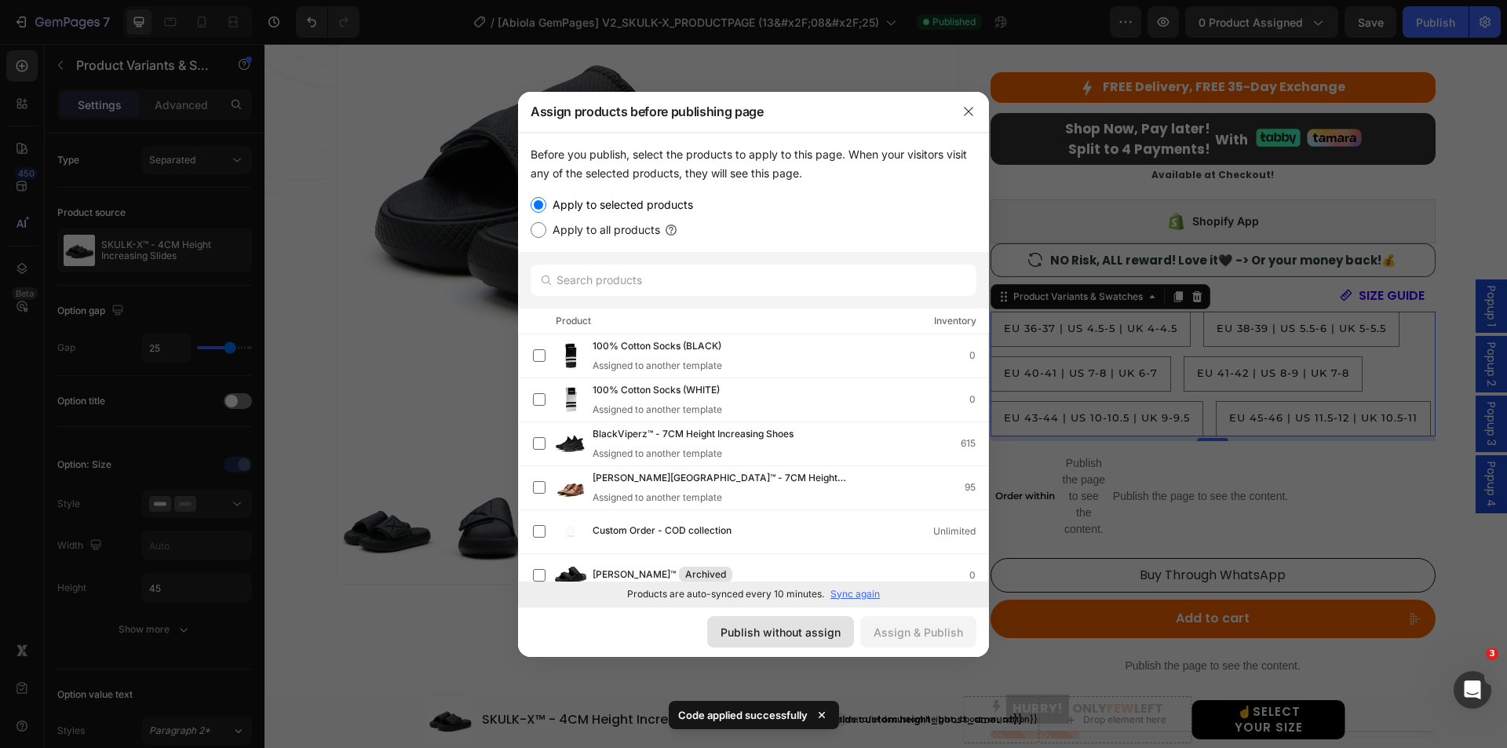
click at [789, 622] on button "Publish without assign" at bounding box center [780, 631] width 147 height 31
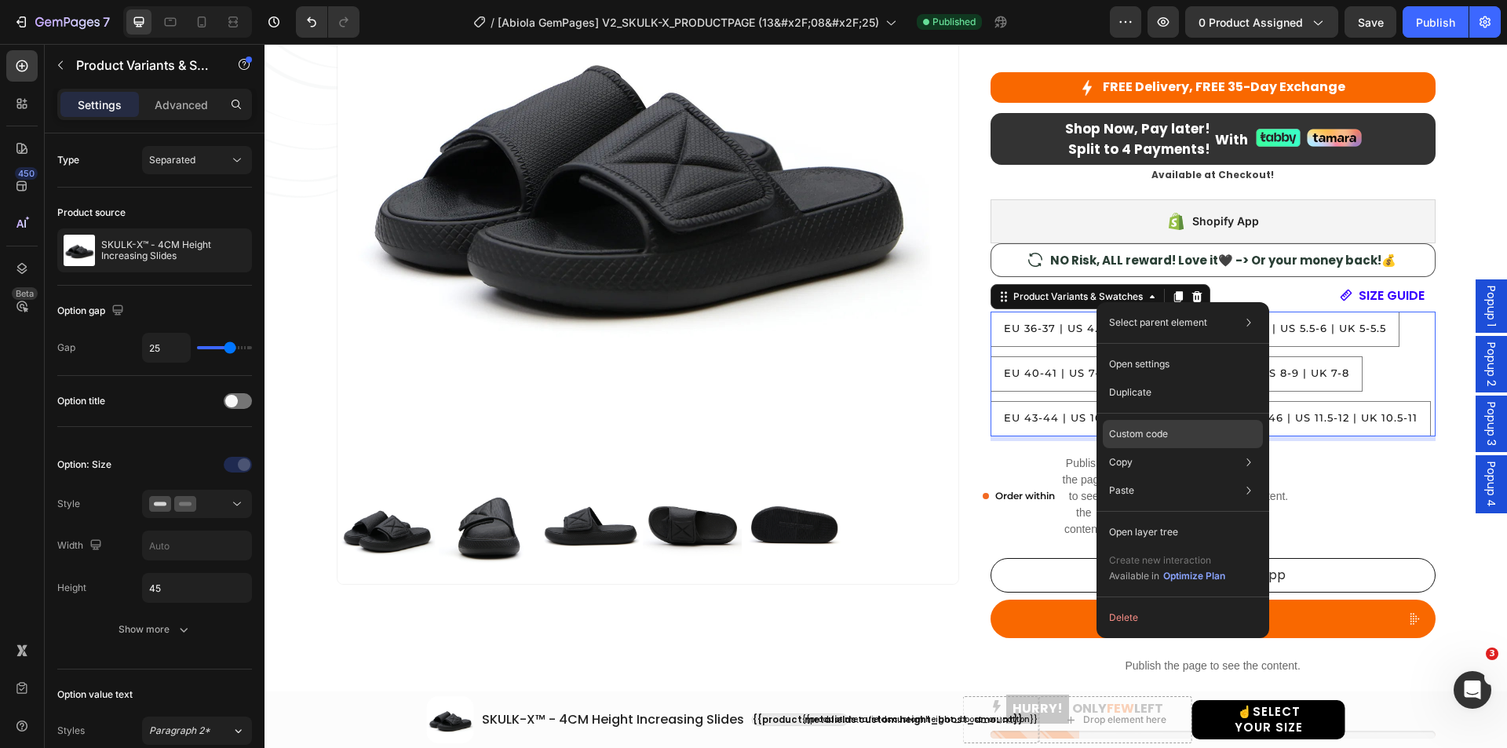
click at [1134, 428] on p "Custom code" at bounding box center [1138, 434] width 59 height 14
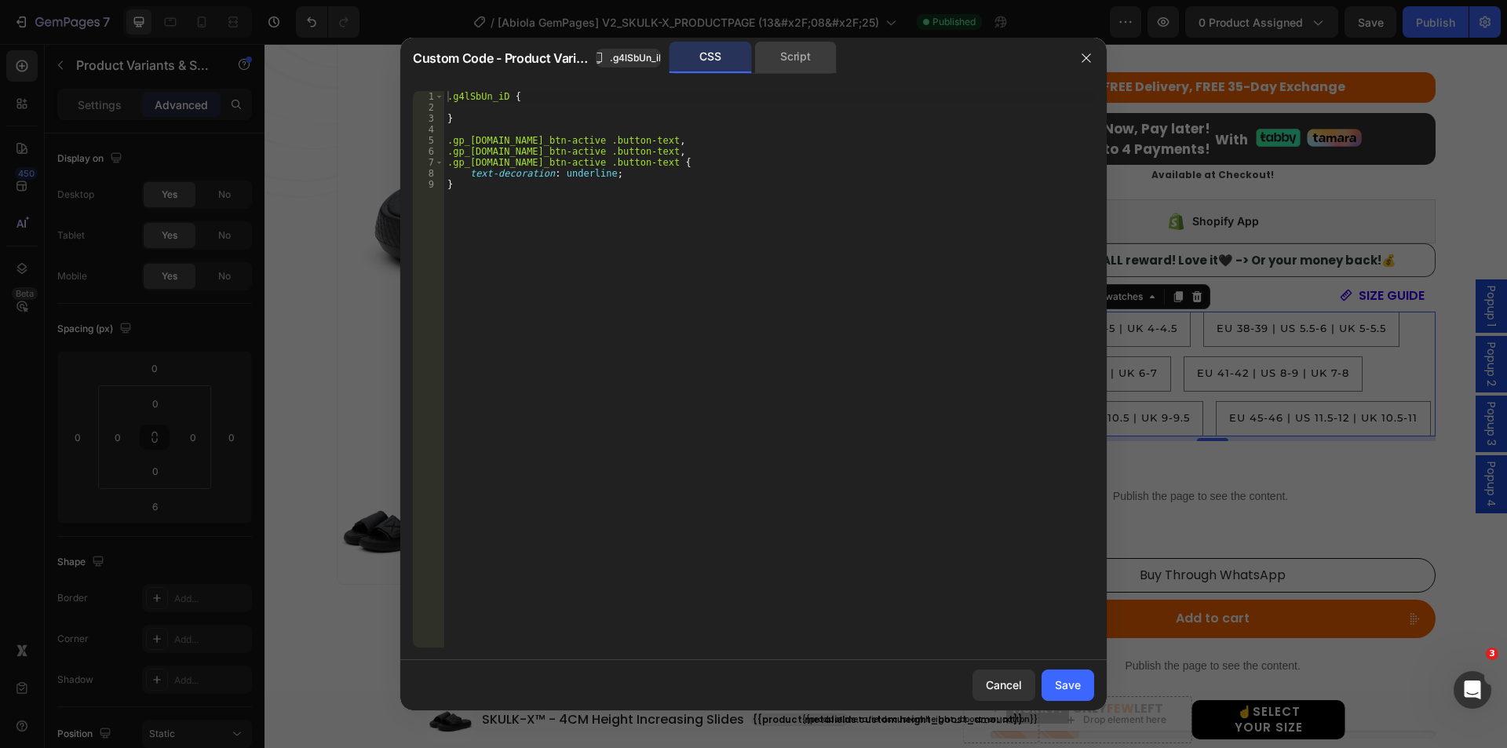
click at [778, 54] on div "Script" at bounding box center [795, 57] width 82 height 31
